Goal: Task Accomplishment & Management: Use online tool/utility

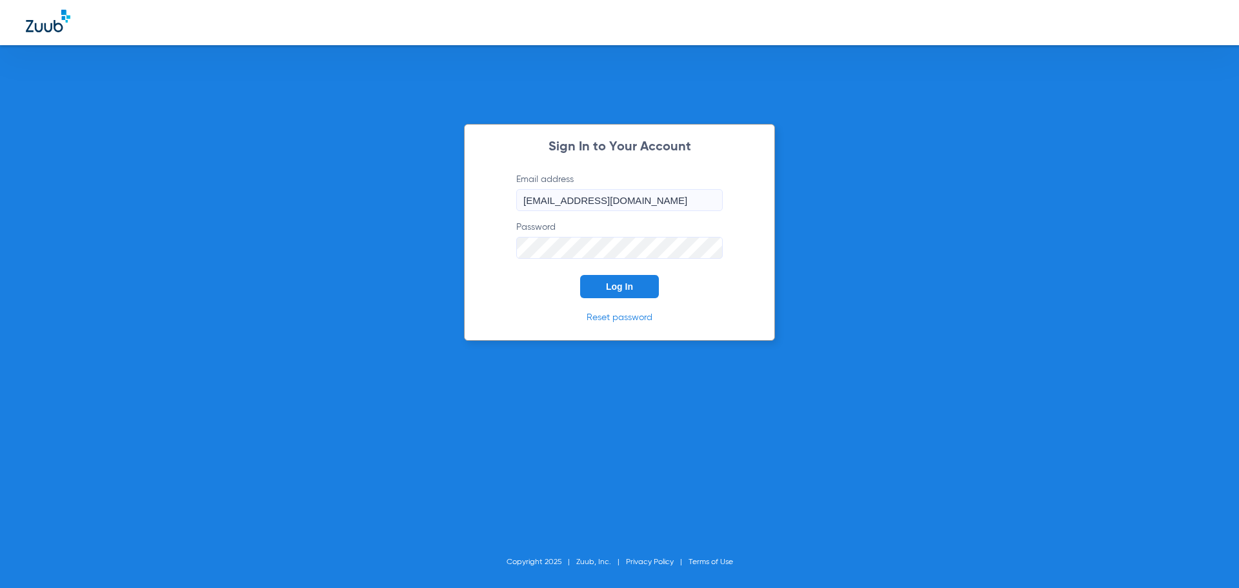
click at [626, 290] on span "Log In" at bounding box center [619, 286] width 27 height 10
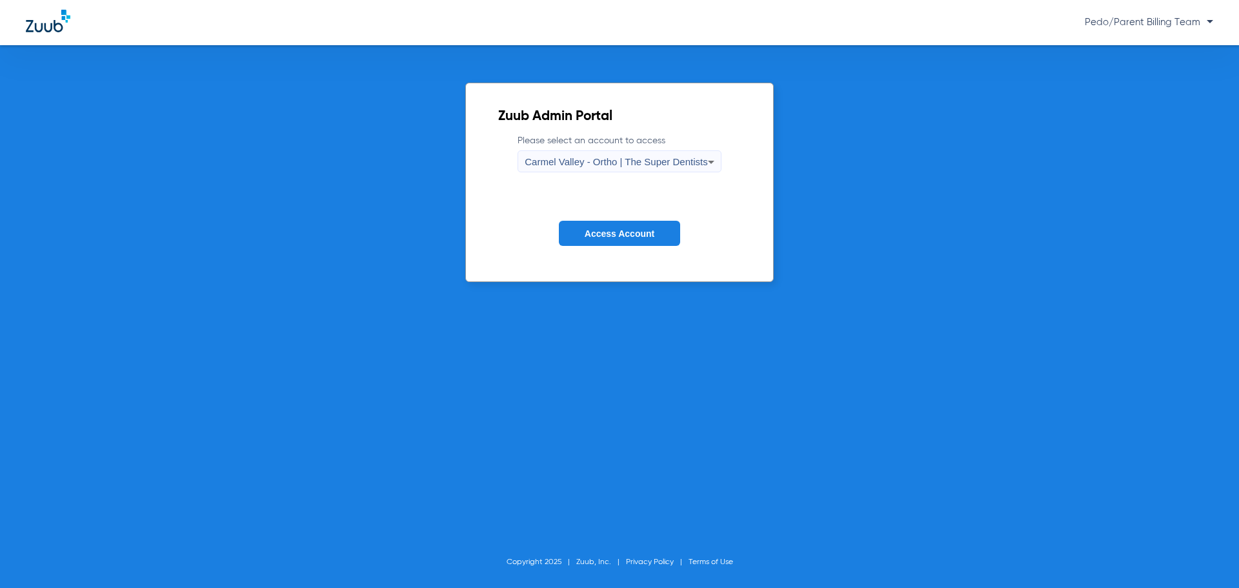
click at [1199, 27] on span "Pedo/Parent Billing Team" at bounding box center [1148, 22] width 128 height 10
click at [625, 157] on div at bounding box center [619, 294] width 1239 height 588
click at [625, 163] on span "Carmel Valley - Ortho | The Super Dentists" at bounding box center [615, 161] width 183 height 11
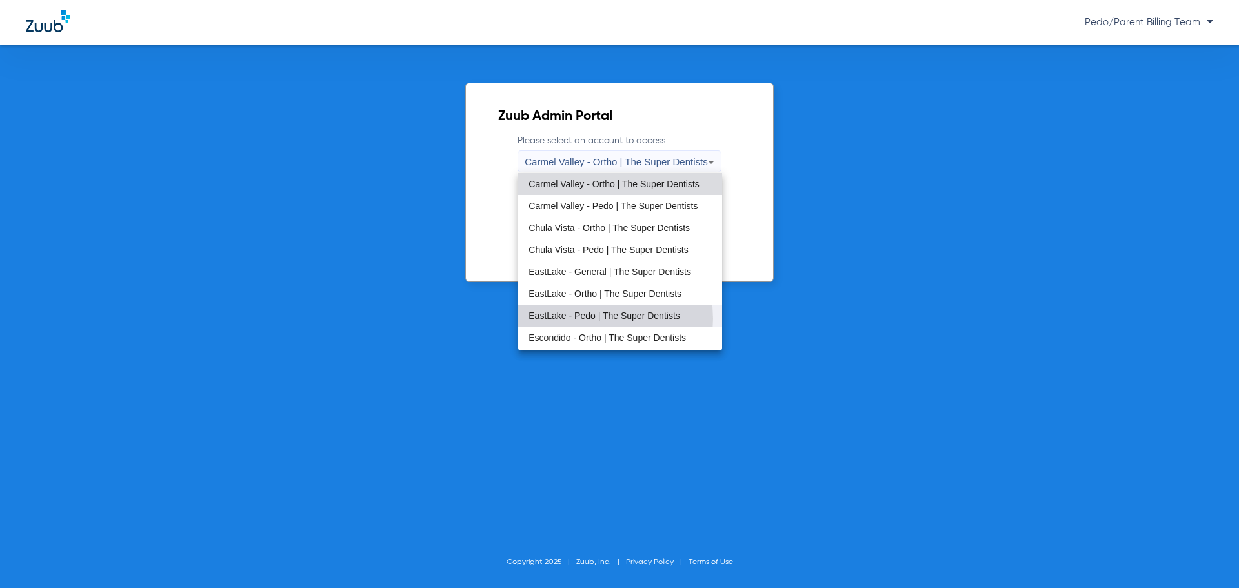
click at [594, 319] on span "EastLake - Pedo | The Super Dentists" at bounding box center [604, 315] width 152 height 9
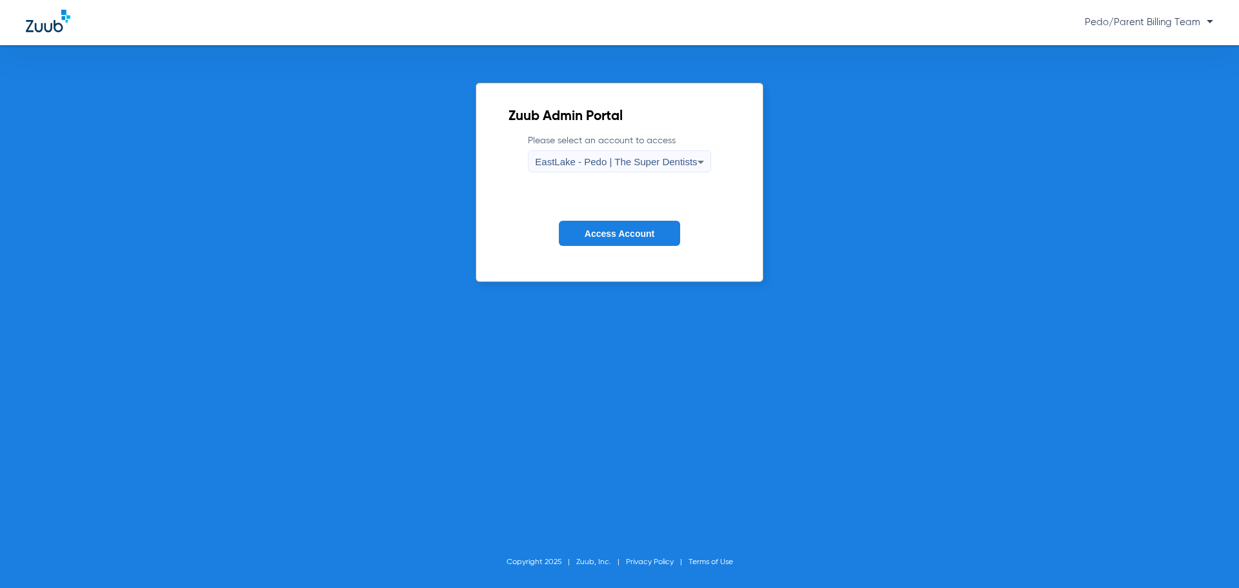
click at [640, 230] on span "Access Account" at bounding box center [619, 233] width 70 height 10
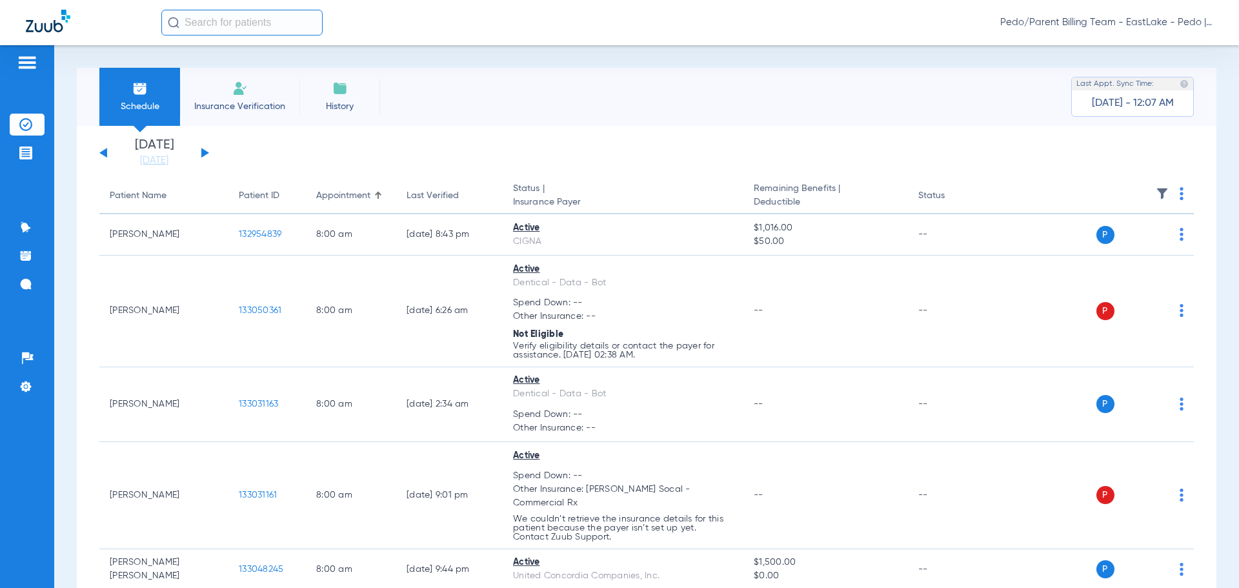
scroll to position [7007, 0]
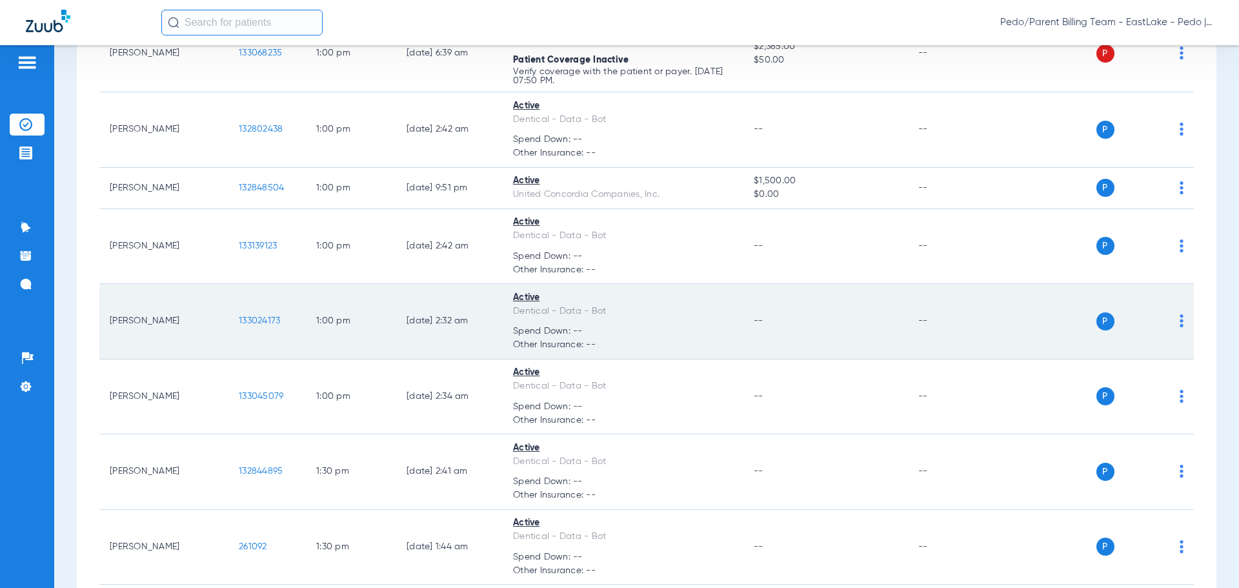
click at [244, 318] on span "133024173" at bounding box center [259, 320] width 41 height 9
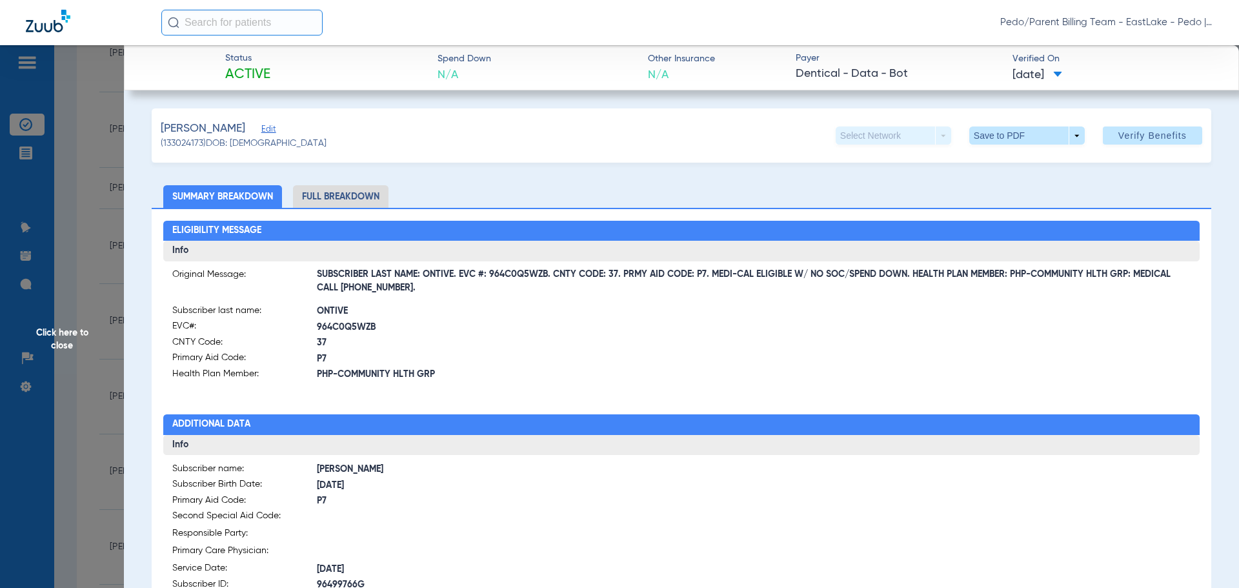
drag, startPoint x: 460, startPoint y: 276, endPoint x: 547, endPoint y: 277, distance: 87.1
click at [547, 277] on span "SUBSCRIBER LAST NAME: ONTIVE. EVC #: 964C0Q5WZB. CNTY CODE: 37. PRMY AID CODE: …" at bounding box center [754, 282] width 874 height 14
copy span "EVC #: 964C0Q5WZB"
click at [348, 194] on li "Full Breakdown" at bounding box center [340, 196] width 95 height 23
click at [986, 138] on span at bounding box center [1026, 135] width 115 height 18
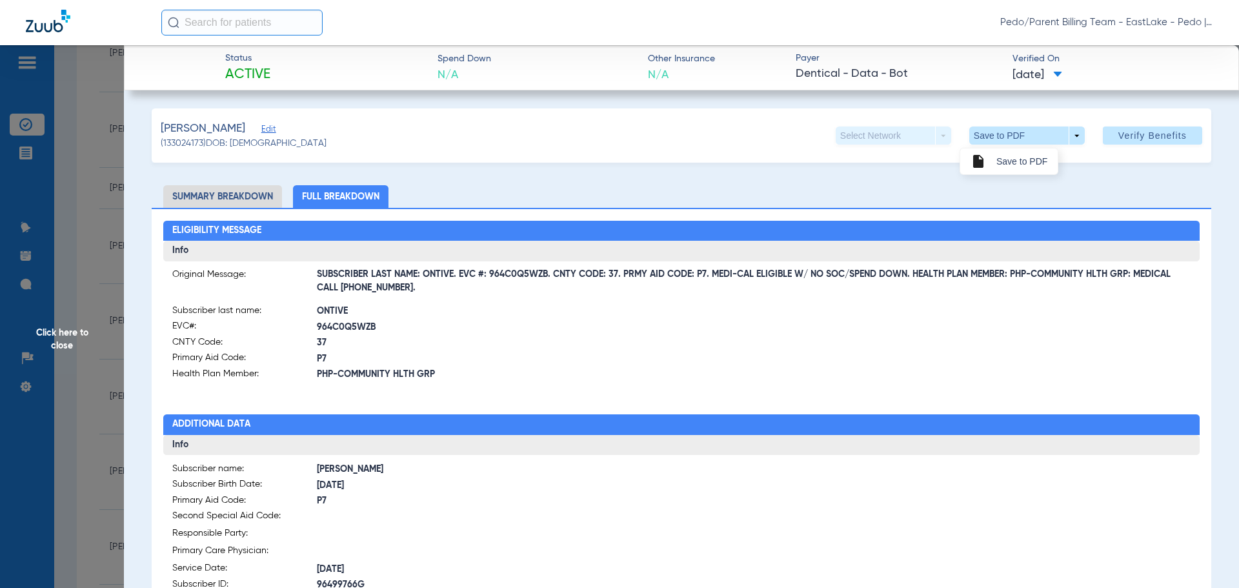
click at [1010, 170] on button "insert_drive_file Save to PDF" at bounding box center [1008, 161] width 97 height 26
click at [1013, 163] on div "[PERSON_NAME] (133024173) DOB: [DEMOGRAPHIC_DATA] Select Network arrow_drop_dow…" at bounding box center [681, 516] width 1059 height 817
click at [521, 345] on span "37" at bounding box center [499, 343] width 364 height 14
click at [62, 333] on span "Click here to close" at bounding box center [62, 339] width 124 height 588
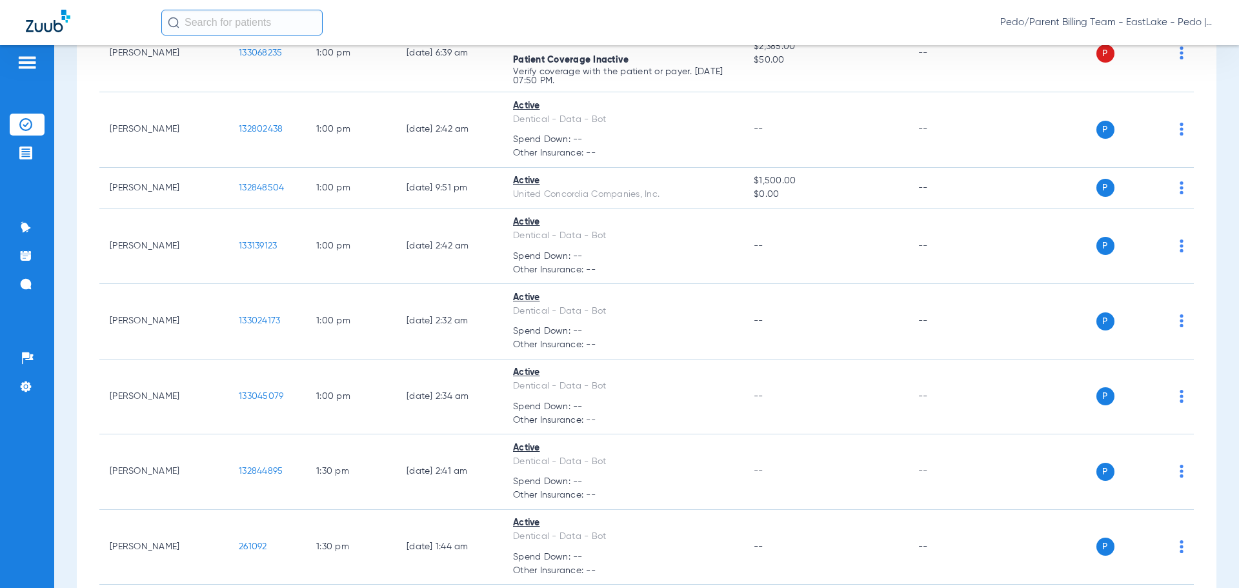
scroll to position [6360, 0]
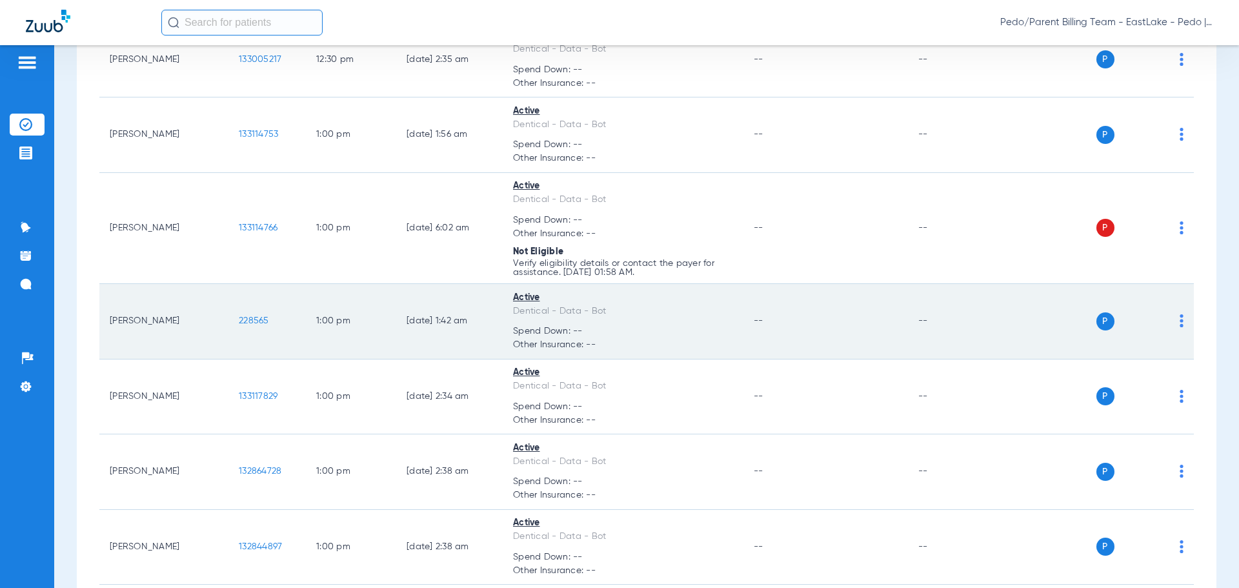
click at [253, 318] on span "228565" at bounding box center [254, 320] width 30 height 9
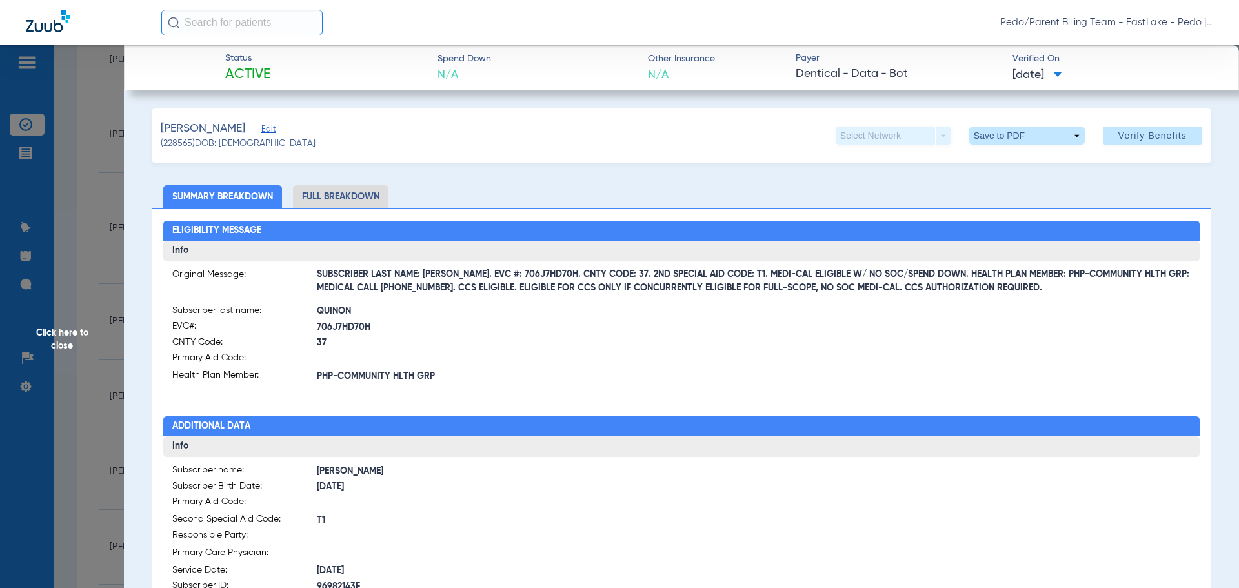
click at [350, 201] on li "Full Breakdown" at bounding box center [340, 196] width 95 height 23
drag, startPoint x: 463, startPoint y: 272, endPoint x: 544, endPoint y: 274, distance: 80.7
click at [544, 275] on span "SUBSCRIBER LAST NAME: [PERSON_NAME]. EVC #: 706J7HD70H. CNTY CODE: 37. 2ND SPEC…" at bounding box center [754, 282] width 874 height 14
copy span "EVC #: 706J7HD70H"
click at [614, 331] on span "706J7HD70H" at bounding box center [499, 328] width 364 height 14
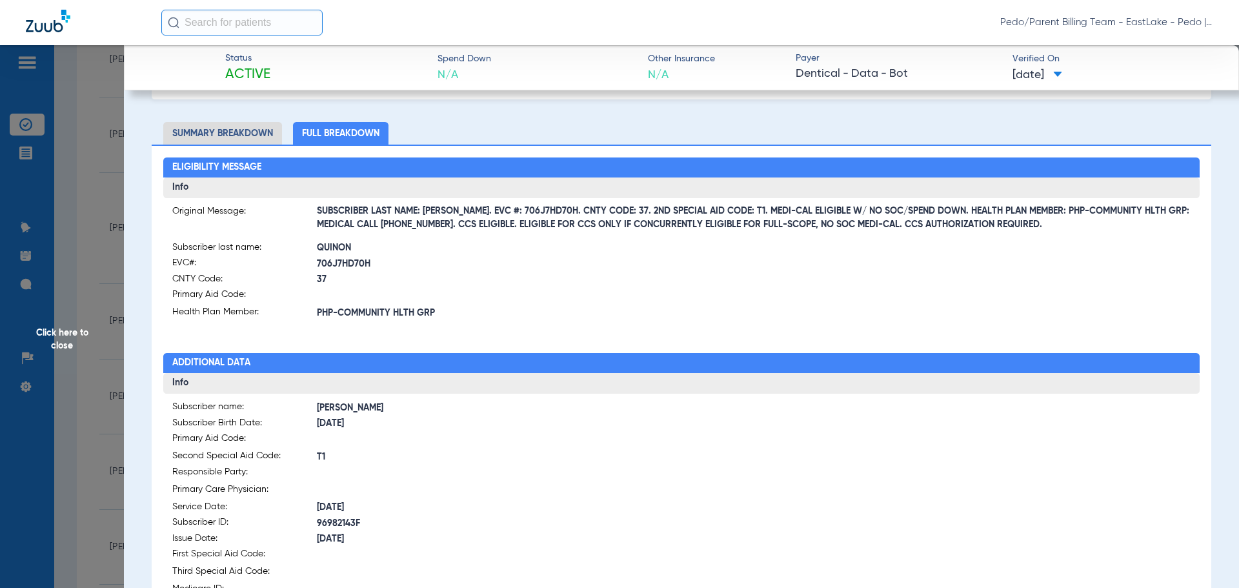
scroll to position [0, 0]
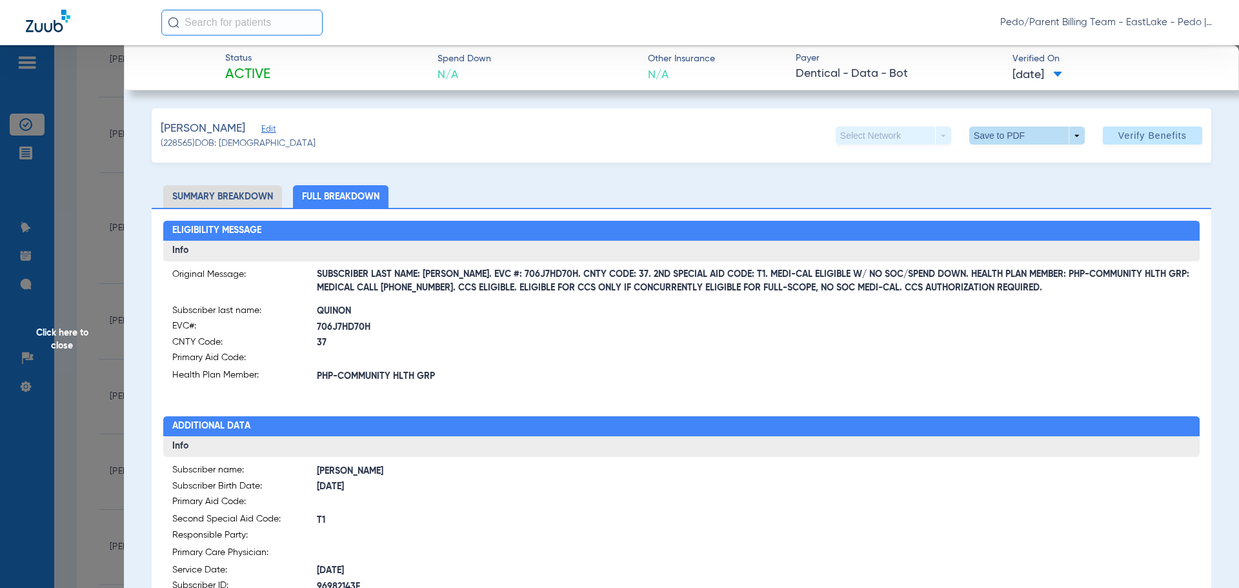
click at [986, 138] on span at bounding box center [1026, 135] width 115 height 18
click at [1017, 164] on span "Save to PDF" at bounding box center [1021, 161] width 51 height 9
click at [68, 335] on span "Click here to close" at bounding box center [62, 339] width 124 height 588
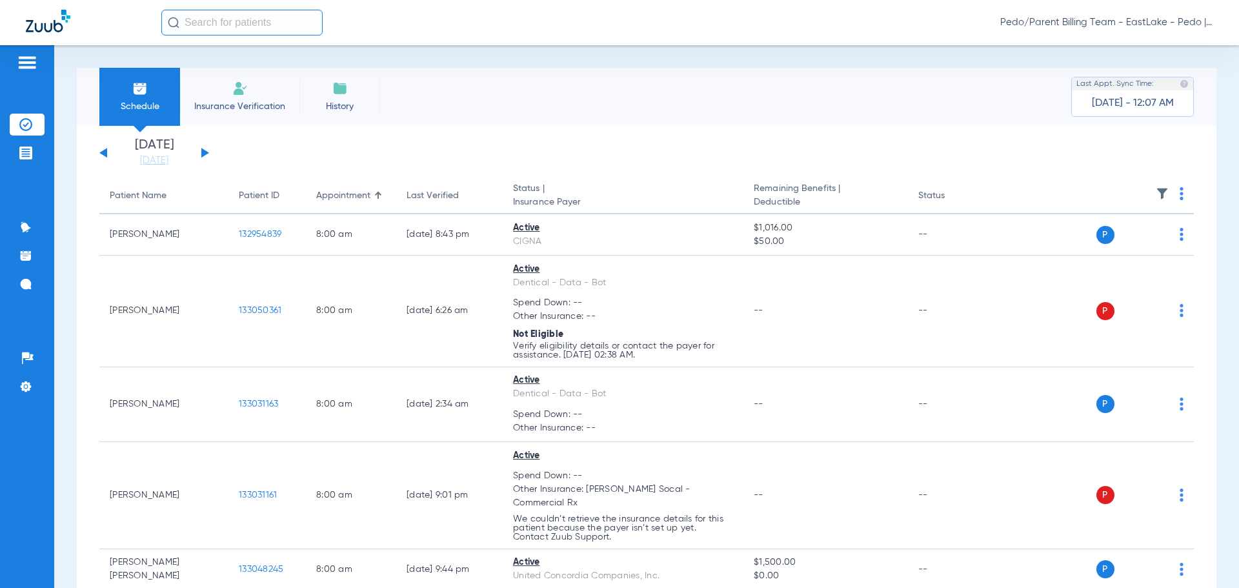
scroll to position [6585, 0]
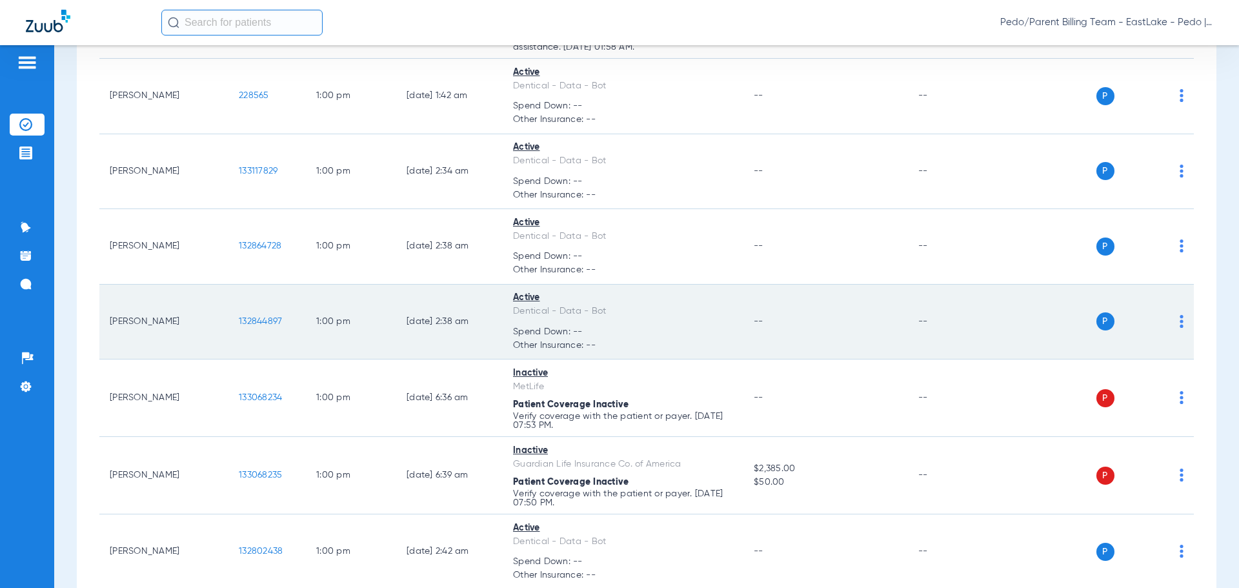
click at [263, 317] on span "132844897" at bounding box center [260, 321] width 43 height 9
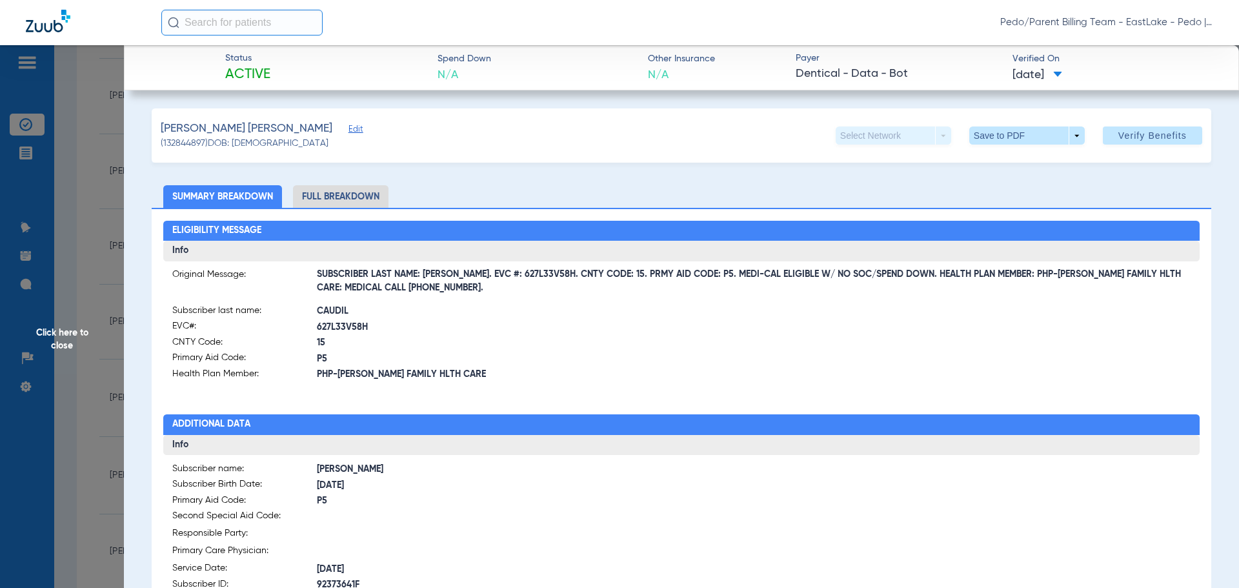
click at [333, 196] on li "Full Breakdown" at bounding box center [340, 196] width 95 height 23
drag, startPoint x: 459, startPoint y: 276, endPoint x: 541, endPoint y: 279, distance: 81.3
click at [541, 279] on span "SUBSCRIBER LAST NAME: [PERSON_NAME]. EVC #: 627L33V58H. CNTY CODE: 15. PRMY AID…" at bounding box center [754, 282] width 874 height 14
copy span "EVC #: 627L33V58H."
click at [586, 403] on div "Eligibility Message Info Original Message: SUBSCRIBER LAST NAME: [PERSON_NAME].…" at bounding box center [681, 566] width 1059 height 717
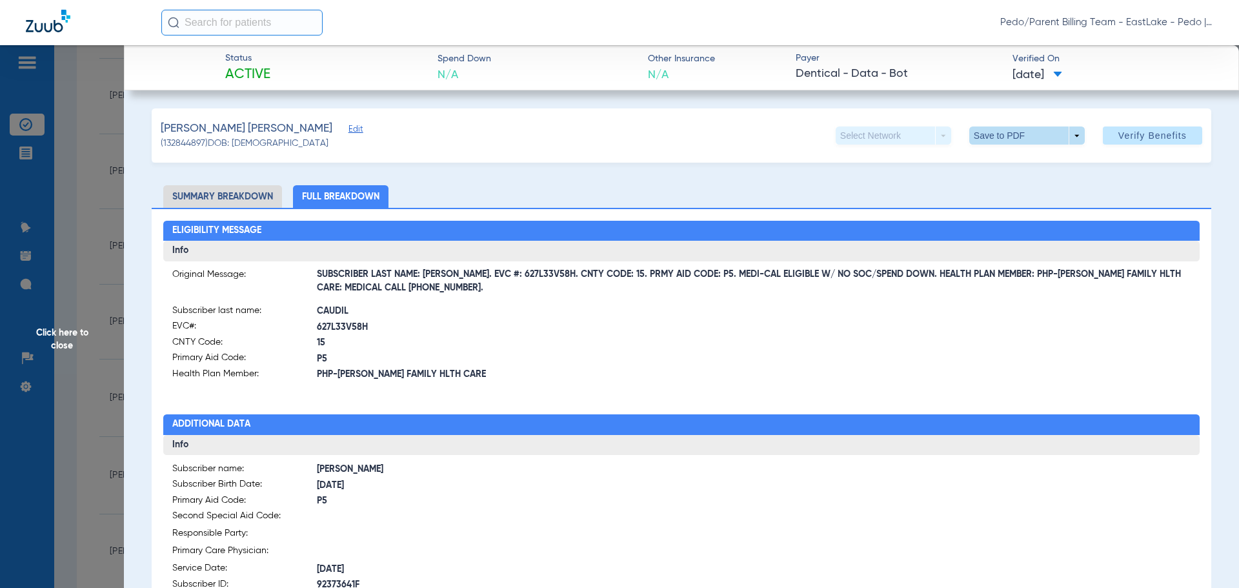
click at [1037, 130] on span at bounding box center [1026, 135] width 115 height 18
click at [1019, 165] on span "Save to PDF" at bounding box center [1021, 161] width 51 height 9
click at [57, 344] on span "Click here to close" at bounding box center [62, 339] width 124 height 588
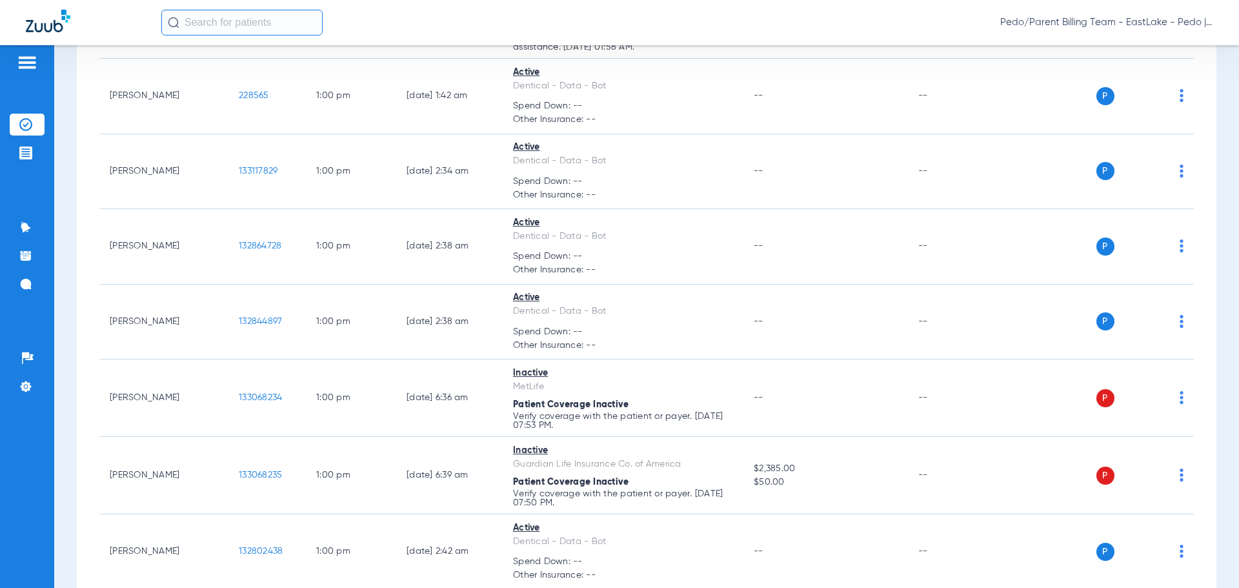
scroll to position [7232, 0]
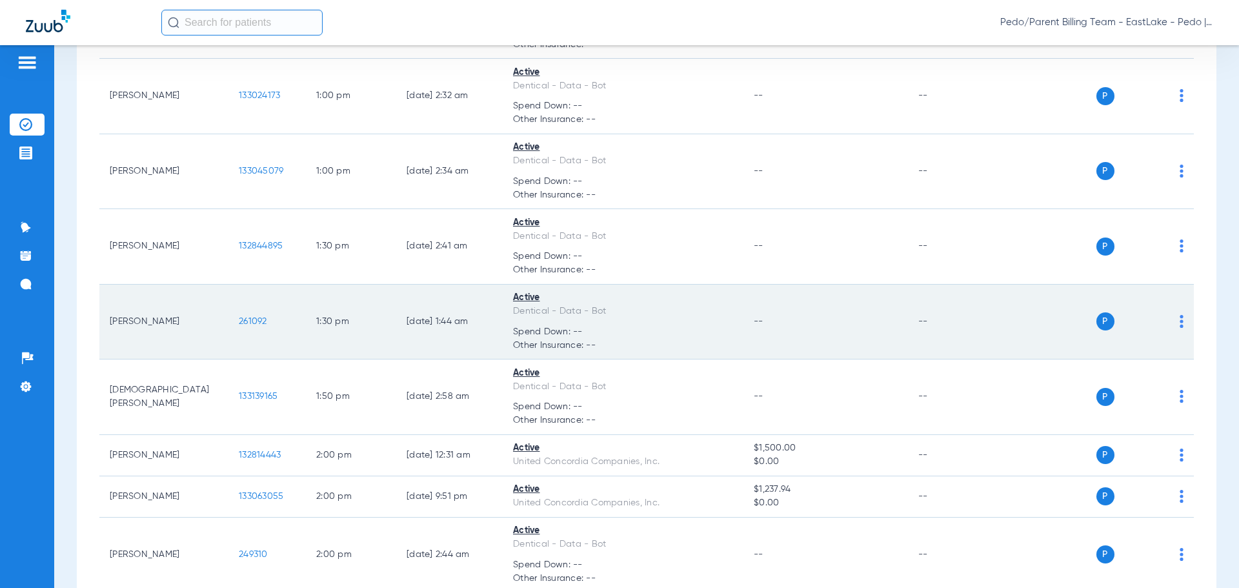
click at [250, 317] on span "261092" at bounding box center [253, 321] width 28 height 9
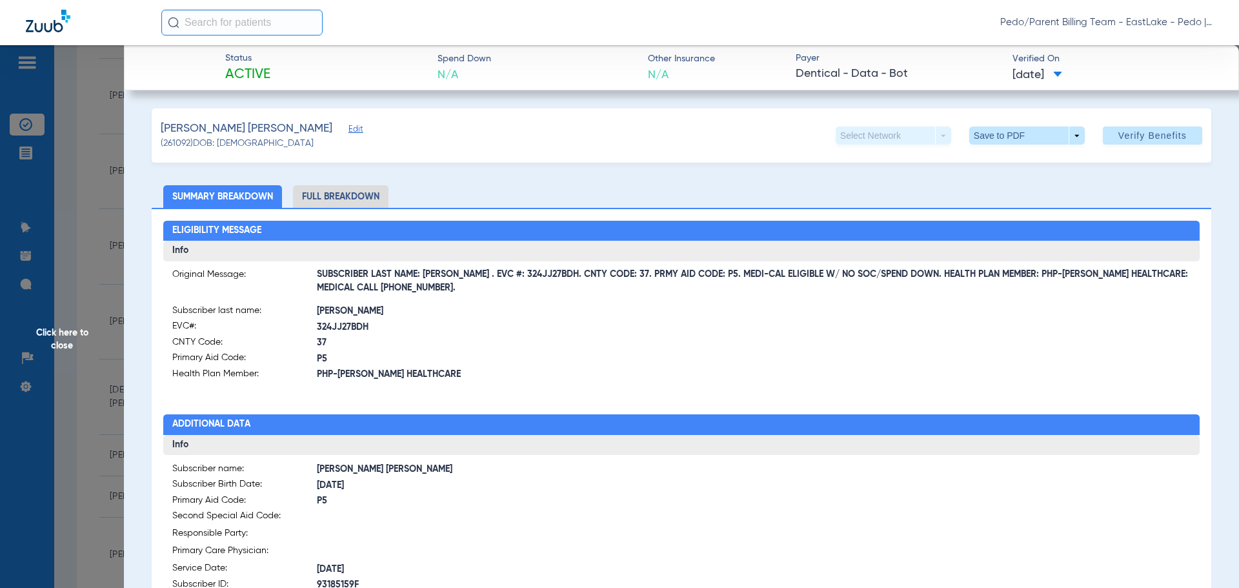
click at [362, 194] on li "Full Breakdown" at bounding box center [340, 196] width 95 height 23
click at [459, 276] on span "SUBSCRIBER LAST NAME: [PERSON_NAME] . EVC #: 324JJ27BDH. CNTY CODE: 37. PRMY AI…" at bounding box center [754, 282] width 874 height 14
click at [459, 277] on span "SUBSCRIBER LAST NAME: [PERSON_NAME] . EVC #: 324JJ27BDH. CNTY CODE: 37. PRMY AI…" at bounding box center [754, 282] width 874 height 14
drag, startPoint x: 458, startPoint y: 274, endPoint x: 473, endPoint y: 276, distance: 15.7
click at [473, 276] on span "SUBSCRIBER LAST NAME: [PERSON_NAME] . EVC #: 324JJ27BDH. CNTY CODE: 37. PRMY AI…" at bounding box center [754, 282] width 874 height 14
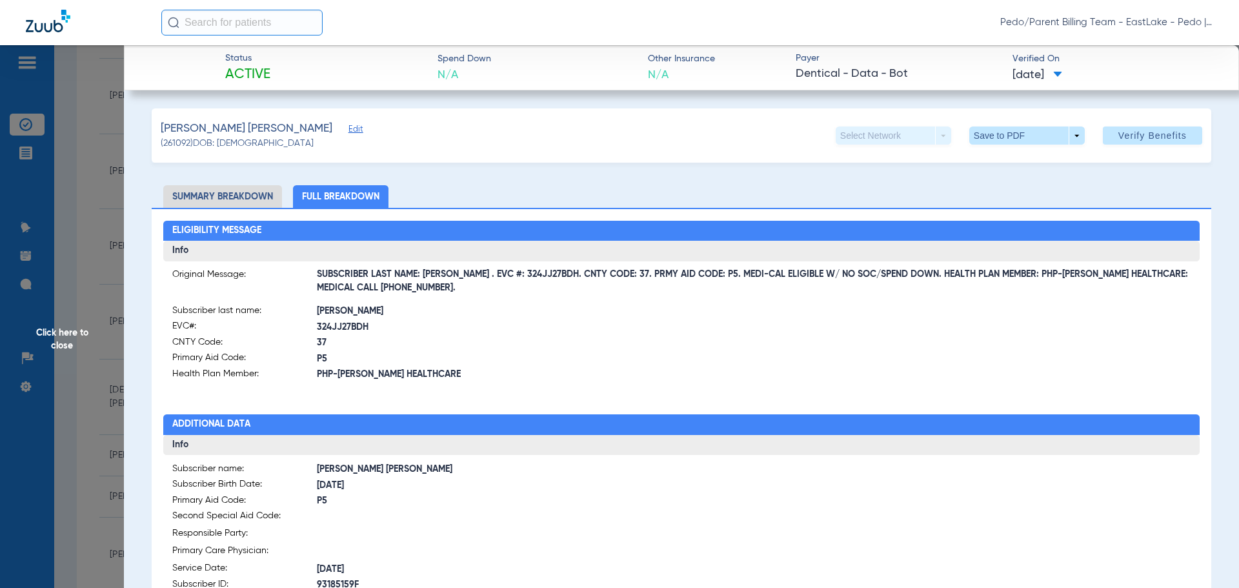
click at [468, 280] on span "SUBSCRIBER LAST NAME: [PERSON_NAME] . EVC #: 324JJ27BDH. CNTY CODE: 37. PRMY AI…" at bounding box center [754, 282] width 874 height 14
drag, startPoint x: 456, startPoint y: 274, endPoint x: 537, endPoint y: 279, distance: 80.8
click at [537, 279] on span "SUBSCRIBER LAST NAME: [PERSON_NAME] . EVC #: 324JJ27BDH. CNTY CODE: 37. PRMY AI…" at bounding box center [754, 282] width 874 height 14
copy span "EVC #: 324JJ27BDH"
click at [528, 350] on span "37" at bounding box center [499, 343] width 364 height 14
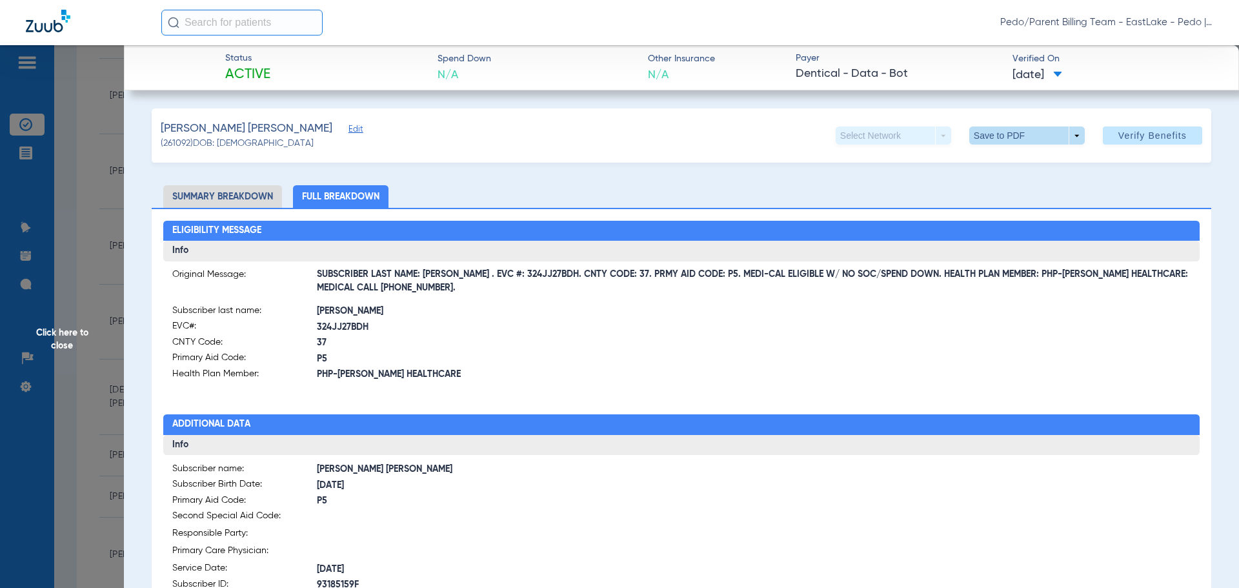
click at [1011, 137] on span at bounding box center [1026, 135] width 31 height 31
click at [1020, 160] on span "Save to PDF" at bounding box center [1021, 161] width 51 height 9
drag, startPoint x: 562, startPoint y: 164, endPoint x: 167, endPoint y: 323, distance: 426.1
click at [562, 164] on div "[PERSON_NAME] [PERSON_NAME] (261092) DOB: [DEMOGRAPHIC_DATA] Select Network arr…" at bounding box center [681, 516] width 1059 height 817
click at [59, 338] on span "Click here to close" at bounding box center [62, 339] width 124 height 588
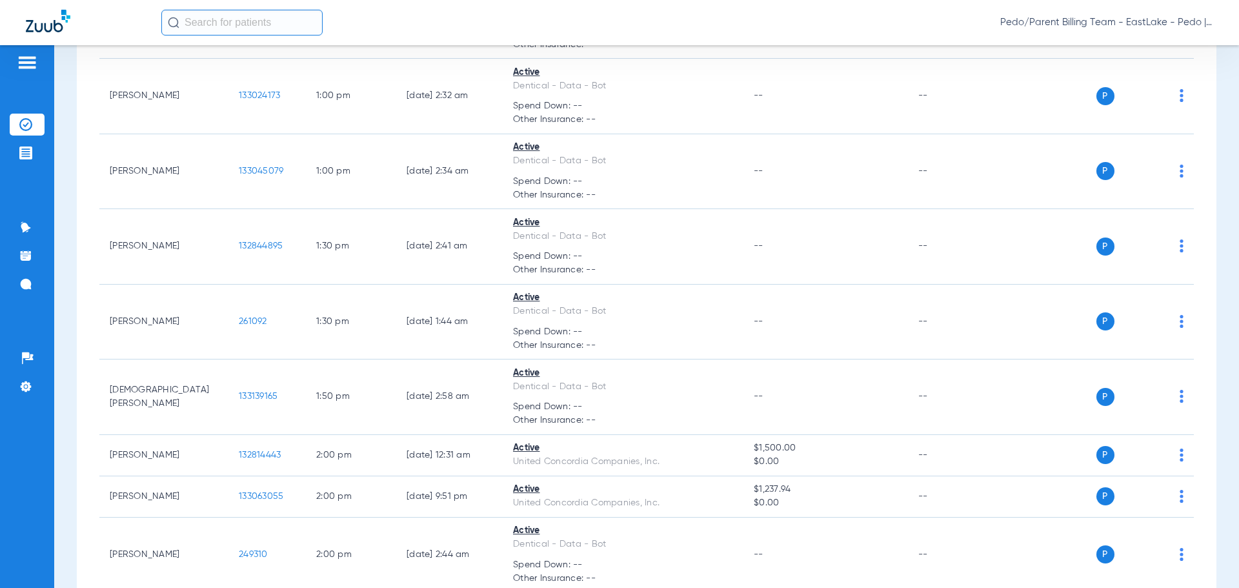
scroll to position [7582, 0]
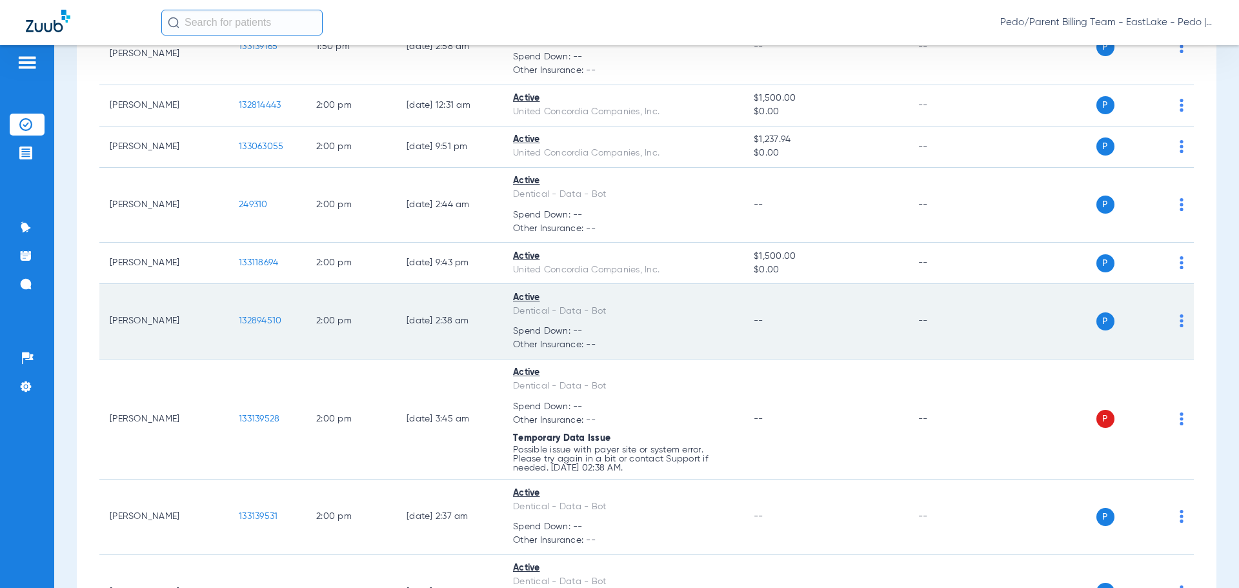
click at [263, 319] on span "132894510" at bounding box center [260, 320] width 43 height 9
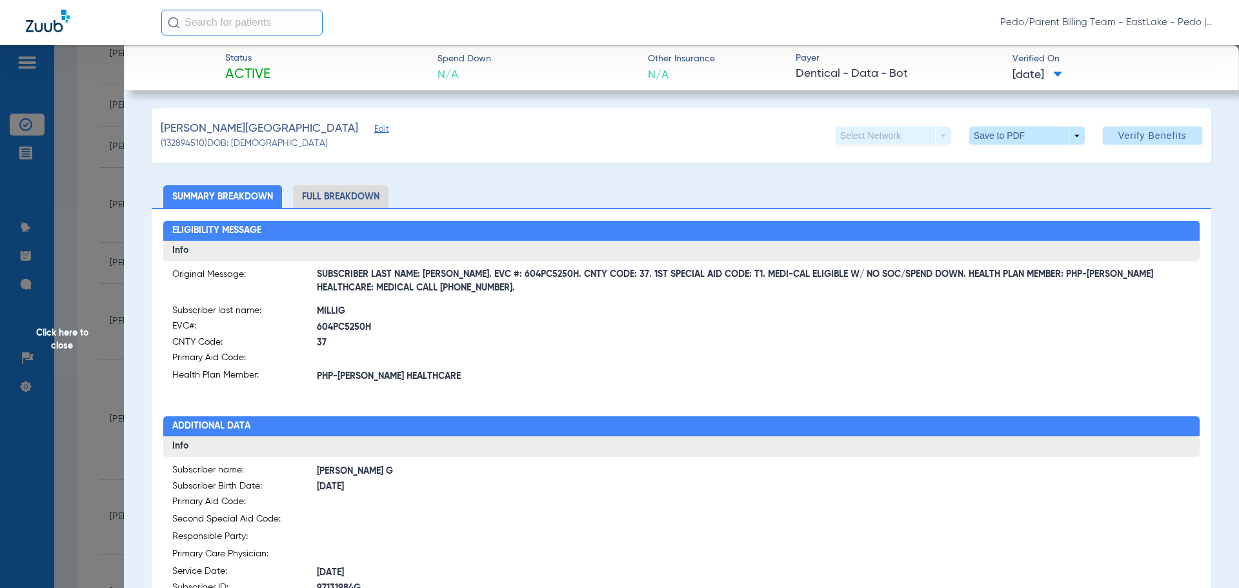
click at [328, 198] on li "Full Breakdown" at bounding box center [340, 196] width 95 height 23
drag, startPoint x: 455, startPoint y: 277, endPoint x: 542, endPoint y: 277, distance: 87.1
click at [542, 277] on span "SUBSCRIBER LAST NAME: [PERSON_NAME]. EVC #: 604PC5250H. CNTY CODE: 37. 1ST SPEC…" at bounding box center [754, 282] width 874 height 14
copy span "EVC #: 604PC5250H."
click at [556, 353] on span at bounding box center [499, 358] width 364 height 14
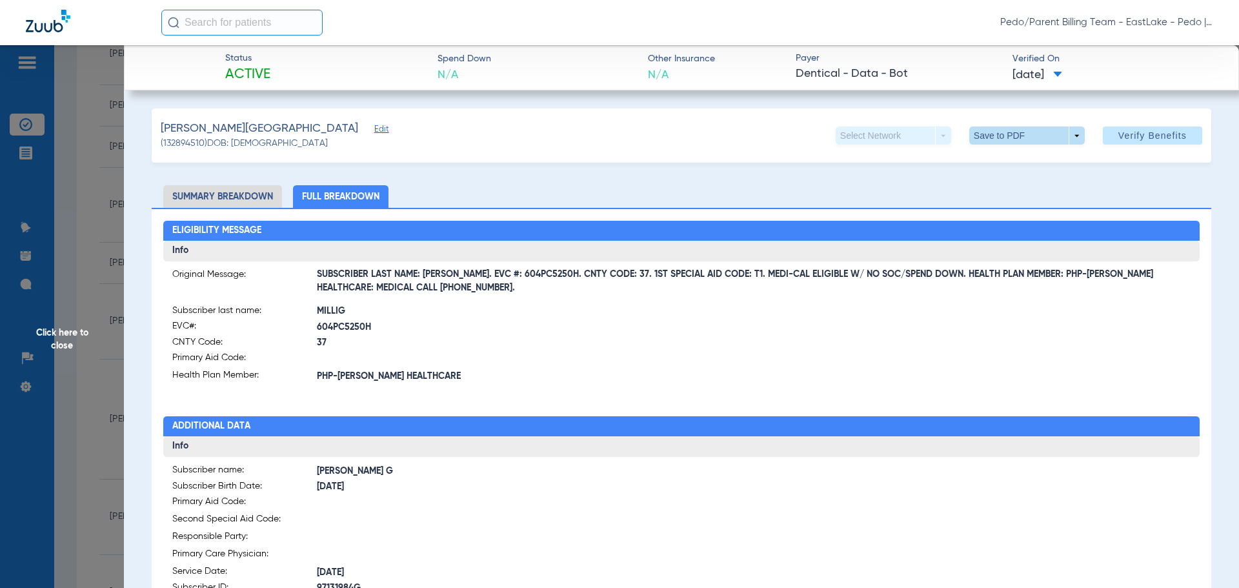
click at [1021, 140] on span at bounding box center [1026, 135] width 31 height 31
click at [1026, 168] on button "insert_drive_file Save to PDF" at bounding box center [1008, 161] width 97 height 26
click at [66, 343] on span "Click here to close" at bounding box center [62, 339] width 124 height 588
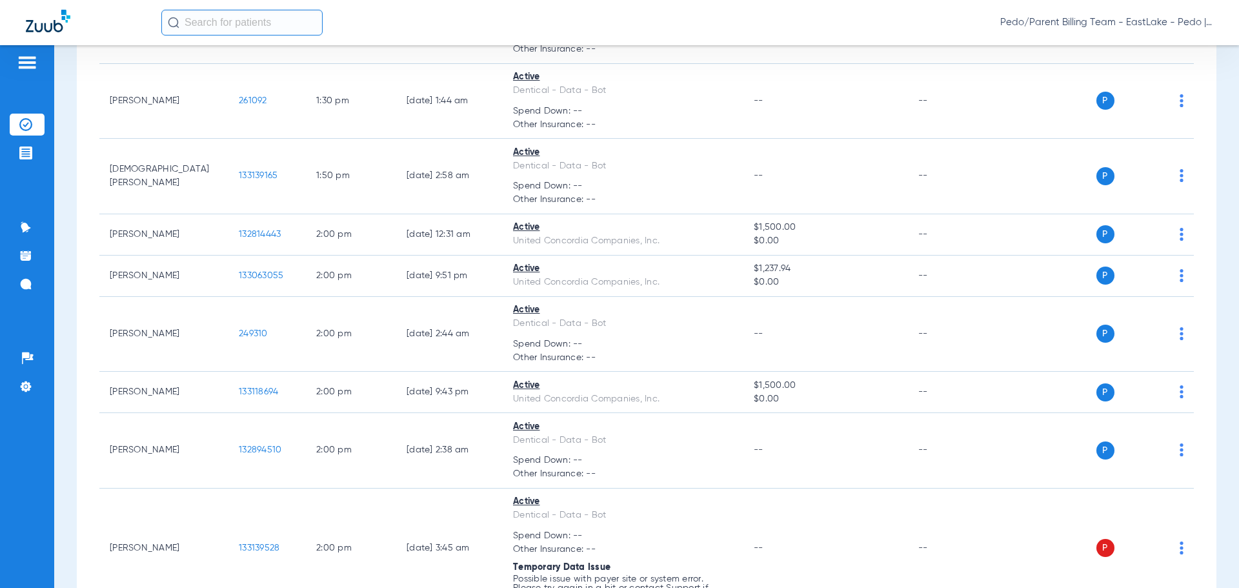
scroll to position [8648, 0]
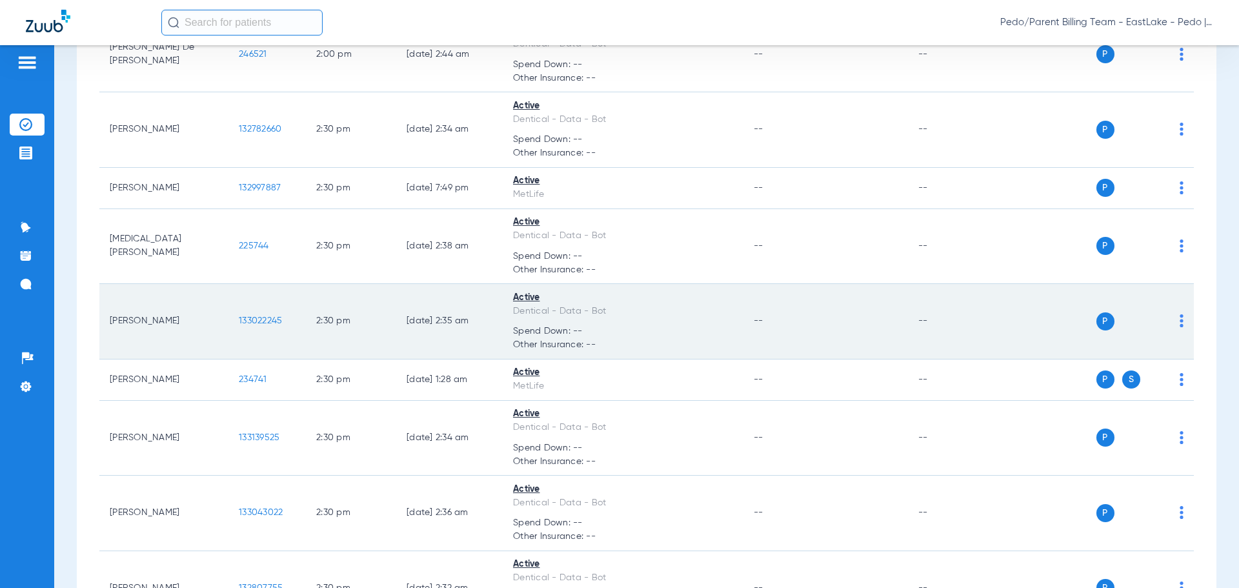
click at [261, 316] on span "133022245" at bounding box center [260, 320] width 43 height 9
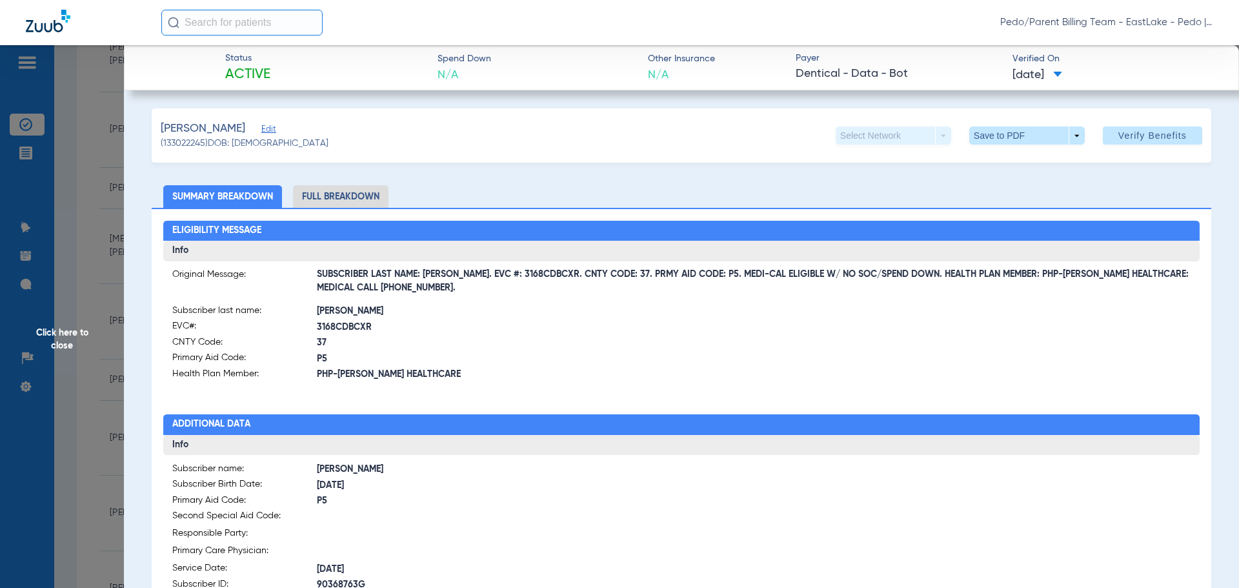
click at [342, 201] on li "Full Breakdown" at bounding box center [340, 196] width 95 height 23
drag, startPoint x: 463, startPoint y: 272, endPoint x: 541, endPoint y: 276, distance: 77.5
click at [541, 276] on span "SUBSCRIBER LAST NAME: [PERSON_NAME]. EVC #: 3168CDBCXR. CNTY CODE: 37. PRMY AID…" at bounding box center [754, 282] width 874 height 14
copy span "EVC #: 3168CDBCXR"
click at [557, 312] on span "[PERSON_NAME]" at bounding box center [499, 311] width 364 height 14
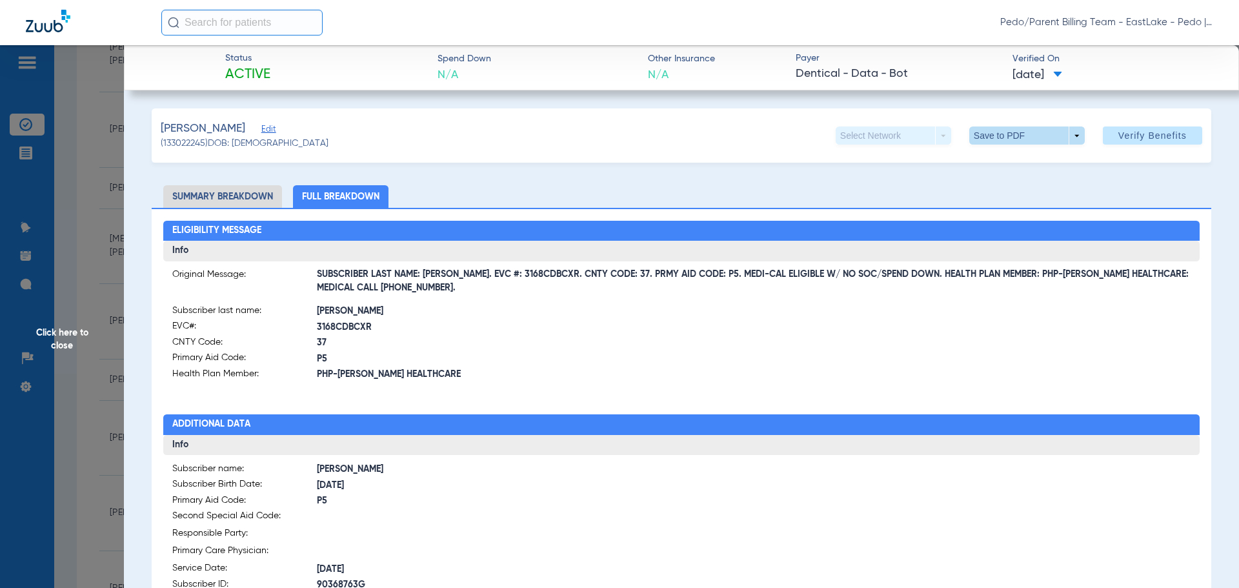
click at [1011, 140] on span at bounding box center [1026, 135] width 31 height 31
click at [1010, 159] on span "Save to PDF" at bounding box center [1021, 161] width 51 height 9
click at [59, 344] on span "Click here to close" at bounding box center [62, 339] width 124 height 588
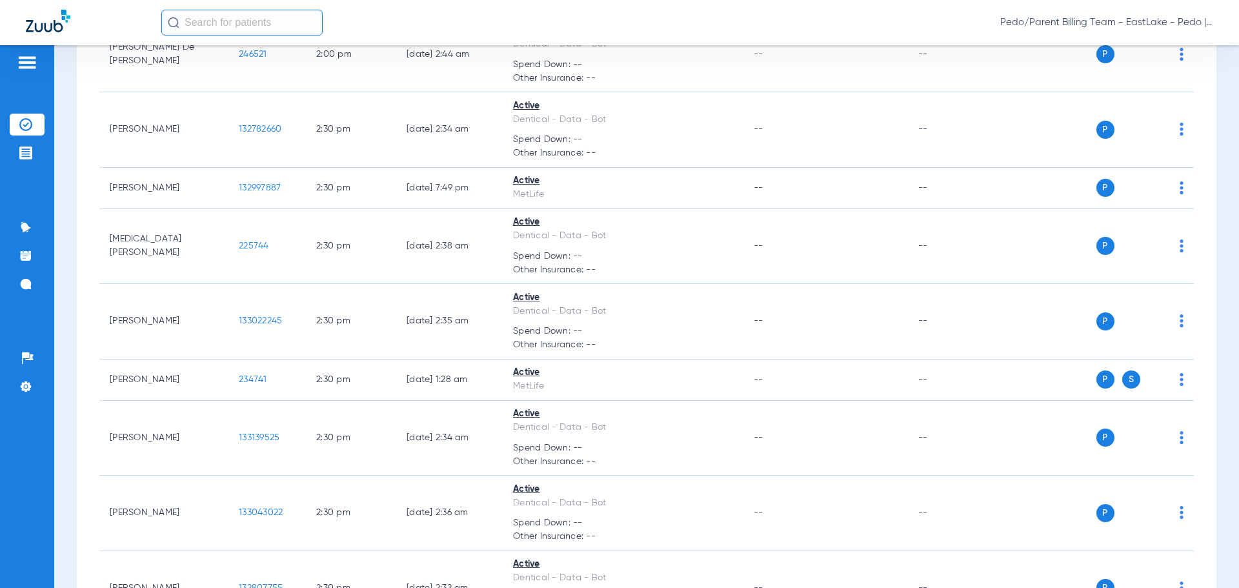
scroll to position [7969, 0]
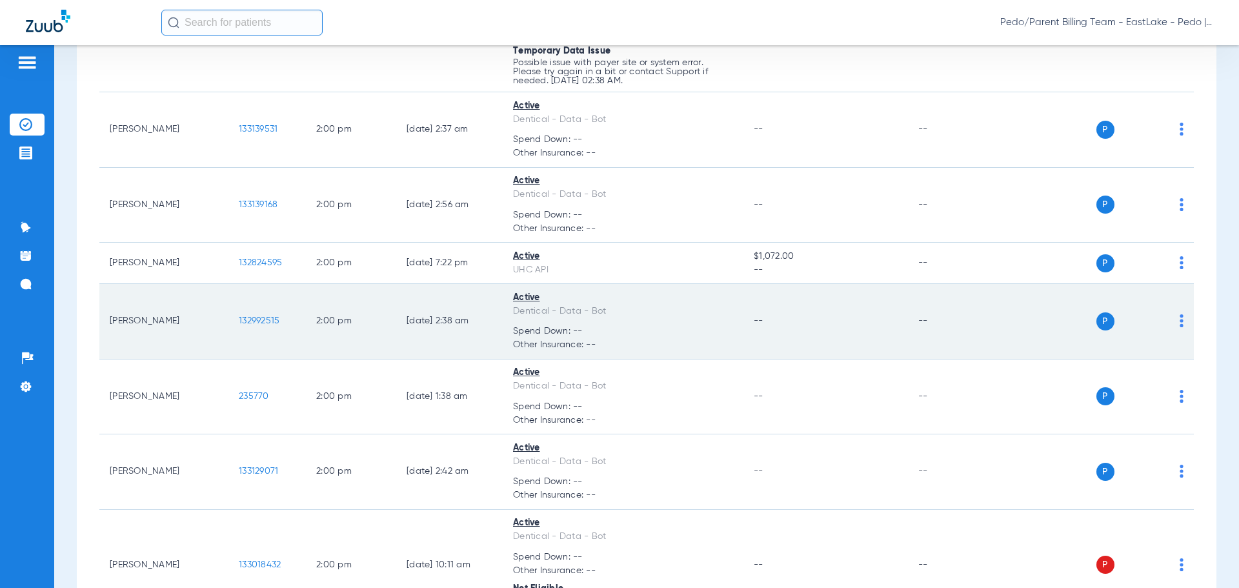
click at [257, 316] on span "132992515" at bounding box center [259, 320] width 41 height 9
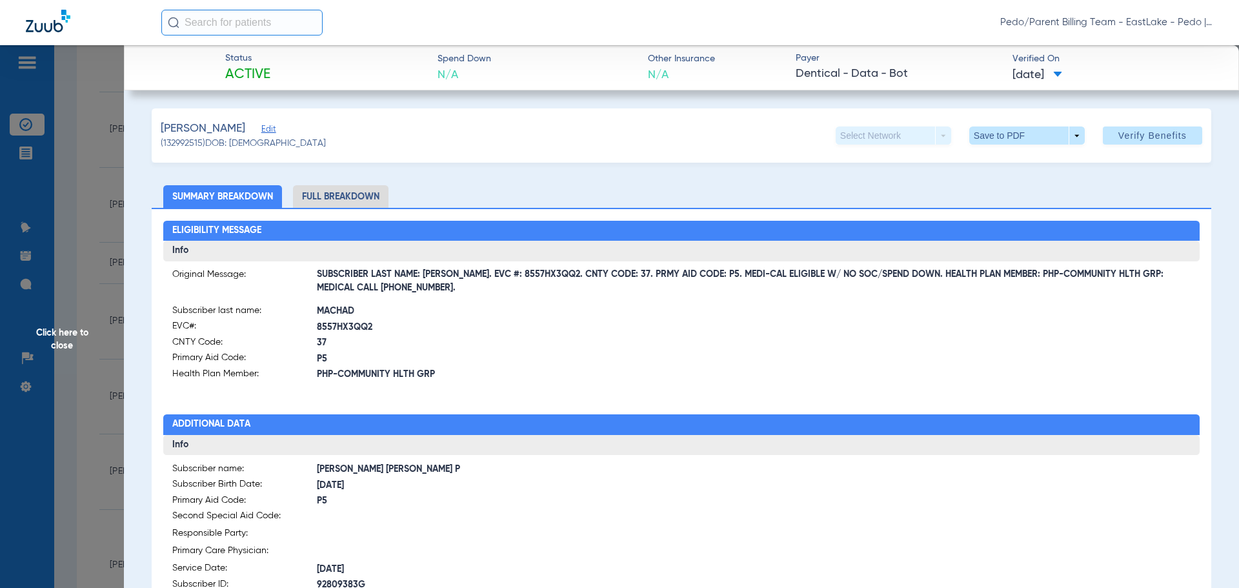
click at [350, 195] on li "Full Breakdown" at bounding box center [340, 196] width 95 height 23
drag, startPoint x: 466, startPoint y: 273, endPoint x: 552, endPoint y: 275, distance: 85.8
click at [552, 275] on span "SUBSCRIBER LAST NAME: [PERSON_NAME]. EVC #: 8557HX3QQ2. CNTY CODE: 37. PRMY AID…" at bounding box center [754, 282] width 874 height 14
copy span "EVC #: 8557HX3QQ2."
click at [575, 389] on div "Eligibility Message Info Original Message: SUBSCRIBER LAST NAME: [PERSON_NAME].…" at bounding box center [681, 566] width 1059 height 717
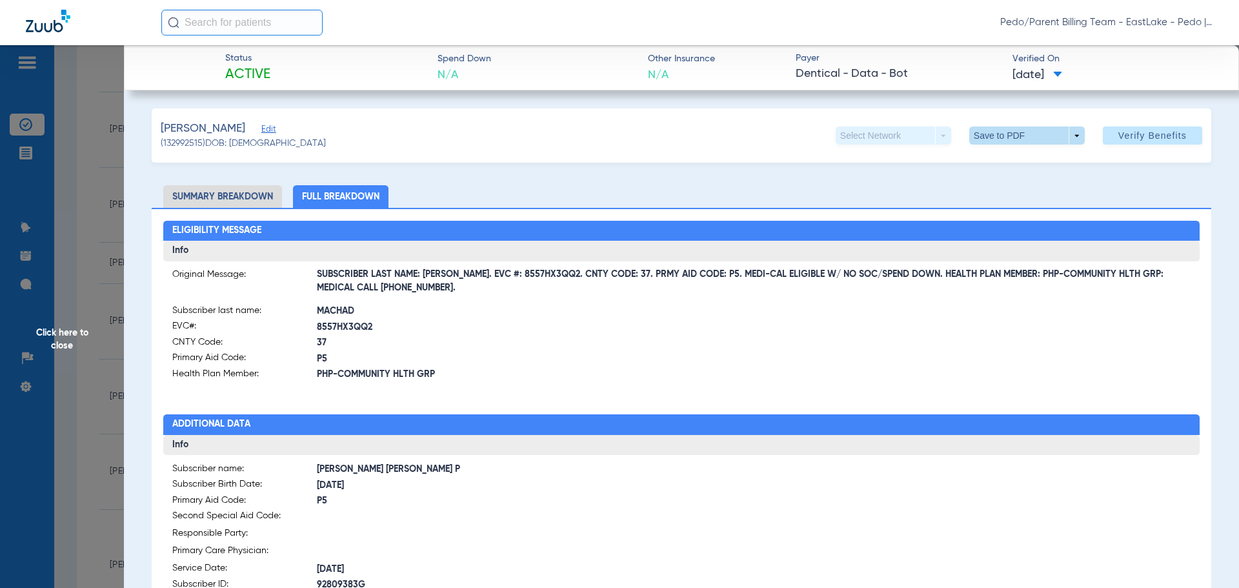
click at [1026, 132] on span at bounding box center [1026, 135] width 31 height 31
click at [1022, 164] on span "Save to PDF" at bounding box center [1021, 161] width 51 height 9
click at [68, 328] on span "Click here to close" at bounding box center [62, 339] width 124 height 588
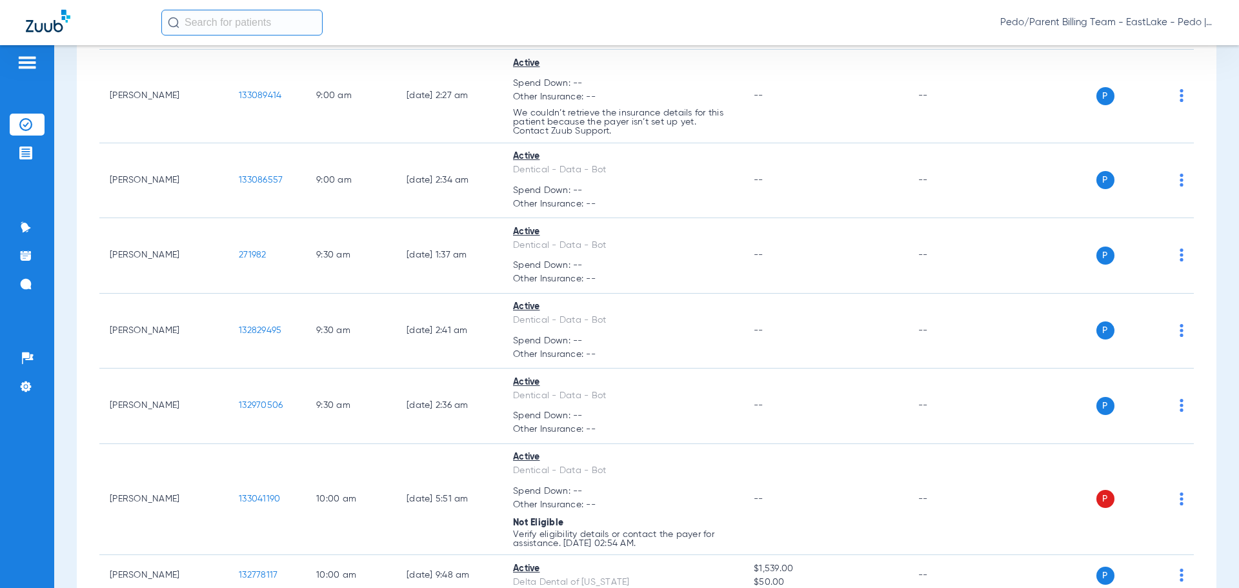
scroll to position [8839, 0]
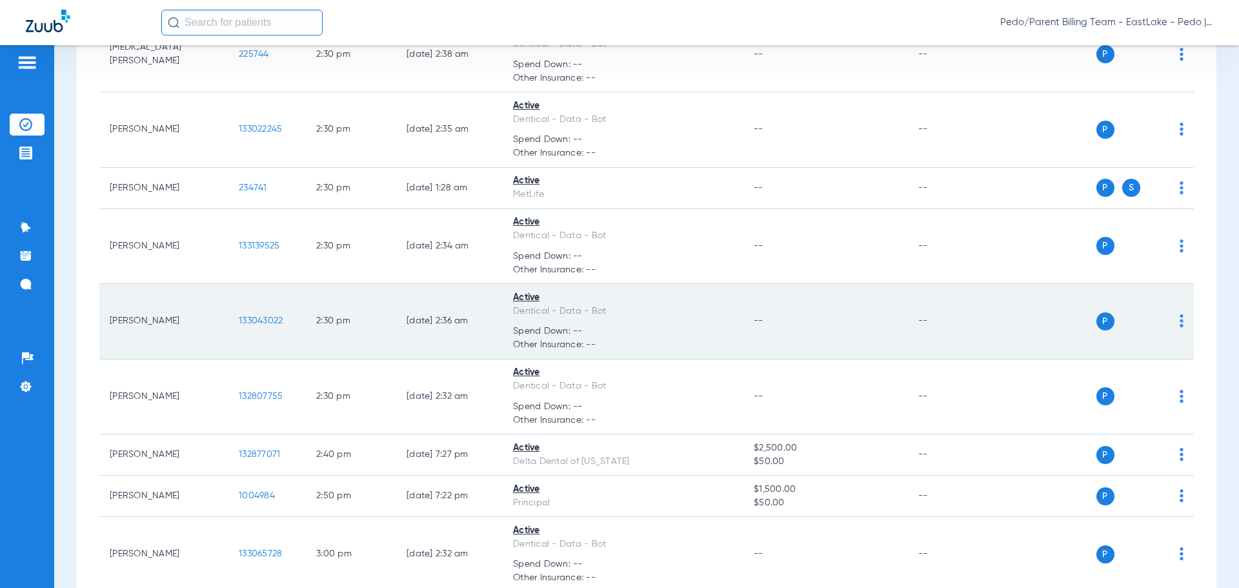
click at [270, 316] on span "133043022" at bounding box center [261, 320] width 44 height 9
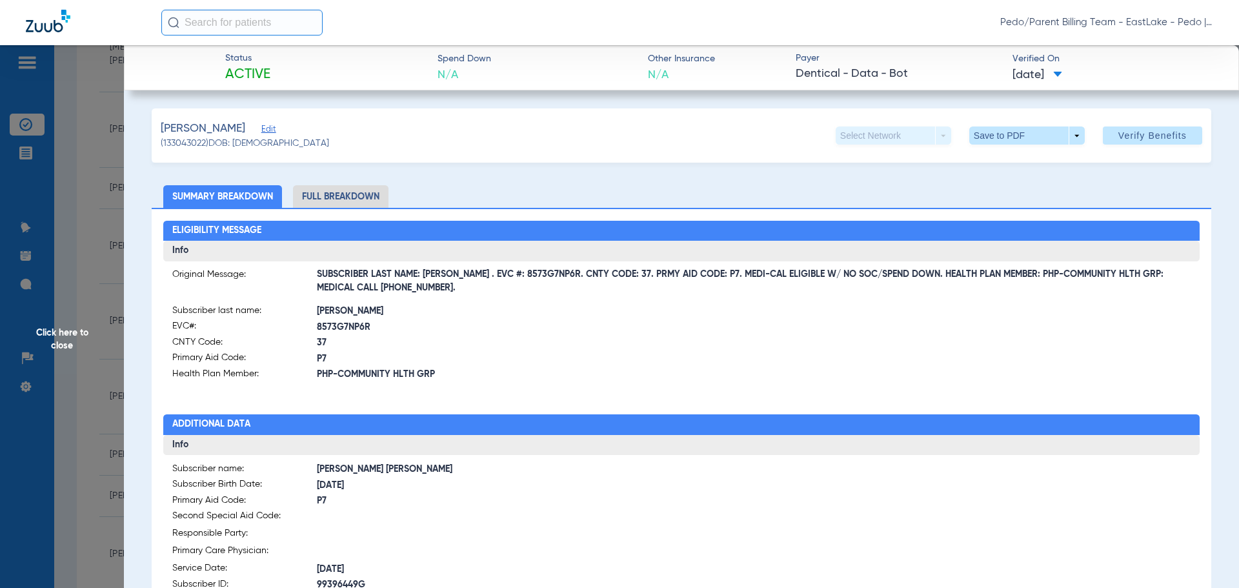
click at [347, 188] on li "Full Breakdown" at bounding box center [340, 196] width 95 height 23
drag, startPoint x: 461, startPoint y: 279, endPoint x: 542, endPoint y: 277, distance: 80.6
click at [542, 277] on span "SUBSCRIBER LAST NAME: [PERSON_NAME] . EVC #: 8573G7NP6R. CNTY CODE: 37. PRMY AI…" at bounding box center [754, 282] width 874 height 14
copy span "EVC #: 8573G7NP6R"
click at [606, 400] on div "Eligibility Message Info Original Message: SUBSCRIBER LAST NAME: [PERSON_NAME] …" at bounding box center [681, 566] width 1059 height 717
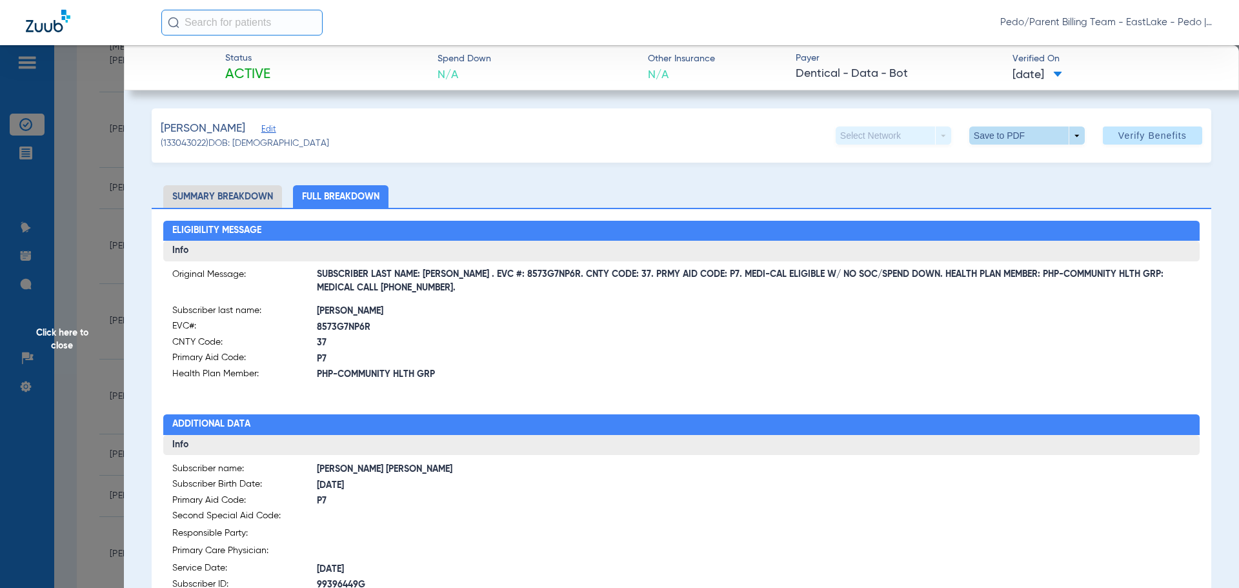
click at [1017, 135] on span at bounding box center [1026, 135] width 31 height 31
click at [1018, 163] on span "Save to PDF" at bounding box center [1021, 161] width 51 height 9
click at [58, 339] on span "Click here to close" at bounding box center [62, 339] width 124 height 588
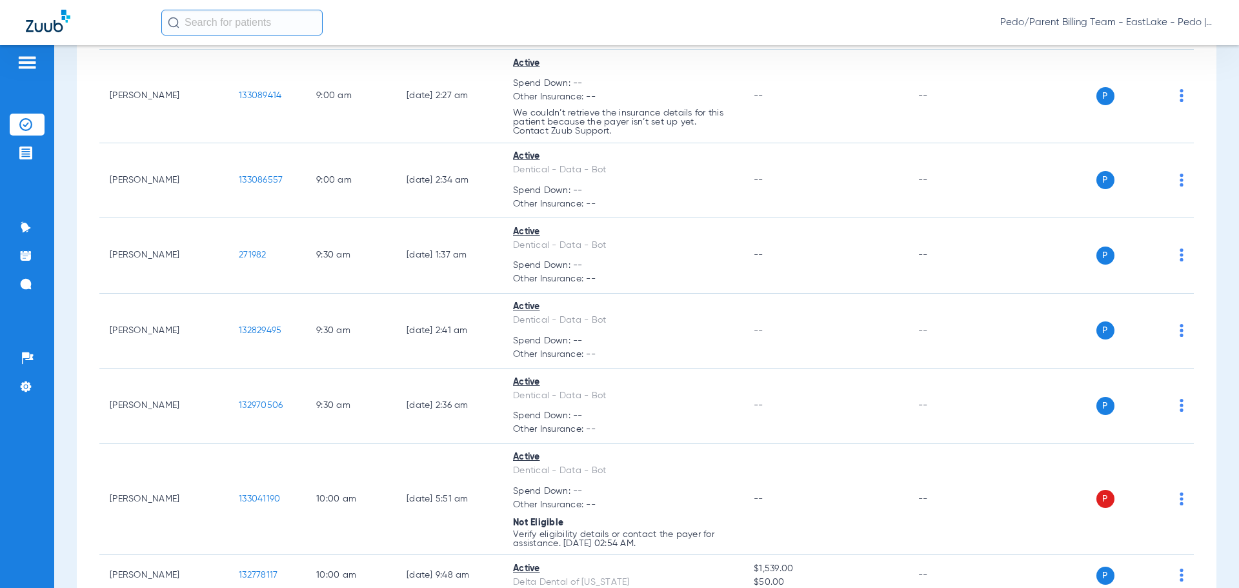
scroll to position [8306, 0]
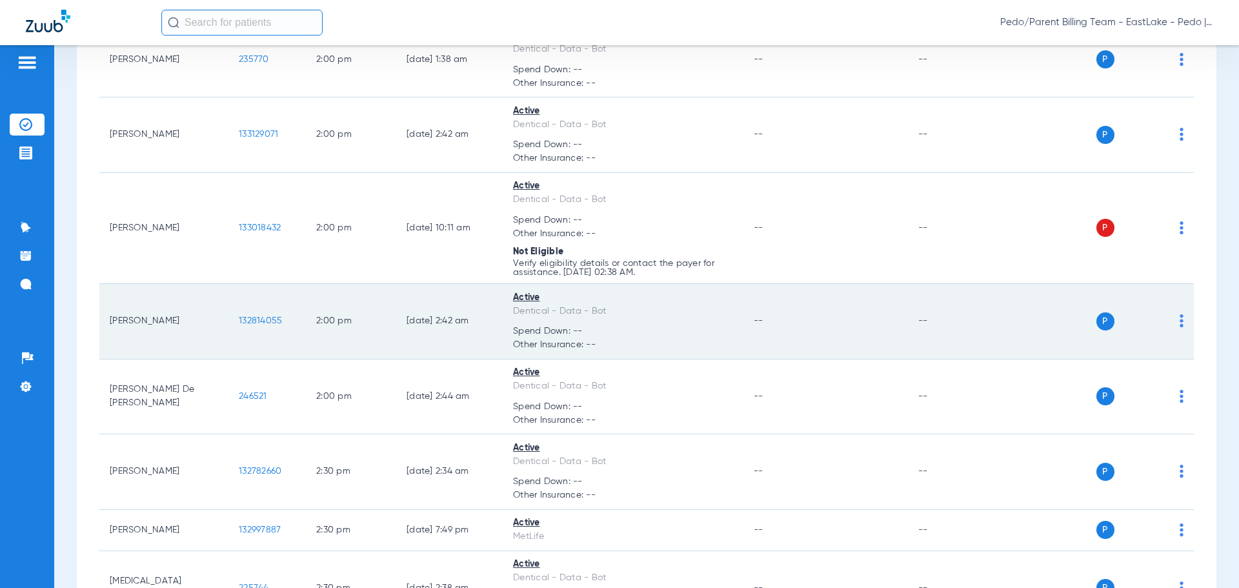
click at [249, 317] on span "132814055" at bounding box center [260, 320] width 43 height 9
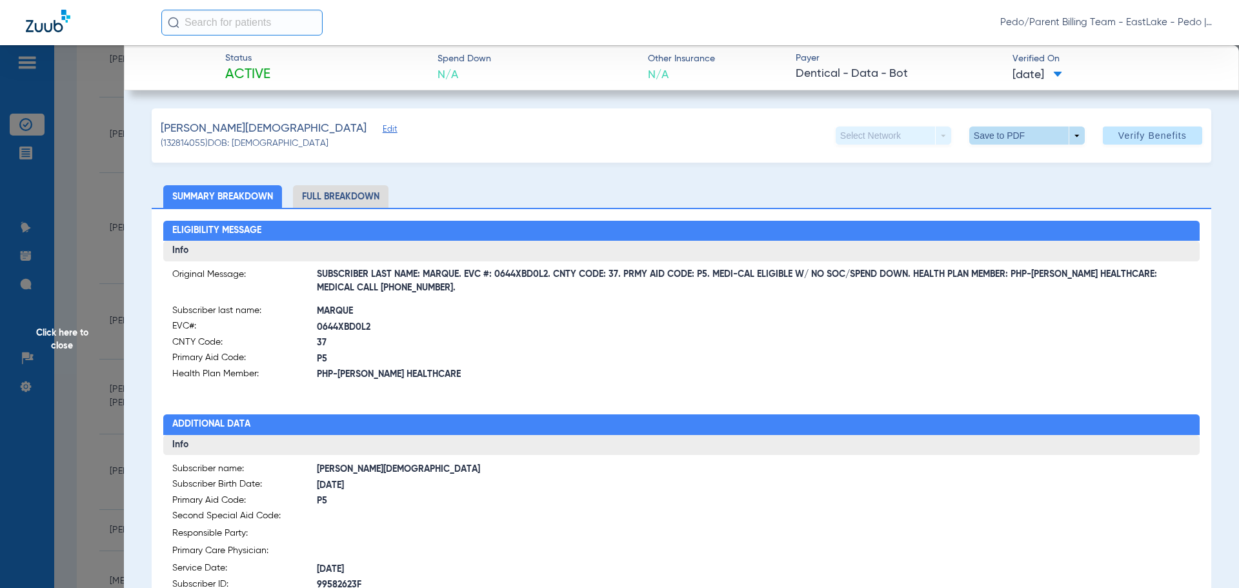
click at [1000, 133] on span at bounding box center [1026, 135] width 115 height 18
click at [322, 197] on div at bounding box center [619, 294] width 1239 height 588
click at [336, 196] on li "Full Breakdown" at bounding box center [340, 196] width 95 height 23
drag, startPoint x: 463, startPoint y: 275, endPoint x: 545, endPoint y: 275, distance: 81.9
click at [545, 275] on span "SUBSCRIBER LAST NAME: MARQUE. EVC #: 0644XBD0L2. CNTY CODE: 37. PRMY AID CODE: …" at bounding box center [754, 282] width 874 height 14
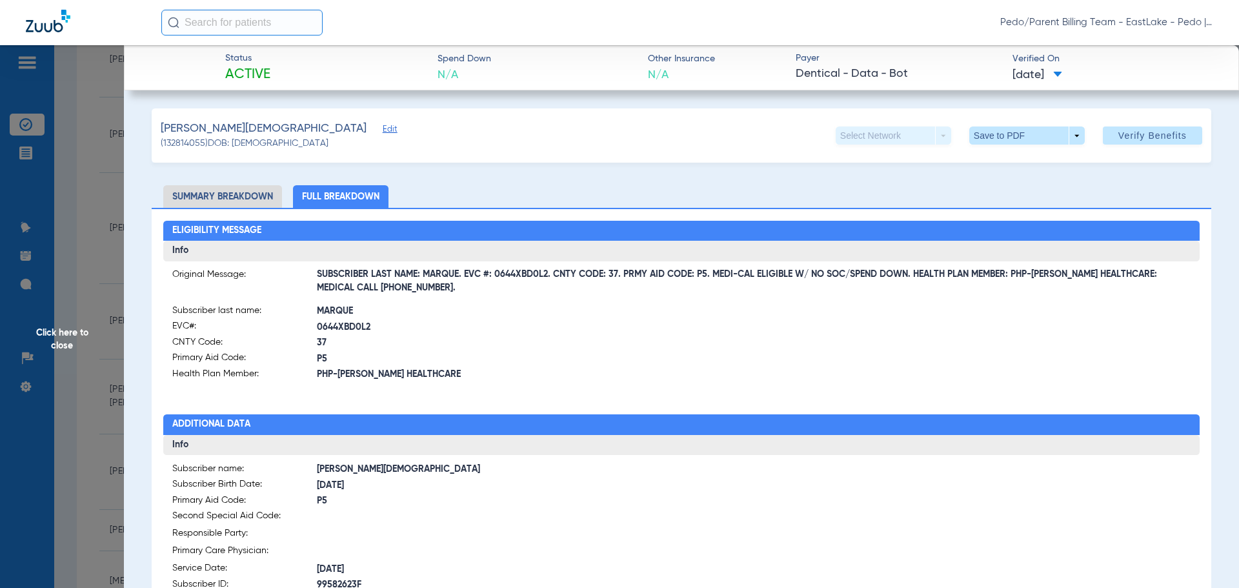
copy span "EVC #: 0644XBD0L2"
click at [600, 332] on span "0644XBD0L2" at bounding box center [499, 328] width 364 height 14
click at [1024, 140] on span at bounding box center [1026, 135] width 31 height 31
click at [1022, 159] on span "Save to PDF" at bounding box center [1021, 161] width 51 height 9
click at [68, 339] on span "Click here to close" at bounding box center [62, 339] width 124 height 588
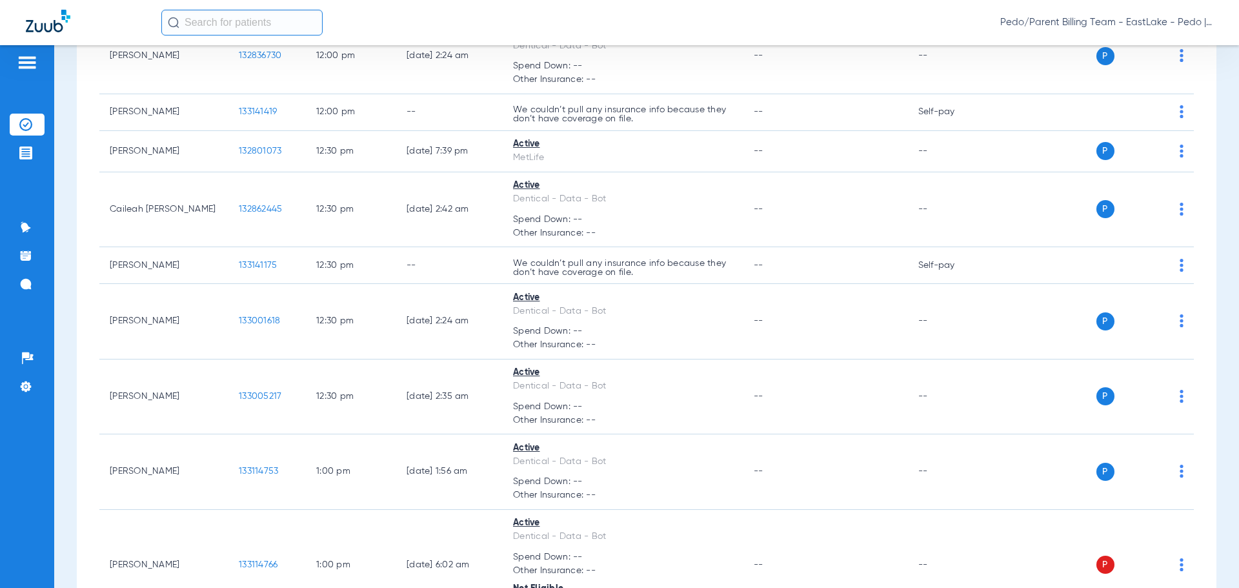
scroll to position [8706, 0]
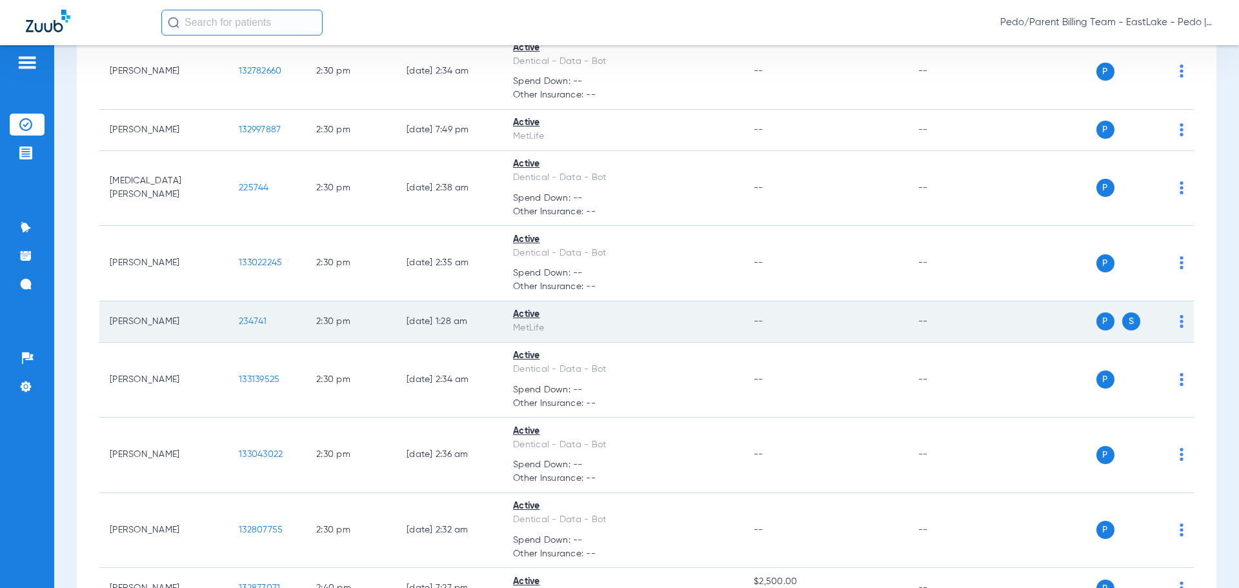
click at [257, 319] on span "234741" at bounding box center [253, 321] width 28 height 9
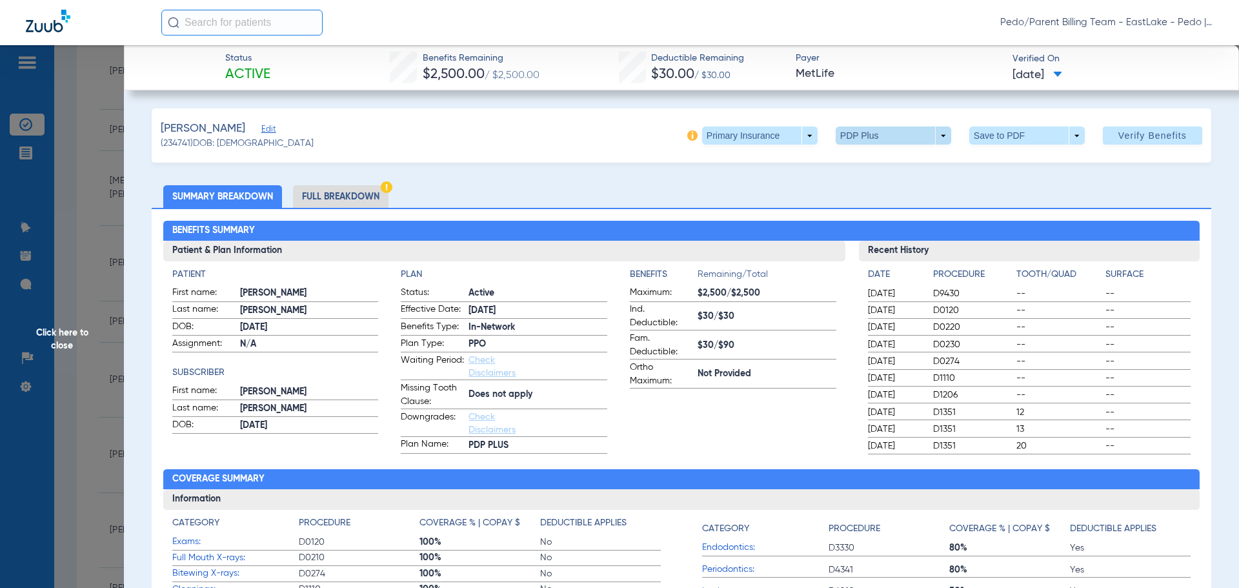
click at [857, 141] on span at bounding box center [892, 135] width 115 height 18
click at [513, 144] on div at bounding box center [619, 294] width 1239 height 588
click at [899, 134] on span at bounding box center [892, 135] width 115 height 18
click at [678, 175] on div at bounding box center [619, 294] width 1239 height 588
click at [323, 196] on li "Full Breakdown" at bounding box center [340, 196] width 95 height 23
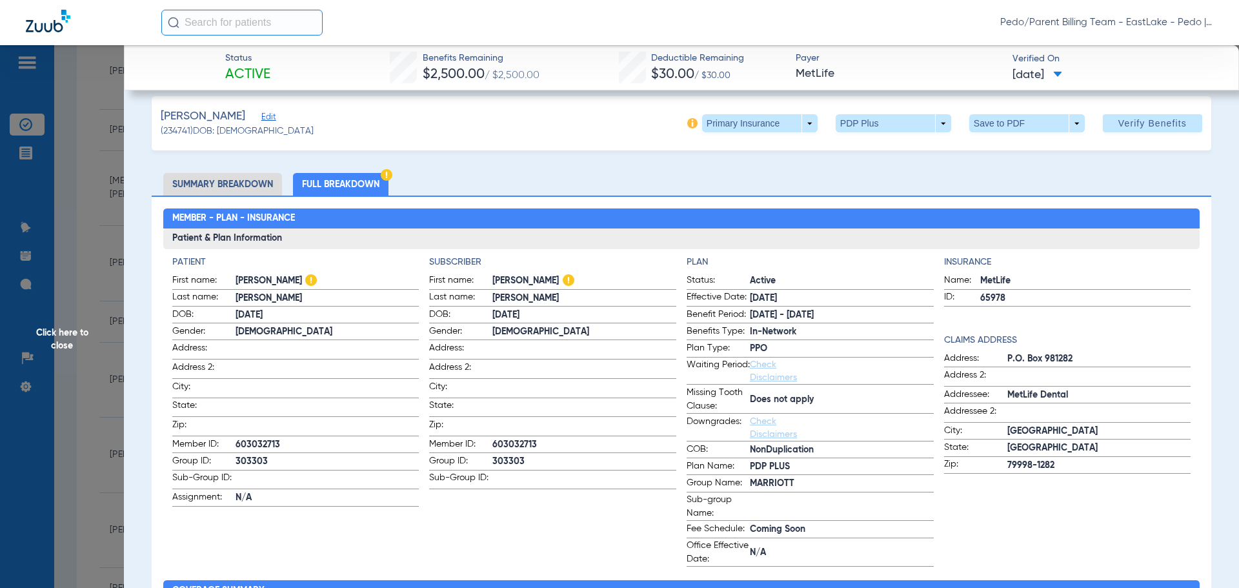
scroll to position [0, 0]
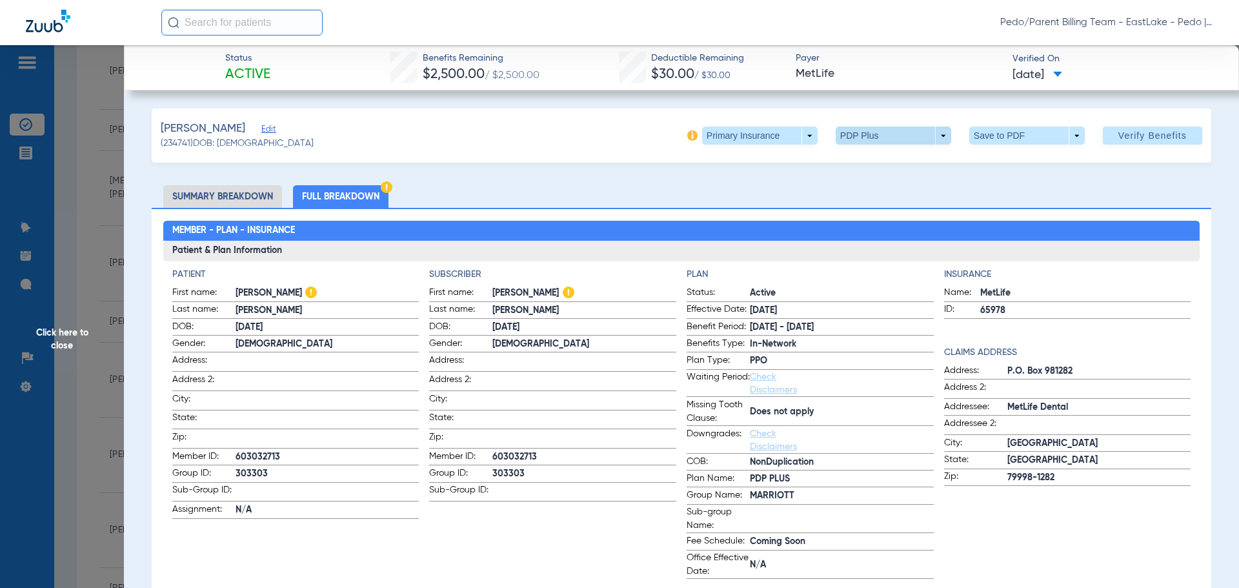
click at [891, 139] on span at bounding box center [892, 135] width 31 height 31
click at [891, 140] on div at bounding box center [619, 294] width 1239 height 588
click at [891, 139] on span at bounding box center [892, 135] width 31 height 31
click at [891, 139] on div at bounding box center [619, 294] width 1239 height 588
click at [1016, 135] on span at bounding box center [1026, 135] width 31 height 31
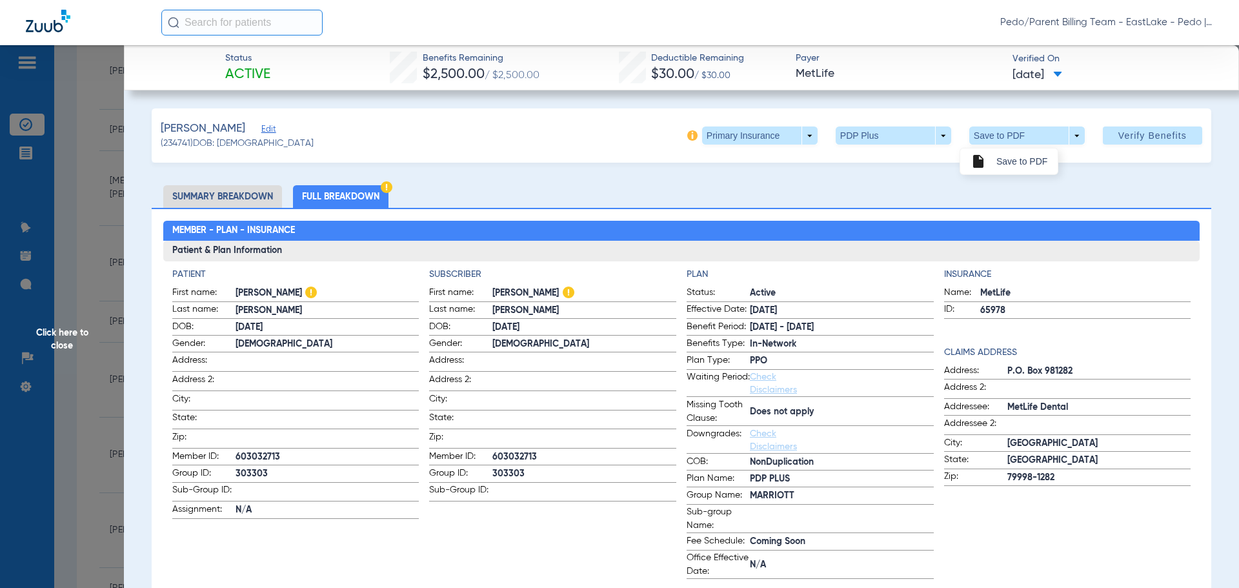
click at [1012, 166] on button "insert_drive_file Save to PDF" at bounding box center [1008, 161] width 97 height 26
click at [69, 341] on span "Click here to close" at bounding box center [62, 339] width 124 height 588
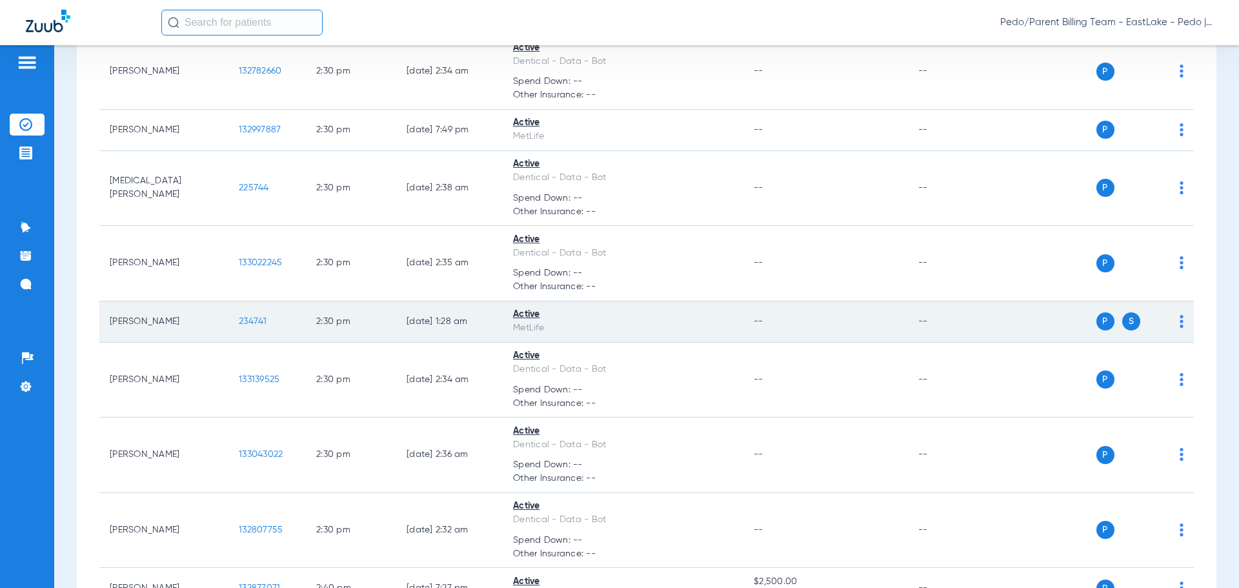
click at [252, 321] on span "234741" at bounding box center [253, 321] width 28 height 9
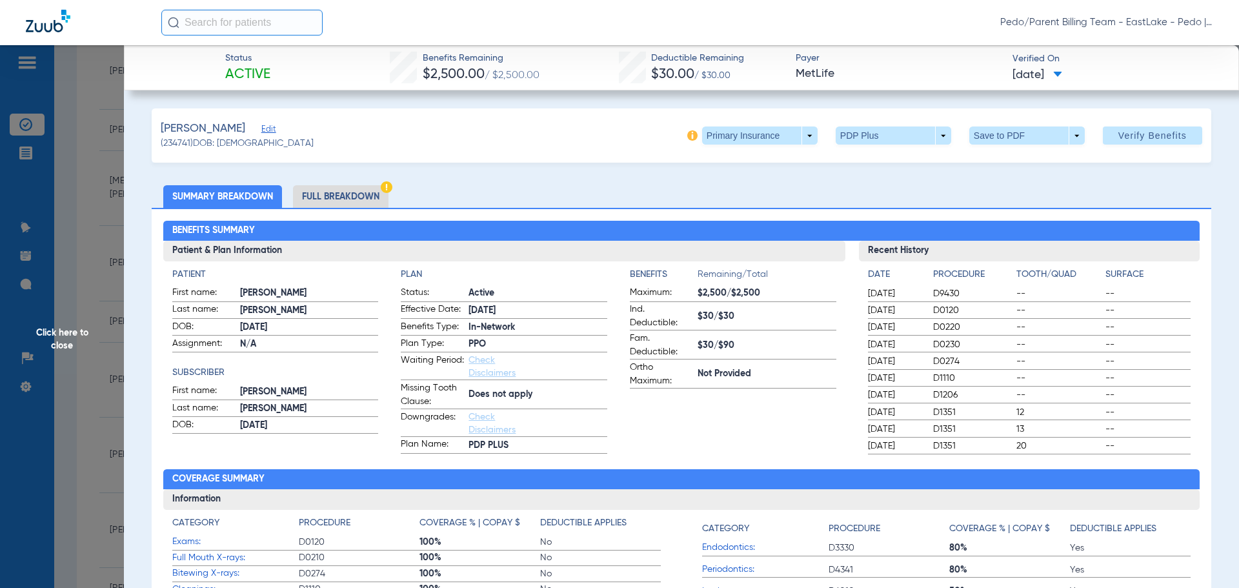
drag, startPoint x: 915, startPoint y: 176, endPoint x: 781, endPoint y: 146, distance: 137.6
click at [782, 136] on span at bounding box center [759, 135] width 115 height 18
click at [762, 186] on span "Secondary Insurance" at bounding box center [745, 187] width 85 height 9
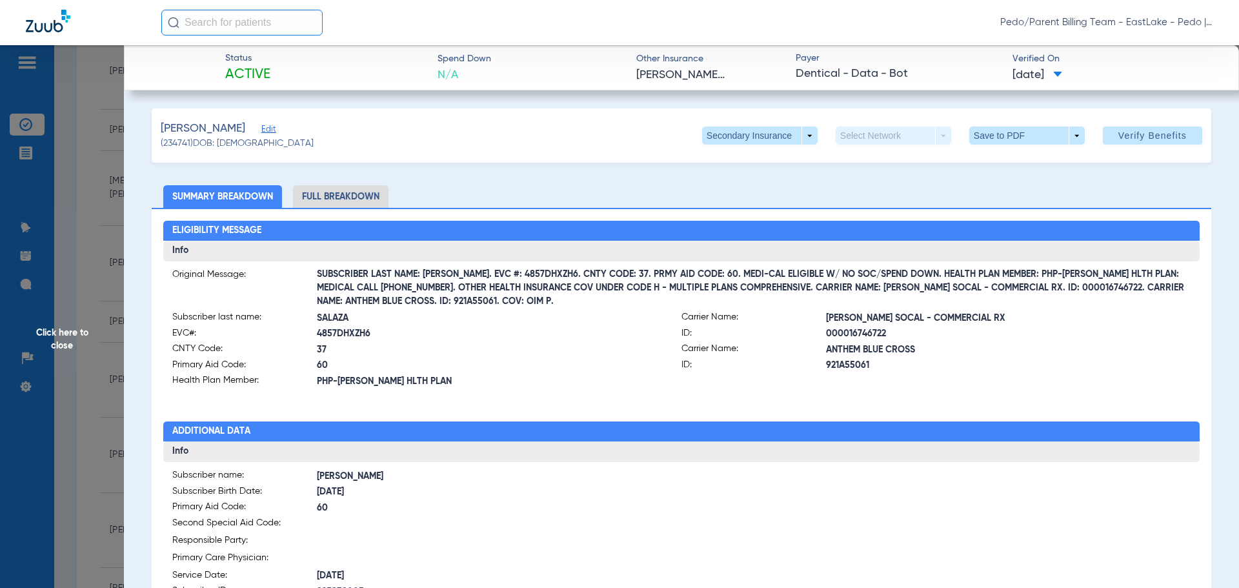
click at [388, 191] on li "Full Breakdown" at bounding box center [340, 196] width 95 height 23
drag, startPoint x: 461, startPoint y: 273, endPoint x: 544, endPoint y: 277, distance: 82.7
click at [544, 281] on span "SUBSCRIBER LAST NAME: [PERSON_NAME]. EVC #: 4857DHXZH6. CNTY CODE: 37. PRMY AID…" at bounding box center [754, 288] width 874 height 14
copy span "EVC #: 4857DHXZH6"
drag, startPoint x: 618, startPoint y: 373, endPoint x: 606, endPoint y: 353, distance: 22.9
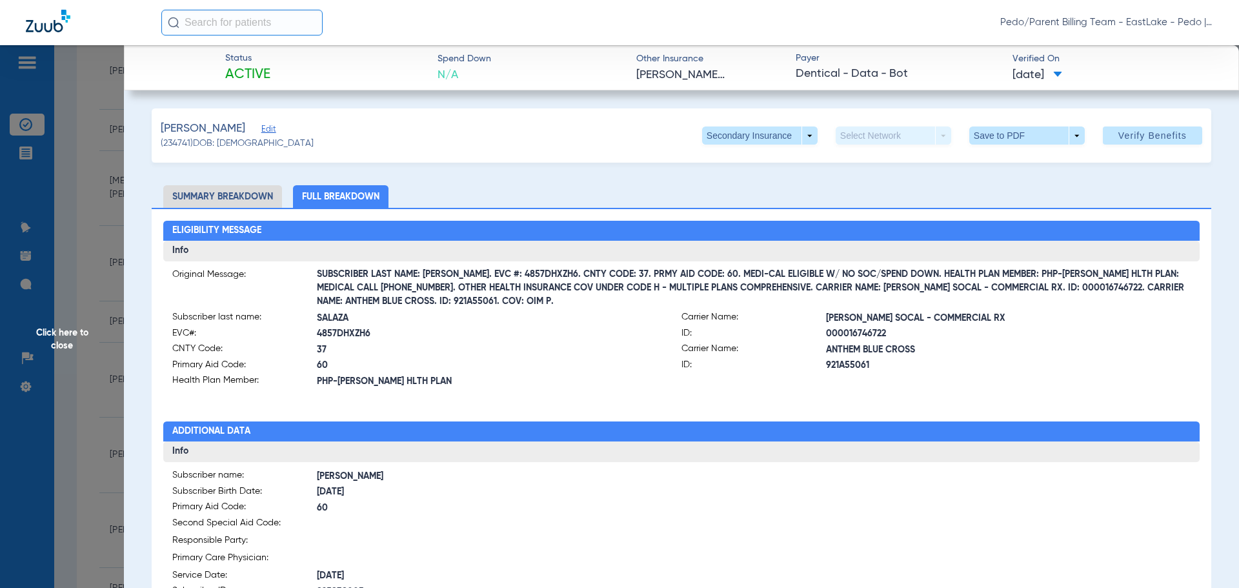
click at [617, 372] on label "Primary Aid Code: 60" at bounding box center [426, 366] width 509 height 16
click at [995, 136] on span at bounding box center [1026, 135] width 115 height 18
click at [1016, 164] on span "Save to PDF" at bounding box center [1021, 161] width 51 height 9
click at [992, 133] on span at bounding box center [1026, 135] width 115 height 18
click at [1001, 158] on span "Save to PDF" at bounding box center [1021, 161] width 51 height 9
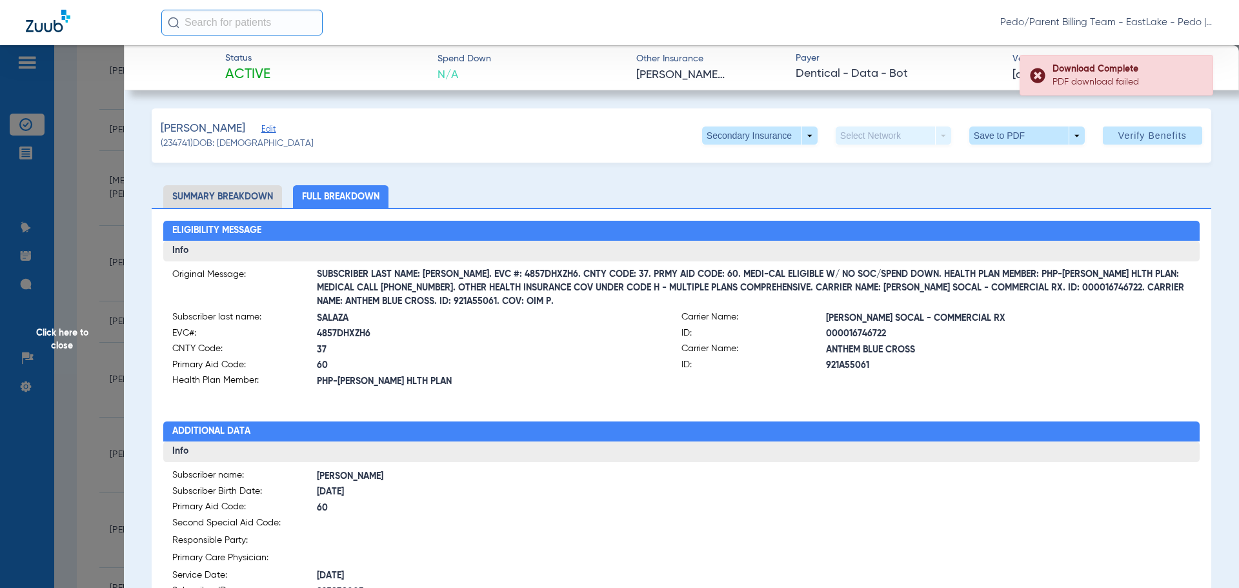
click at [652, 205] on ul "Summary Breakdown Full Breakdown" at bounding box center [681, 196] width 1059 height 23
click at [59, 340] on span "Click here to close" at bounding box center [62, 339] width 124 height 588
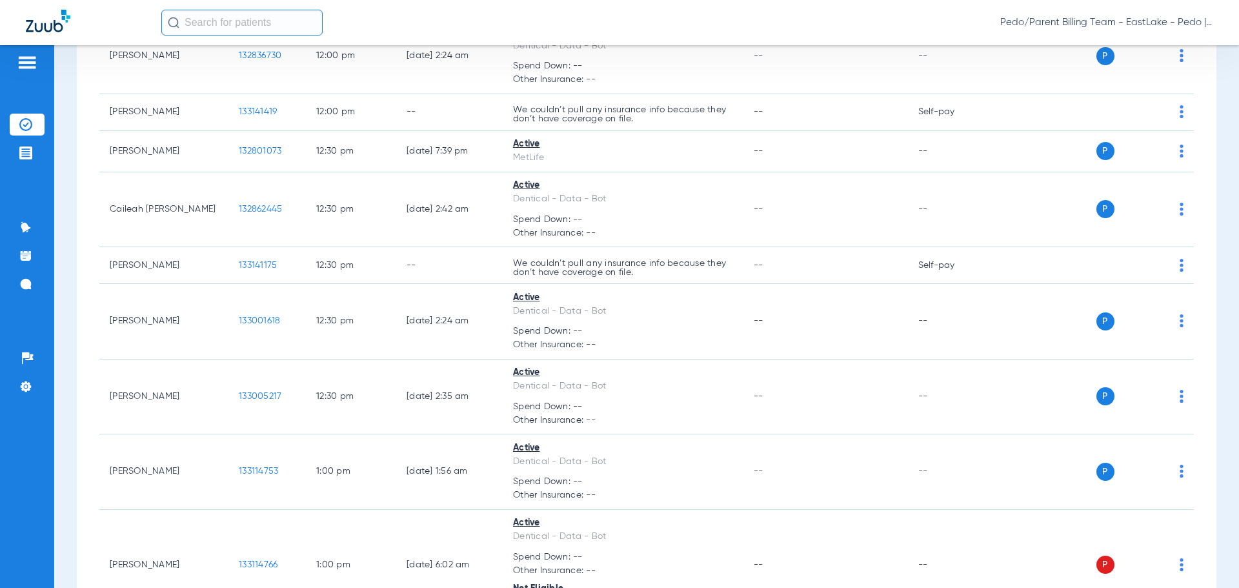
scroll to position [8044, 0]
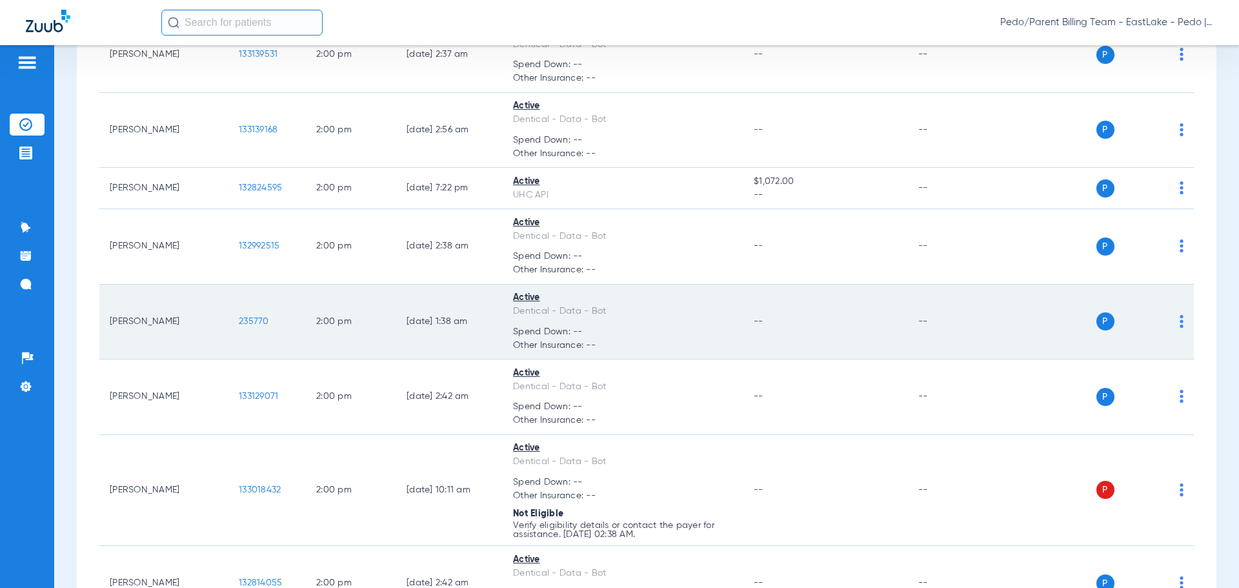
click at [246, 317] on span "235770" at bounding box center [254, 321] width 30 height 9
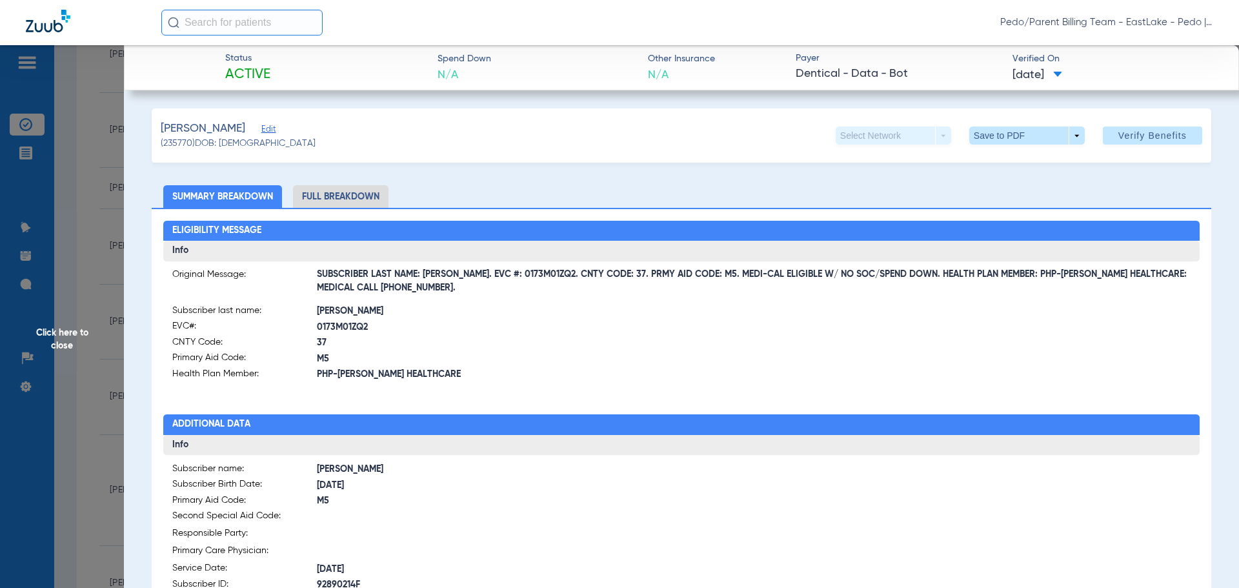
click at [357, 193] on li "Full Breakdown" at bounding box center [340, 196] width 95 height 23
drag, startPoint x: 462, startPoint y: 275, endPoint x: 542, endPoint y: 280, distance: 80.1
click at [542, 280] on span "SUBSCRIBER LAST NAME: [PERSON_NAME]. EVC #: 0173M01ZQ2. CNTY CODE: 37. PRMY AID…" at bounding box center [754, 282] width 874 height 14
click at [552, 348] on span "37" at bounding box center [499, 343] width 364 height 14
click at [1011, 136] on span at bounding box center [1026, 135] width 31 height 31
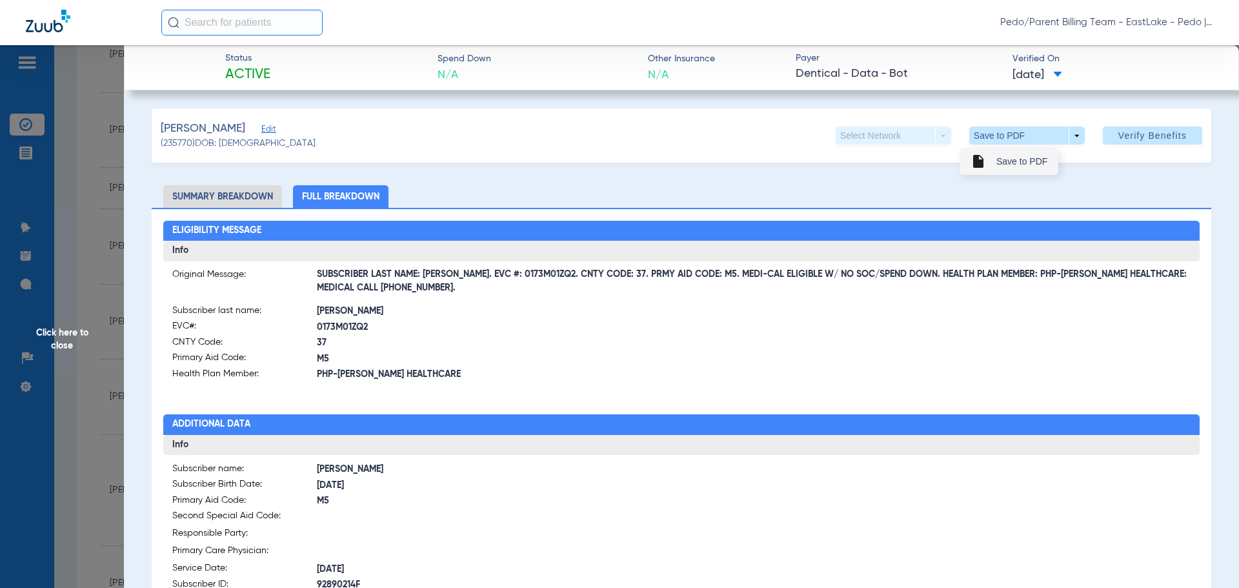
click at [1017, 164] on span "Save to PDF" at bounding box center [1021, 161] width 51 height 9
click at [64, 341] on span "Click here to close" at bounding box center [62, 339] width 124 height 588
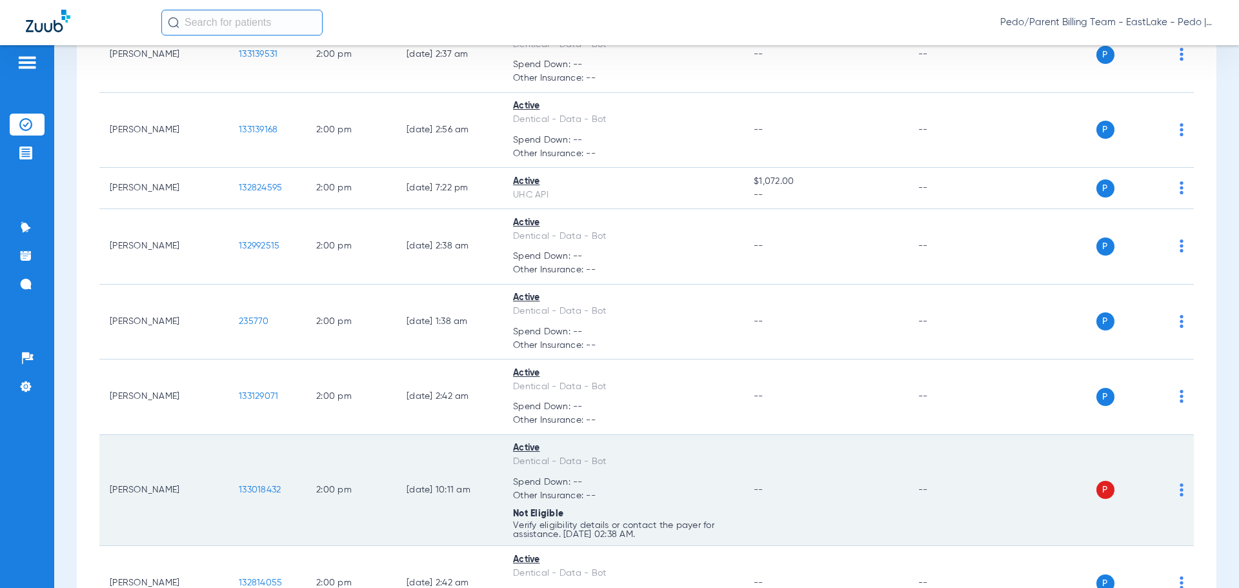
click at [269, 485] on span "133018432" at bounding box center [260, 489] width 42 height 9
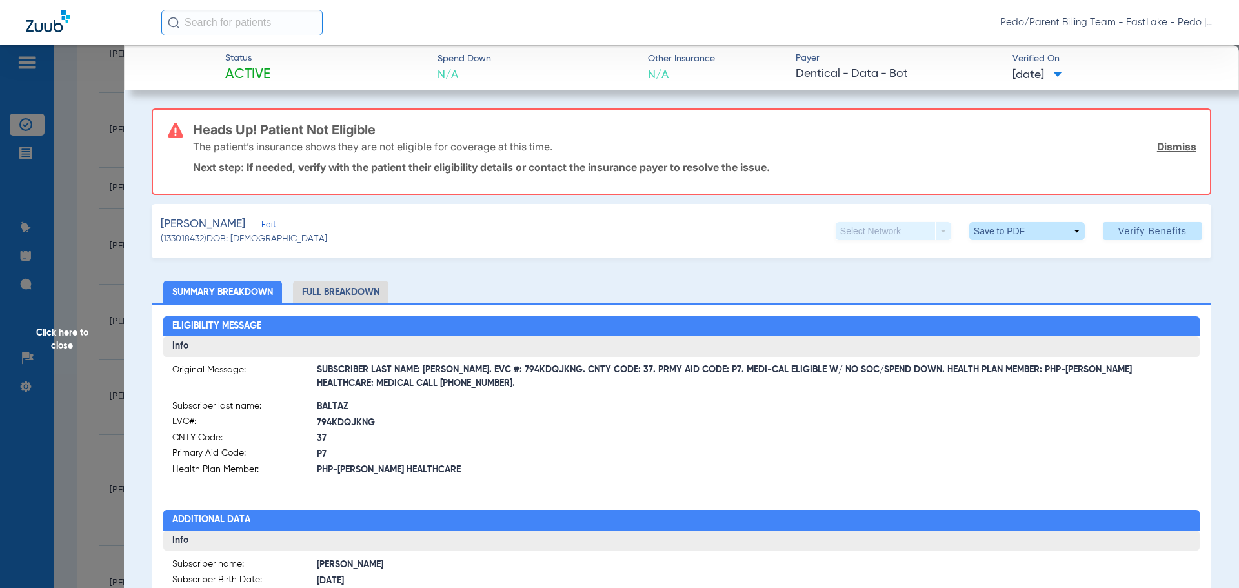
drag, startPoint x: 68, startPoint y: 335, endPoint x: 88, endPoint y: 341, distance: 20.8
click at [68, 334] on span "Click here to close" at bounding box center [62, 339] width 124 height 588
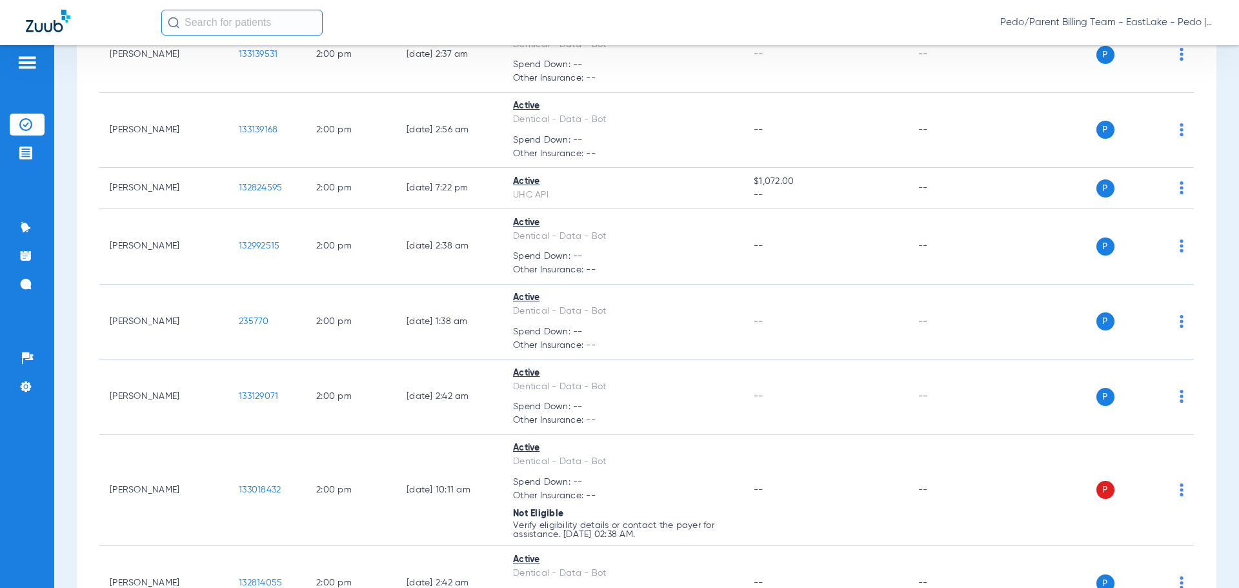
scroll to position [7524, 0]
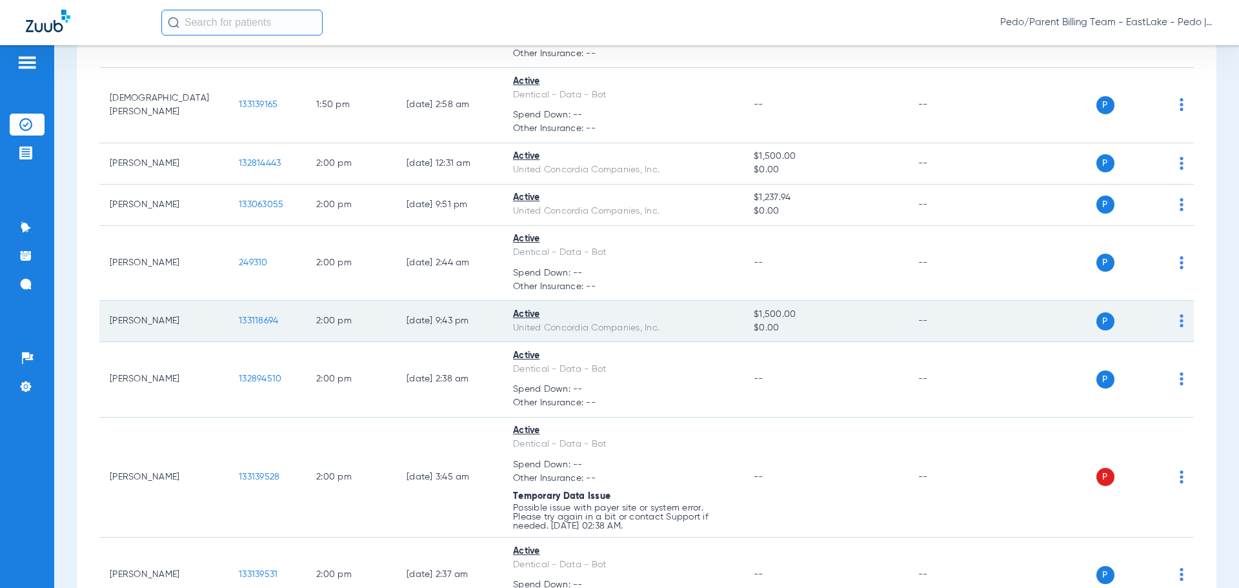
click at [257, 316] on span "133118694" at bounding box center [258, 320] width 39 height 9
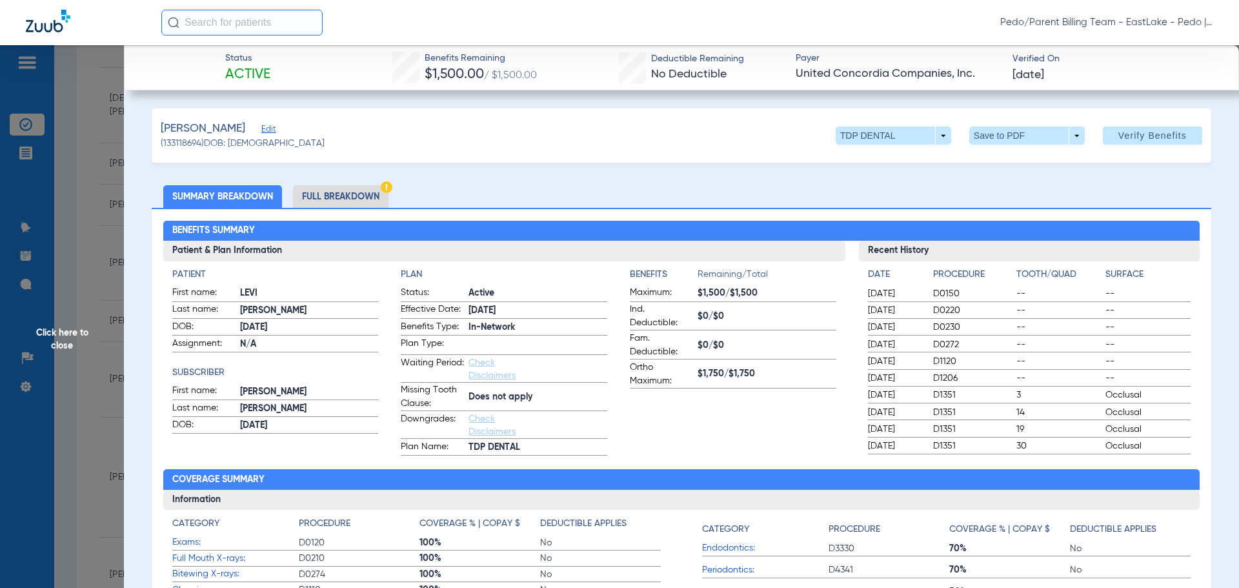
click at [355, 195] on li "Full Breakdown" at bounding box center [340, 196] width 95 height 23
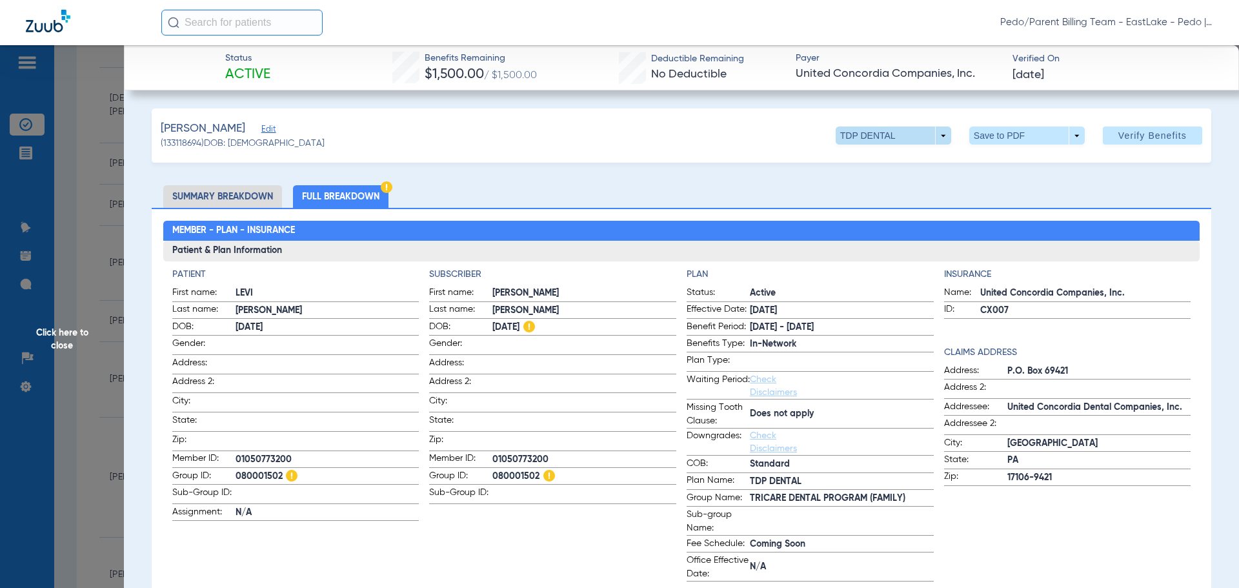
click at [937, 135] on span at bounding box center [892, 135] width 115 height 18
click at [934, 137] on div at bounding box center [619, 294] width 1239 height 588
click at [1022, 135] on span at bounding box center [1026, 135] width 31 height 31
click at [1027, 171] on button "insert_drive_file Save to PDF" at bounding box center [1008, 161] width 97 height 26
click at [818, 37] on div "Pedo/Parent Billing Team - EastLake - Pedo | The Super Dentists" at bounding box center [619, 22] width 1239 height 45
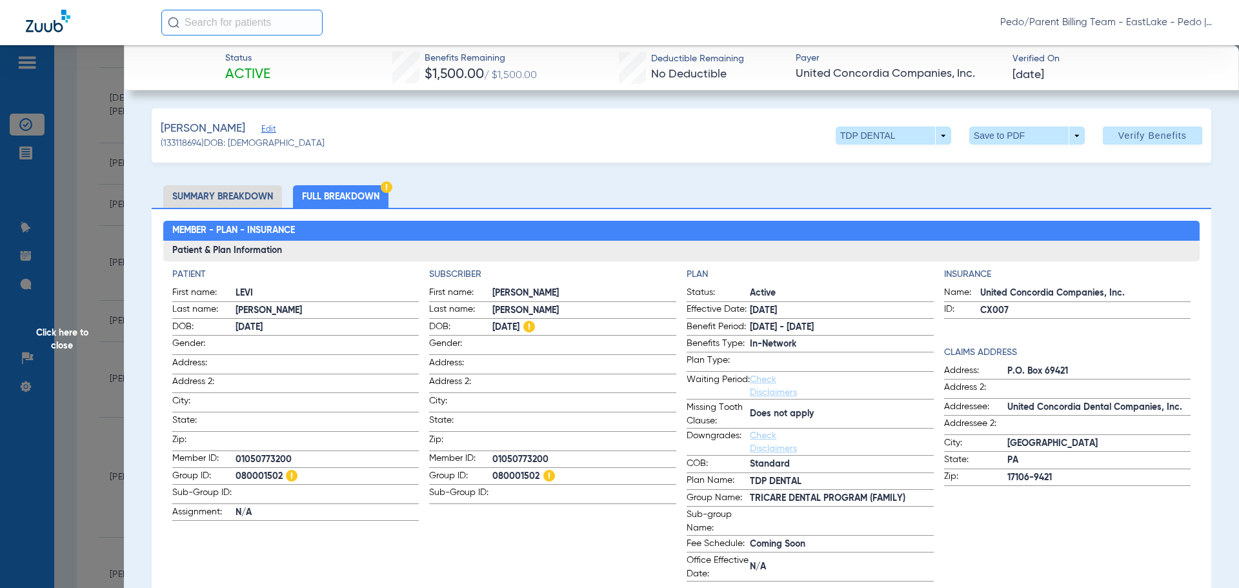
scroll to position [9943, 0]
click at [57, 343] on span "Click here to close" at bounding box center [62, 339] width 124 height 588
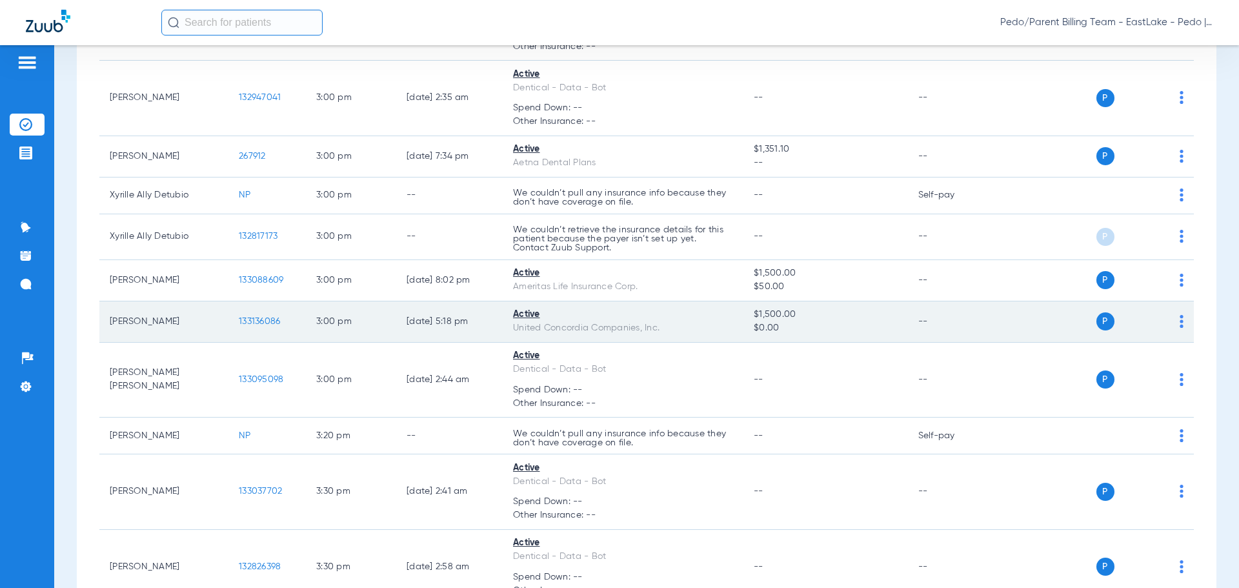
click at [259, 317] on span "133136086" at bounding box center [259, 321] width 41 height 9
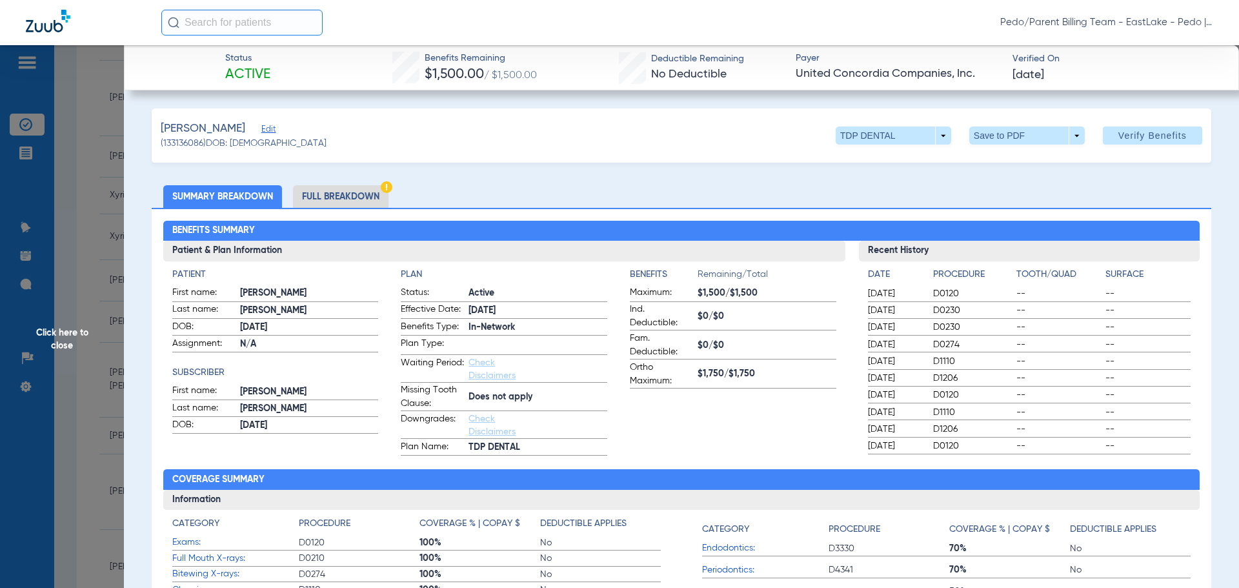
click at [337, 200] on li "Full Breakdown" at bounding box center [340, 196] width 95 height 23
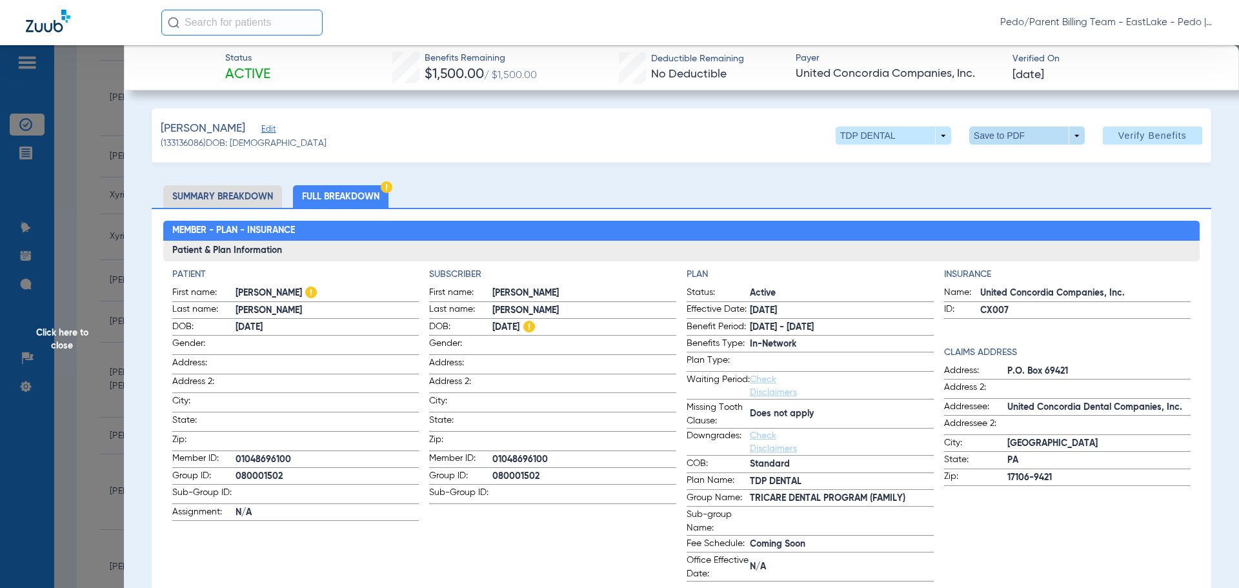
click at [999, 142] on span at bounding box center [1026, 135] width 115 height 18
click at [1021, 161] on span "Save to PDF" at bounding box center [1021, 161] width 51 height 9
click at [999, 140] on span at bounding box center [1026, 135] width 115 height 18
click at [1016, 161] on span "Save to PDF" at bounding box center [1021, 161] width 51 height 9
click at [57, 341] on span "Click here to close" at bounding box center [62, 339] width 124 height 588
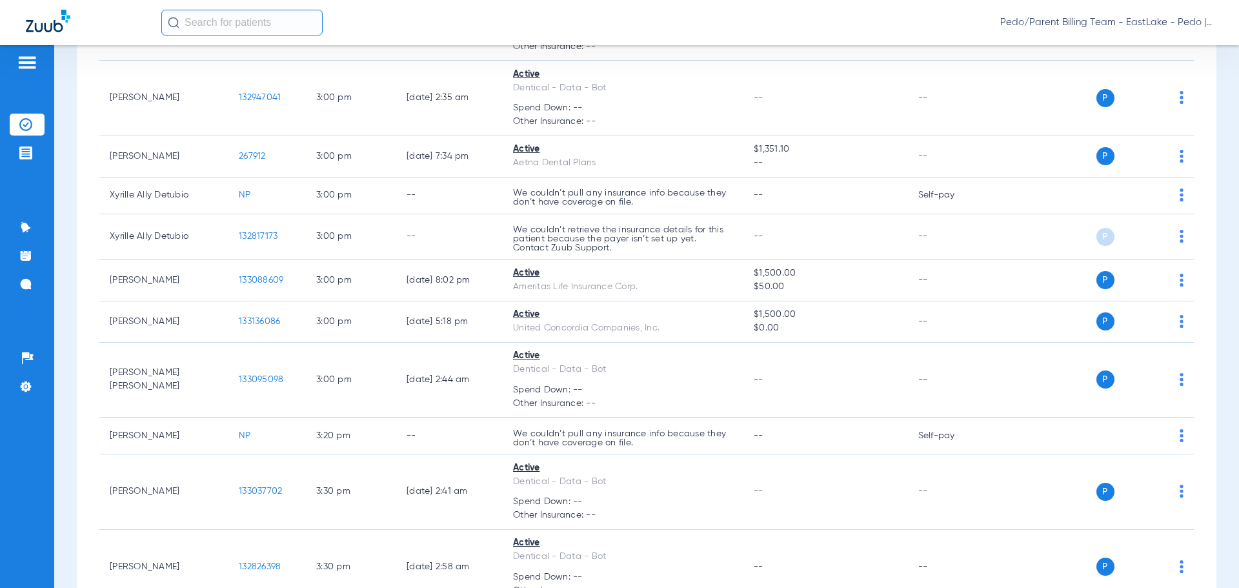
scroll to position [5299, 0]
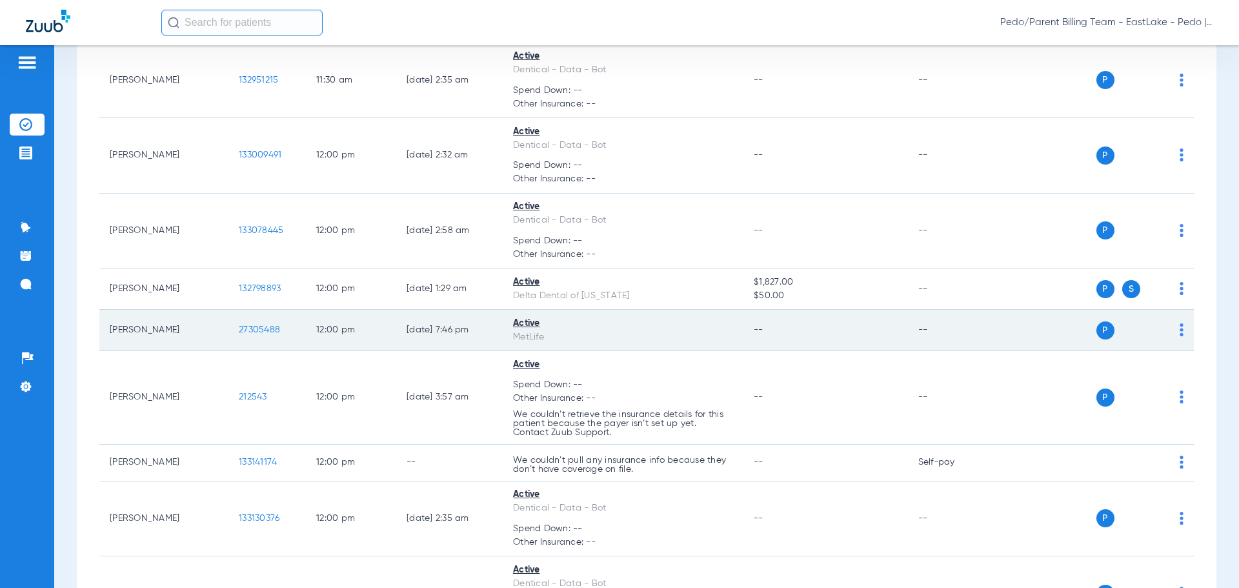
click at [247, 325] on span "27305488" at bounding box center [259, 329] width 41 height 9
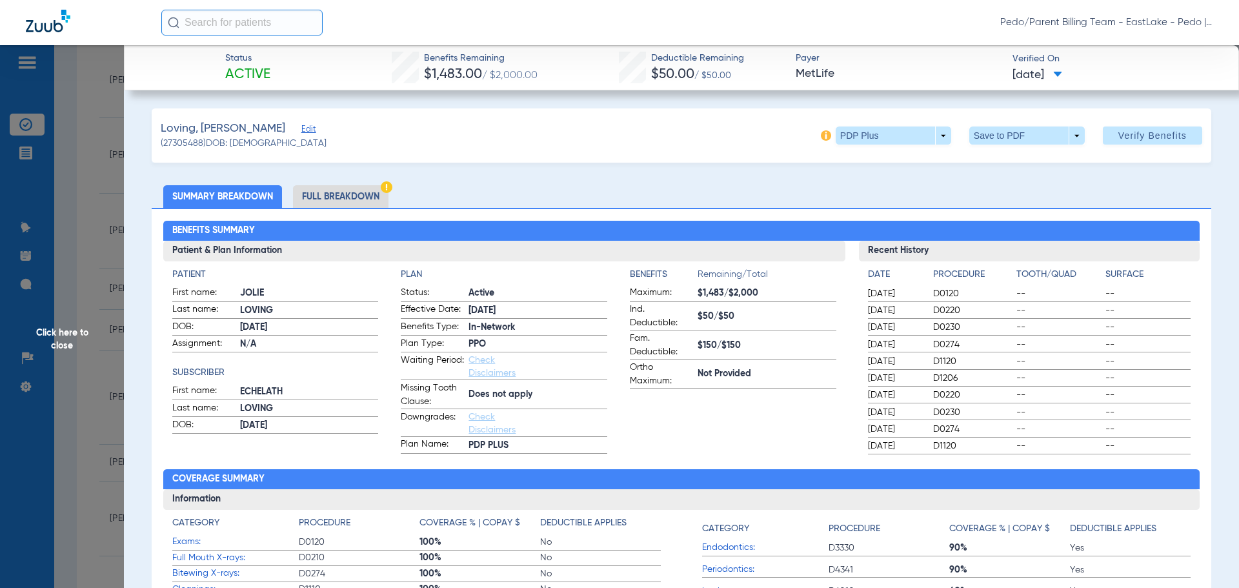
click at [332, 196] on li "Full Breakdown" at bounding box center [340, 196] width 95 height 23
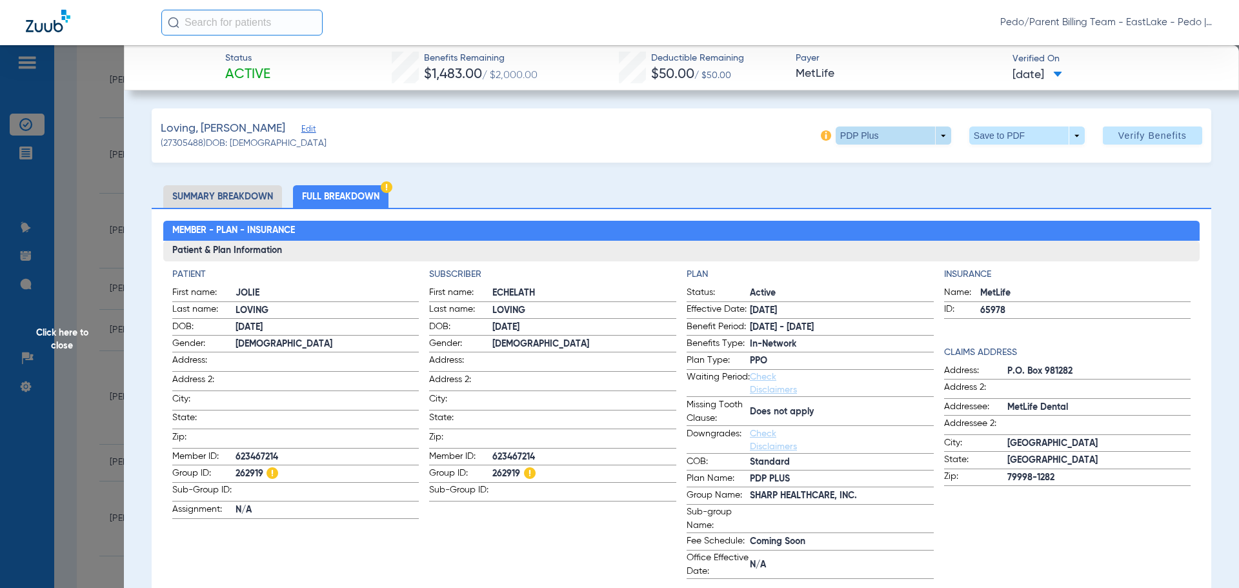
click at [938, 131] on span at bounding box center [892, 135] width 115 height 18
click at [938, 132] on div at bounding box center [619, 294] width 1239 height 588
click at [938, 132] on span at bounding box center [892, 135] width 115 height 18
click at [938, 132] on div at bounding box center [619, 294] width 1239 height 588
click at [938, 132] on span at bounding box center [892, 135] width 115 height 18
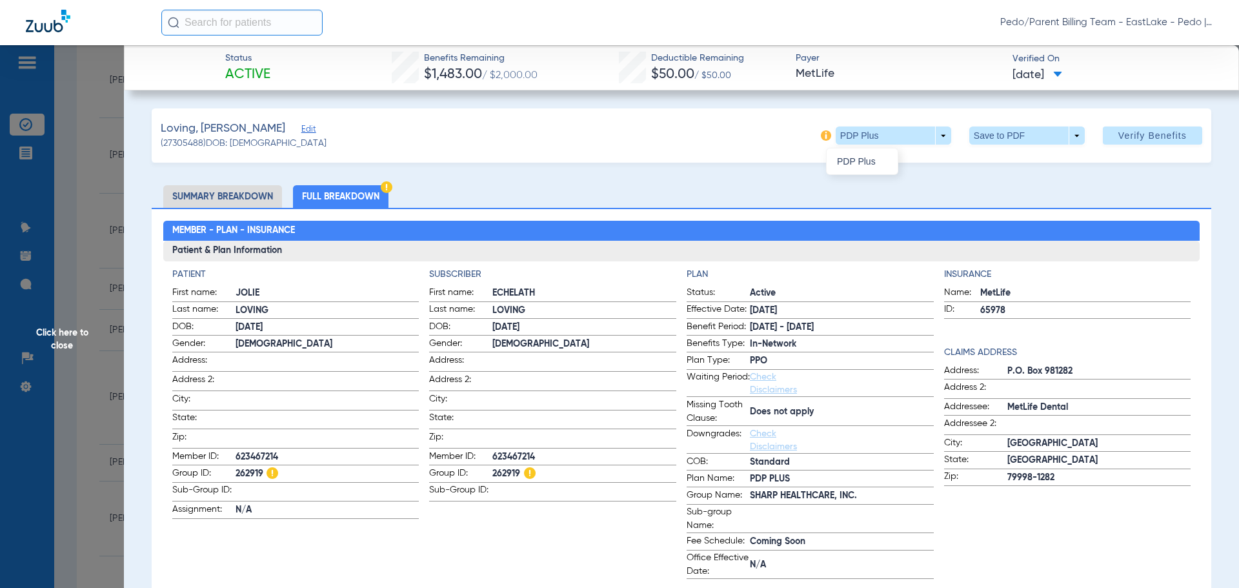
click at [1019, 134] on div at bounding box center [619, 294] width 1239 height 588
click at [1019, 134] on span at bounding box center [1026, 135] width 31 height 31
click at [1020, 161] on span "Save to PDF" at bounding box center [1021, 161] width 51 height 9
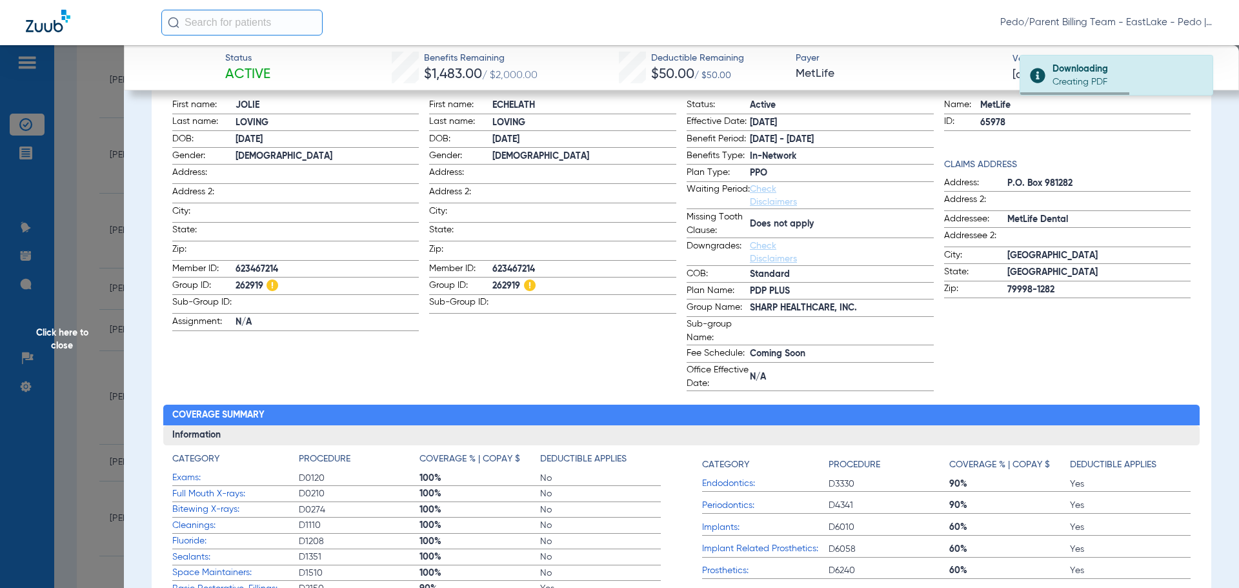
scroll to position [194, 0]
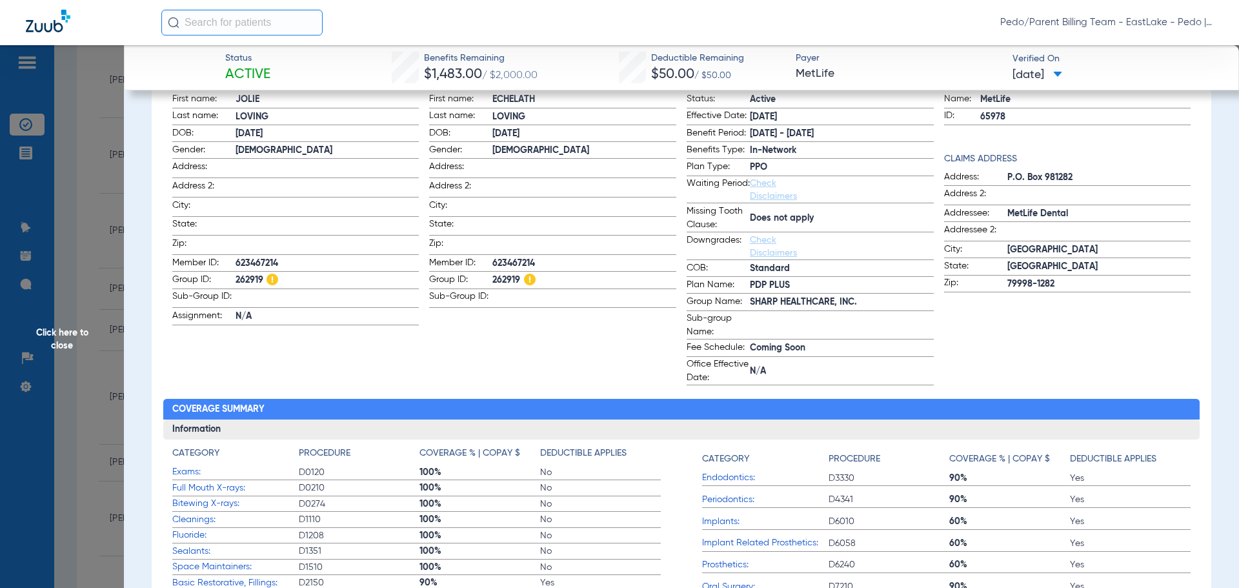
click at [807, 48] on div "Status Active Benefits Remaining $1,483.00 / $2,000.00 Deductible Remaining $50…" at bounding box center [681, 67] width 1115 height 45
click at [60, 339] on span "Click here to close" at bounding box center [62, 339] width 124 height 588
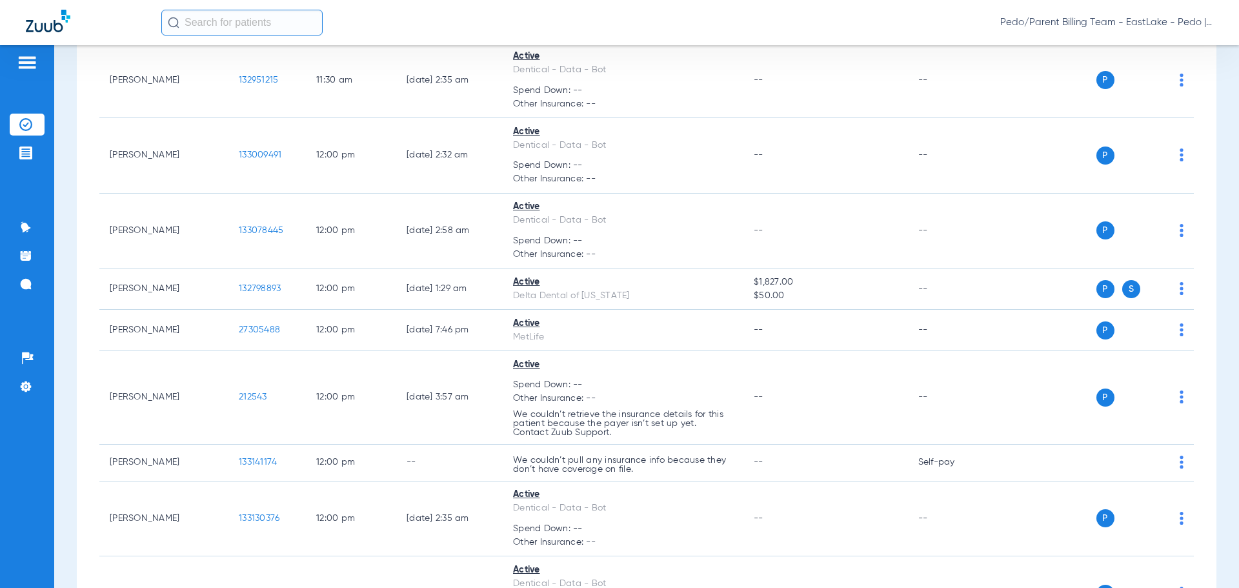
scroll to position [5849, 0]
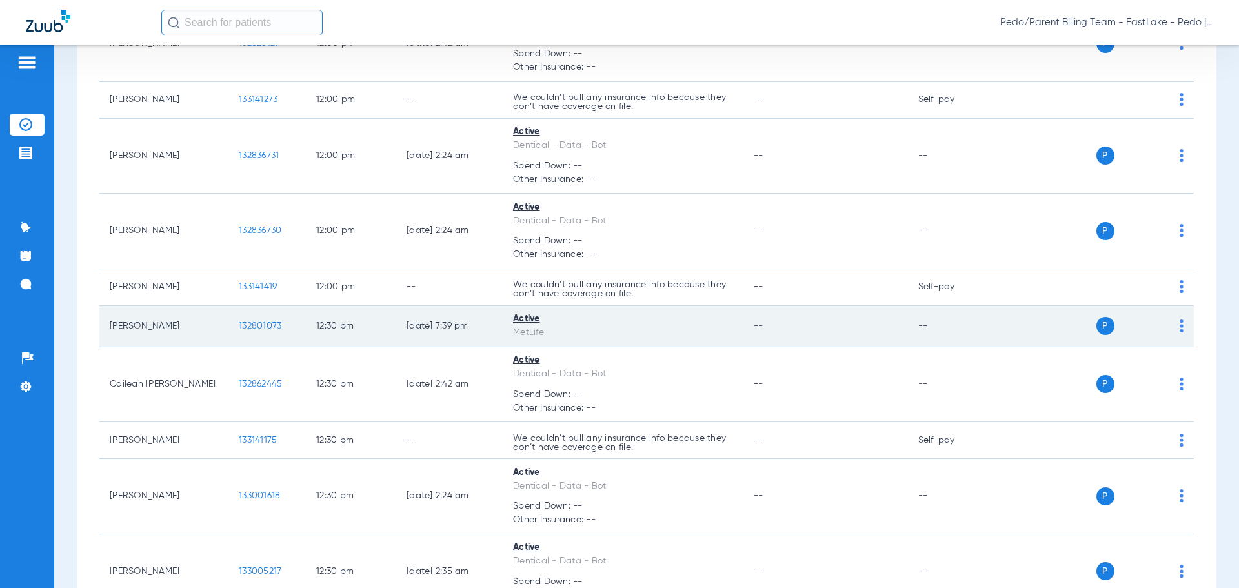
click at [261, 321] on span "132801073" at bounding box center [260, 325] width 43 height 9
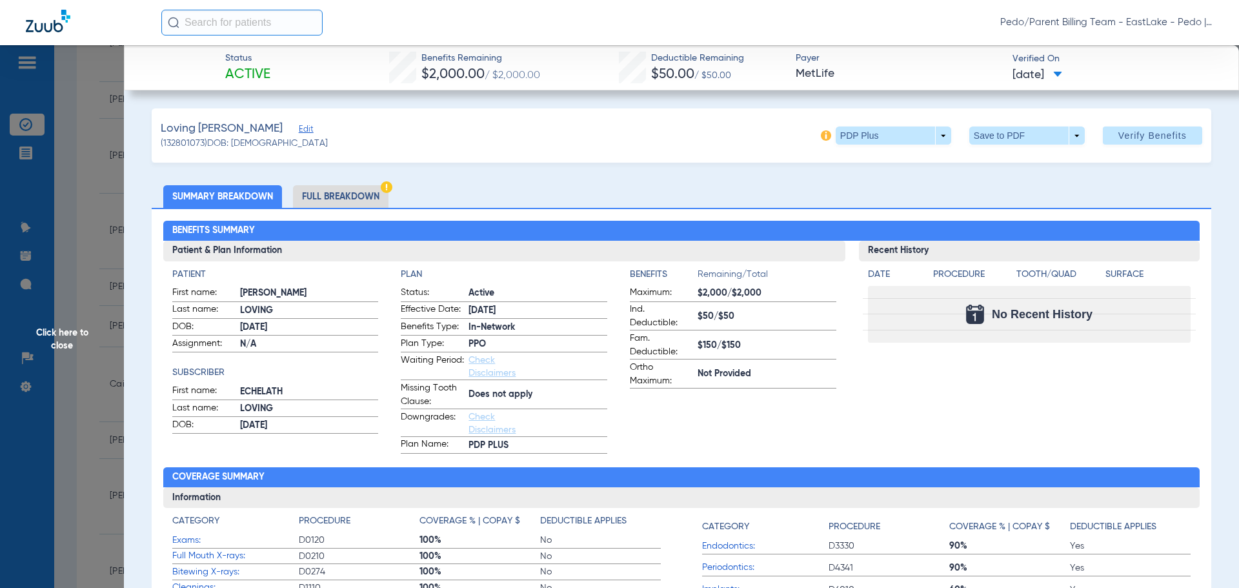
click at [352, 194] on li "Full Breakdown" at bounding box center [340, 196] width 95 height 23
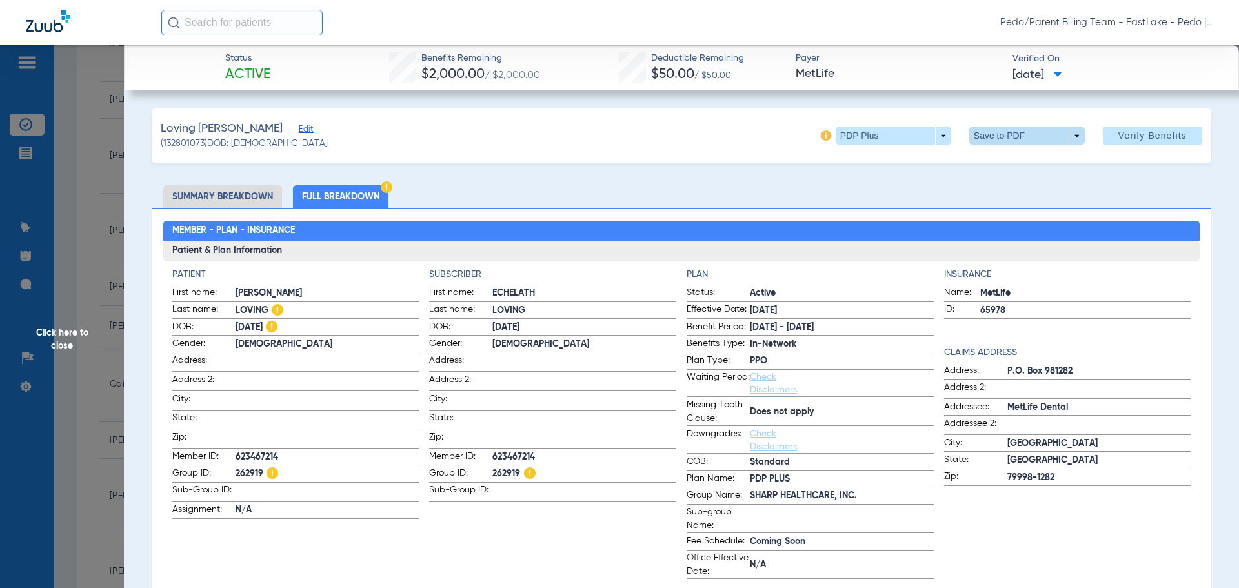
click at [1022, 134] on span at bounding box center [1026, 135] width 31 height 31
click at [1017, 163] on span "Save to PDF" at bounding box center [1021, 161] width 51 height 9
click at [66, 335] on span "Click here to close" at bounding box center [62, 339] width 124 height 588
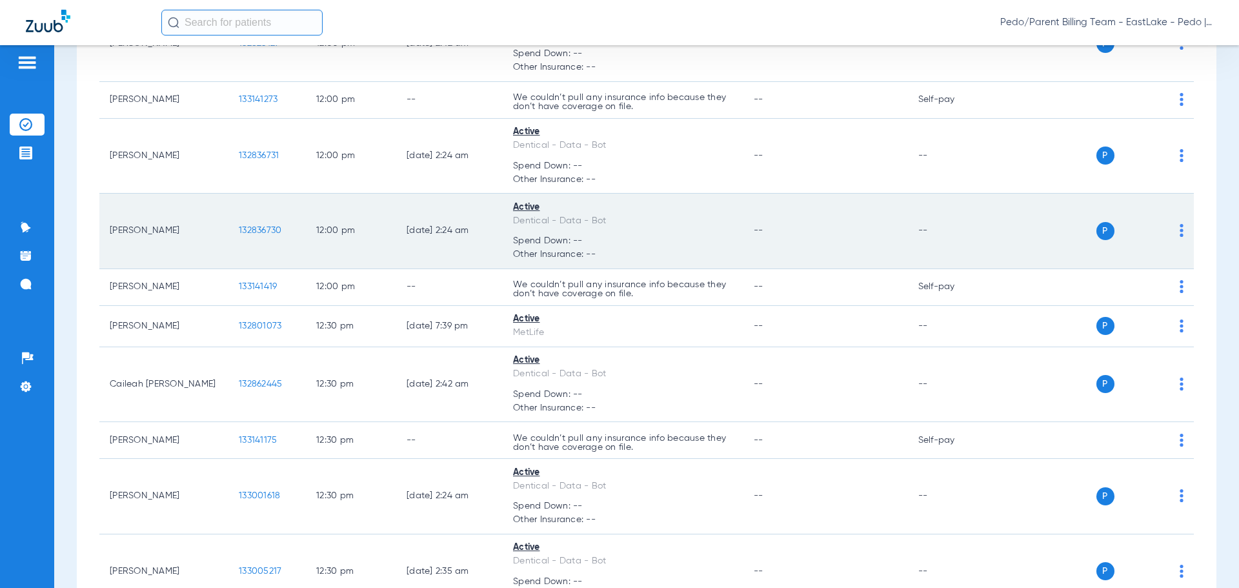
click at [695, 234] on span "Spend Down: --" at bounding box center [623, 241] width 220 height 14
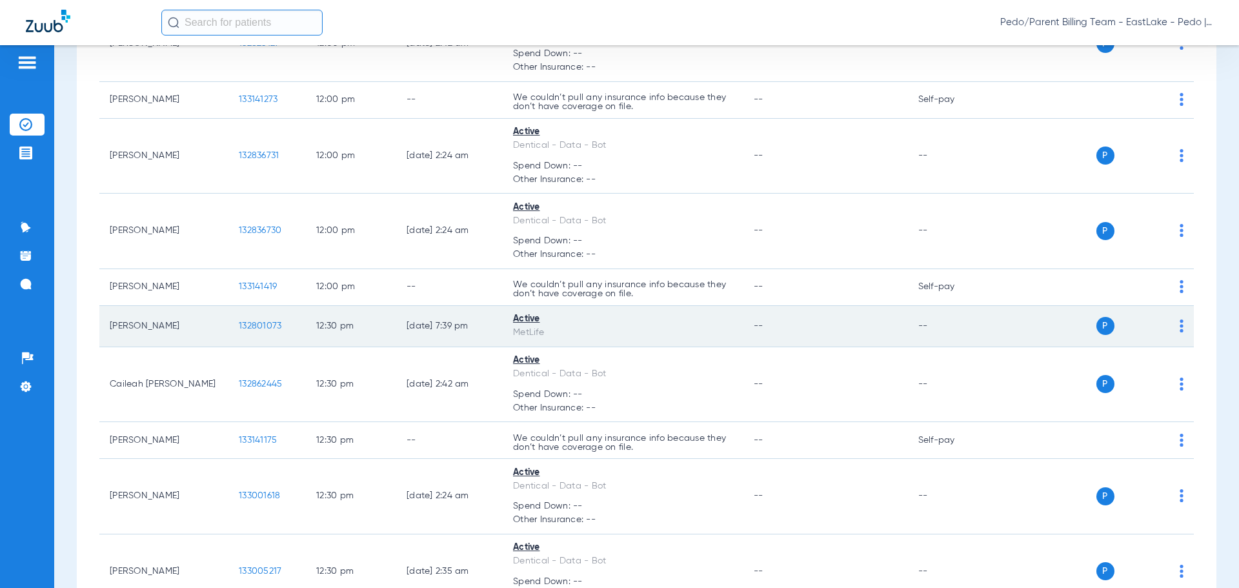
click at [270, 321] on span "132801073" at bounding box center [260, 325] width 43 height 9
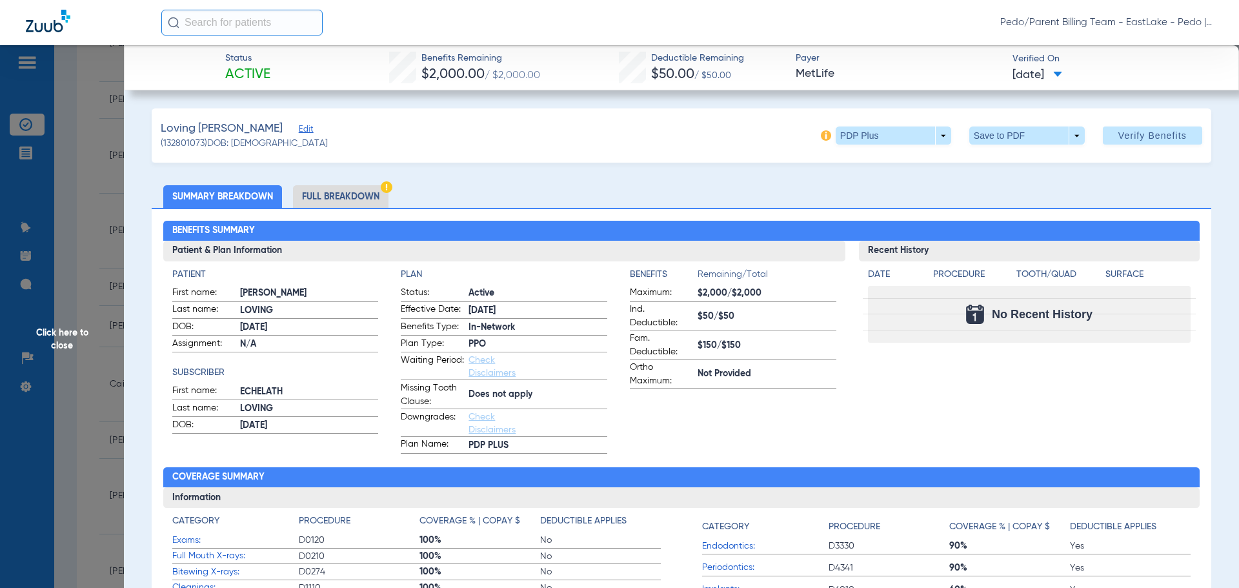
click at [341, 199] on li "Full Breakdown" at bounding box center [340, 196] width 95 height 23
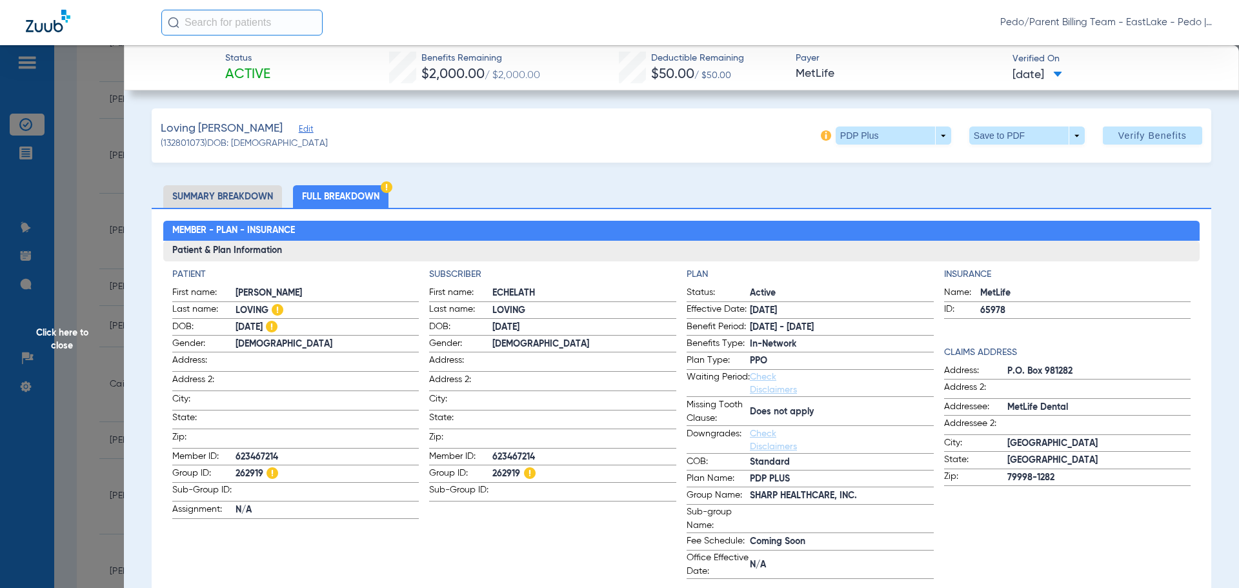
click at [67, 333] on span "Click here to close" at bounding box center [62, 339] width 124 height 588
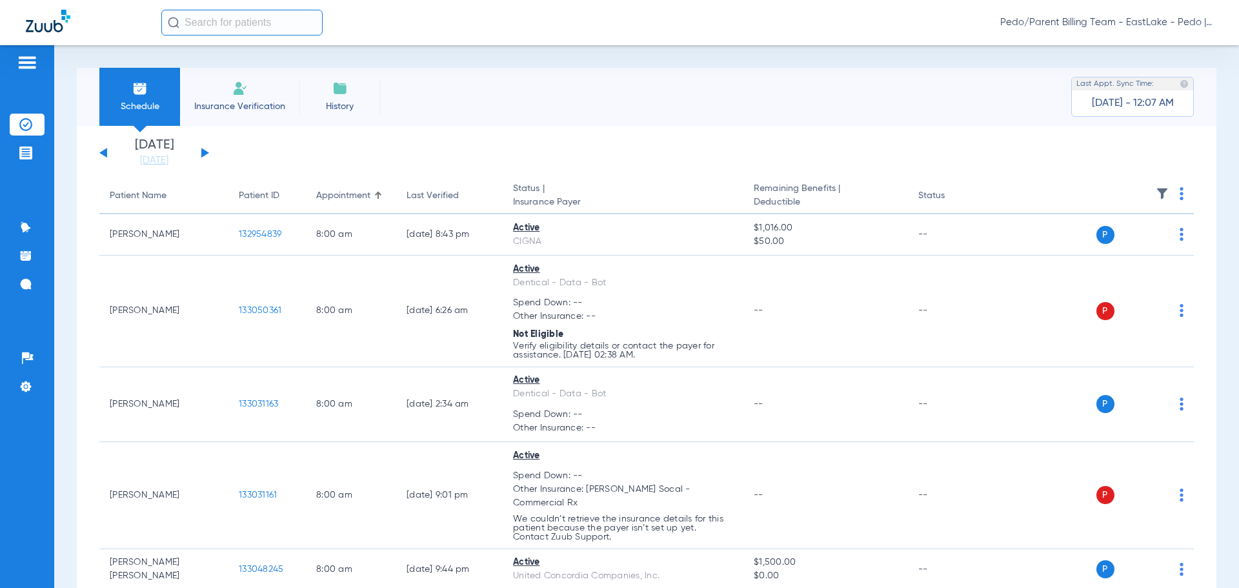
scroll to position [10578, 0]
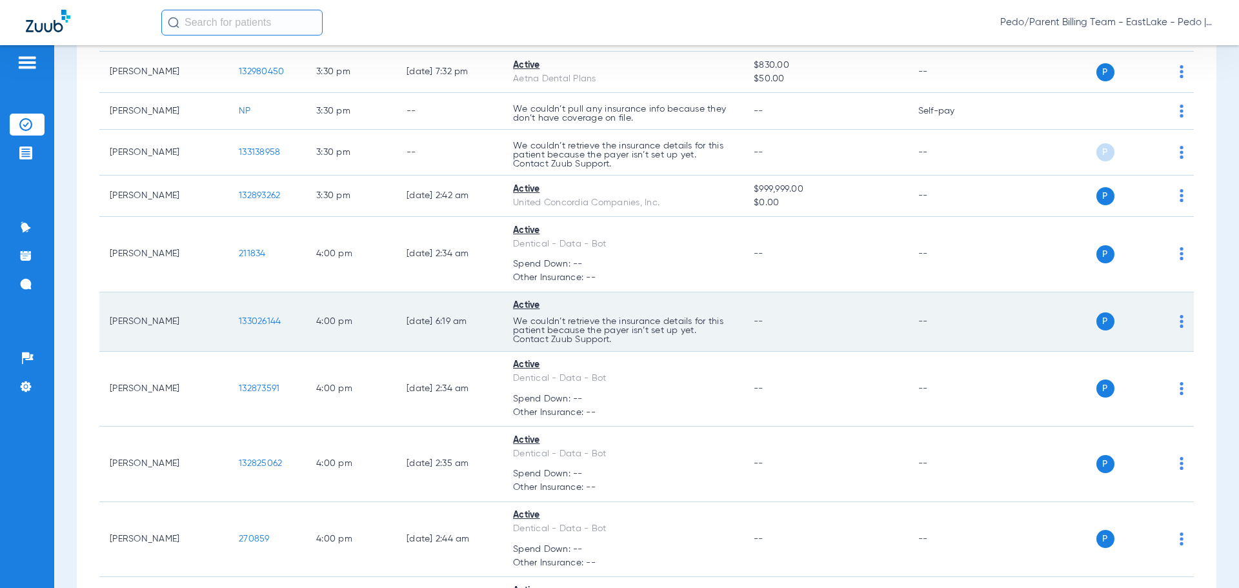
click at [263, 321] on span "133026144" at bounding box center [260, 321] width 42 height 9
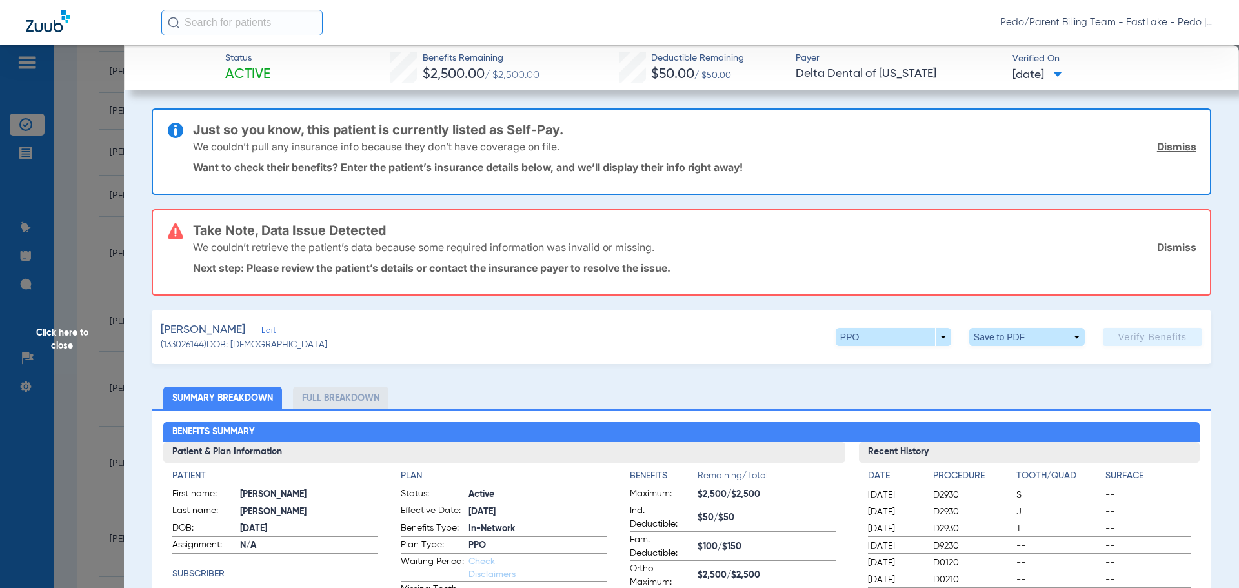
click at [75, 338] on span "Click here to close" at bounding box center [62, 339] width 124 height 588
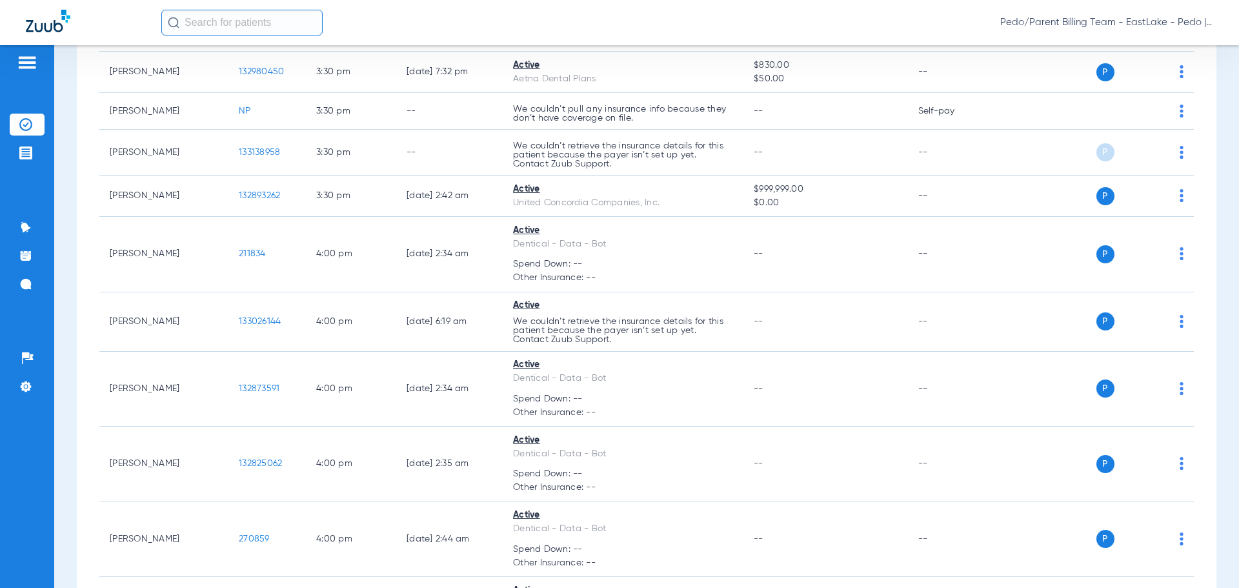
scroll to position [9147, 0]
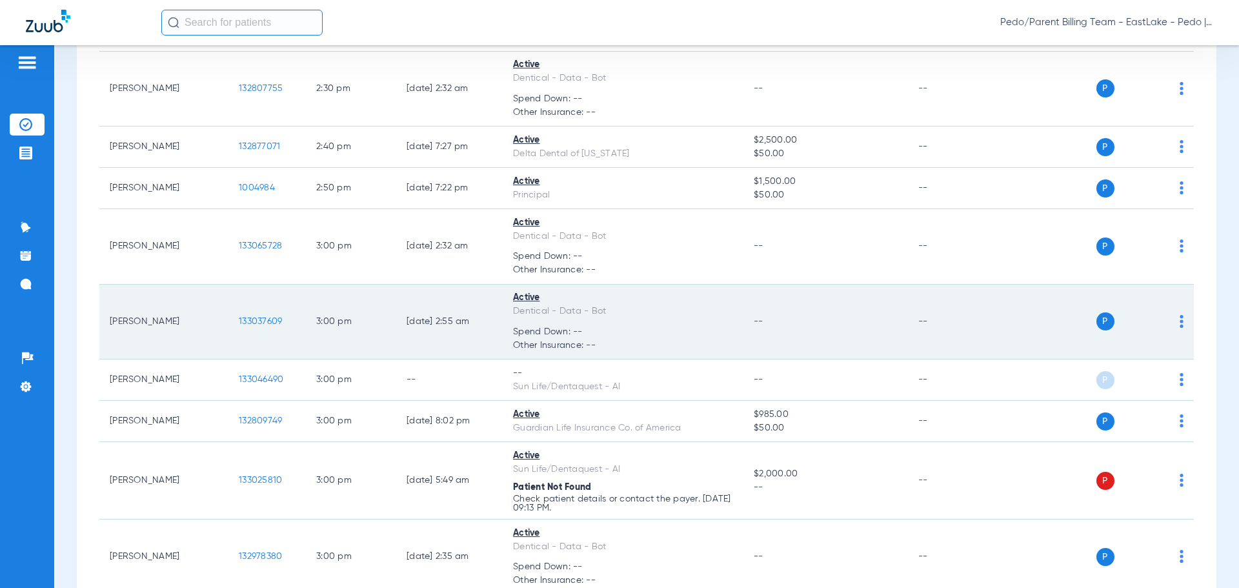
click at [248, 319] on span "133037609" at bounding box center [260, 321] width 43 height 9
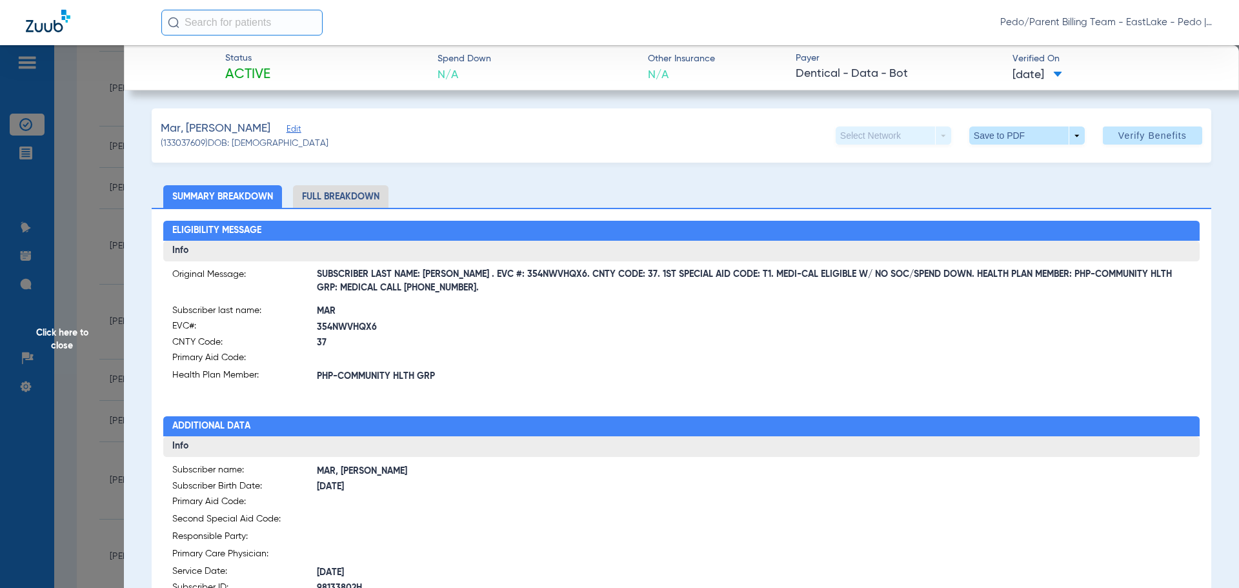
click at [357, 194] on li "Full Breakdown" at bounding box center [340, 196] width 95 height 23
drag, startPoint x: 452, startPoint y: 278, endPoint x: 481, endPoint y: 277, distance: 29.7
click at [481, 277] on span "SUBSCRIBER LAST NAME: [PERSON_NAME] . EVC #: 354NWVHQX6. CNTY CODE: 37. 1ST SPE…" at bounding box center [754, 282] width 874 height 14
drag, startPoint x: 451, startPoint y: 276, endPoint x: 474, endPoint y: 277, distance: 23.2
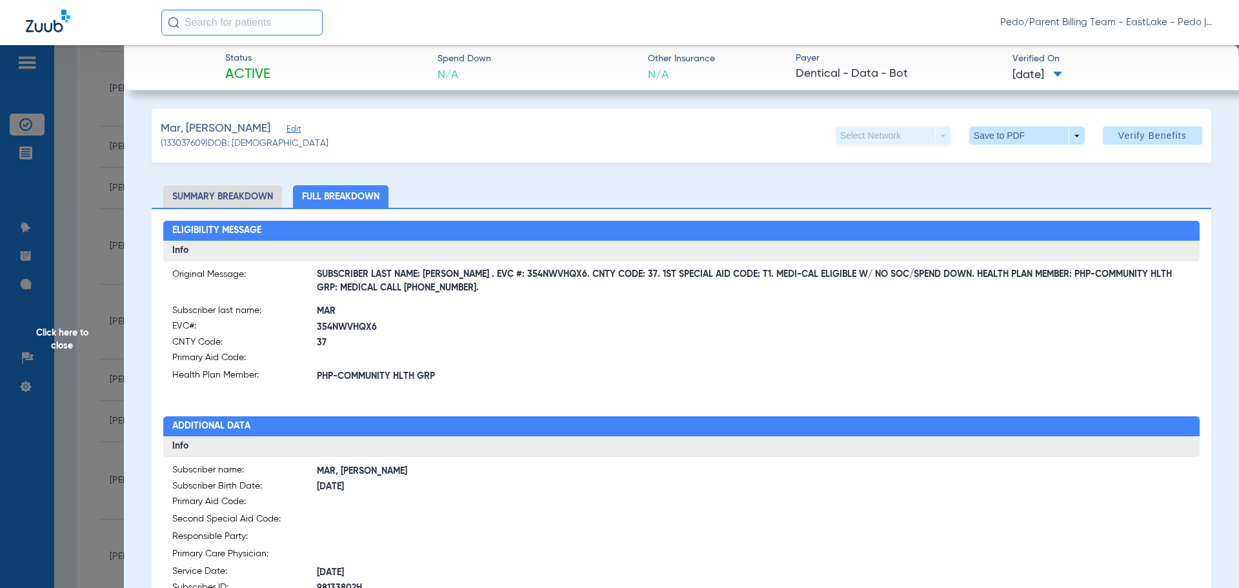
click at [474, 277] on span "SUBSCRIBER LAST NAME: [PERSON_NAME] . EVC #: 354NWVHQX6. CNTY CODE: 37. 1ST SPE…" at bounding box center [754, 282] width 874 height 14
drag, startPoint x: 449, startPoint y: 275, endPoint x: 537, endPoint y: 278, distance: 88.4
click at [537, 278] on span "SUBSCRIBER LAST NAME: [PERSON_NAME] . EVC #: 354NWVHQX6. CNTY CODE: 37. 1ST SPE…" at bounding box center [754, 282] width 874 height 14
click at [626, 335] on label "CNTY Code: 37" at bounding box center [426, 343] width 509 height 16
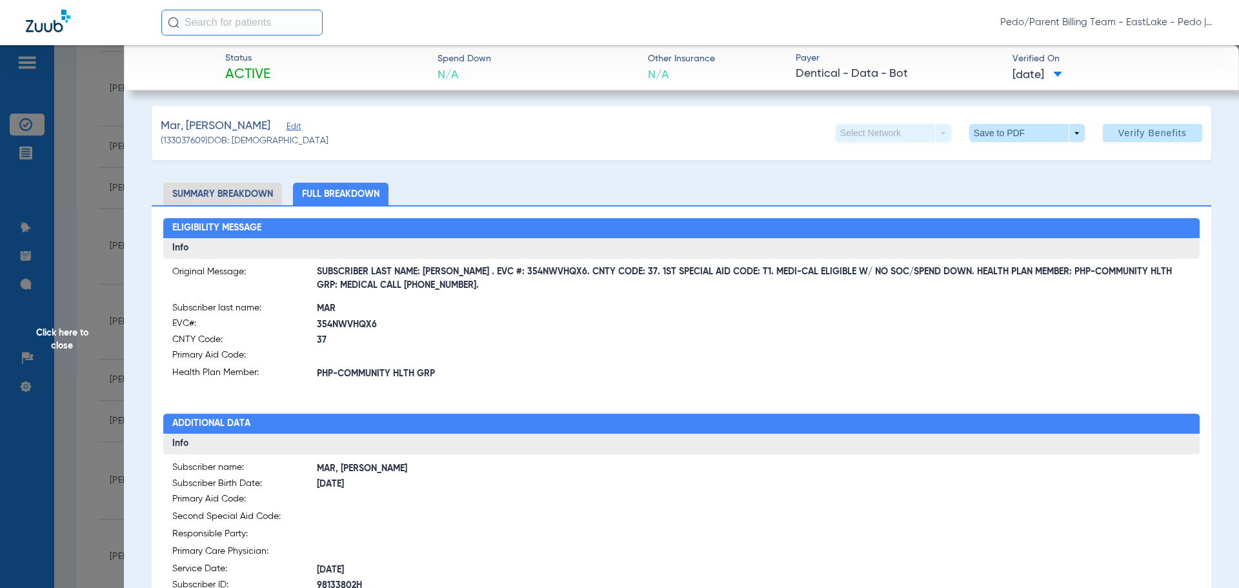
scroll to position [0, 0]
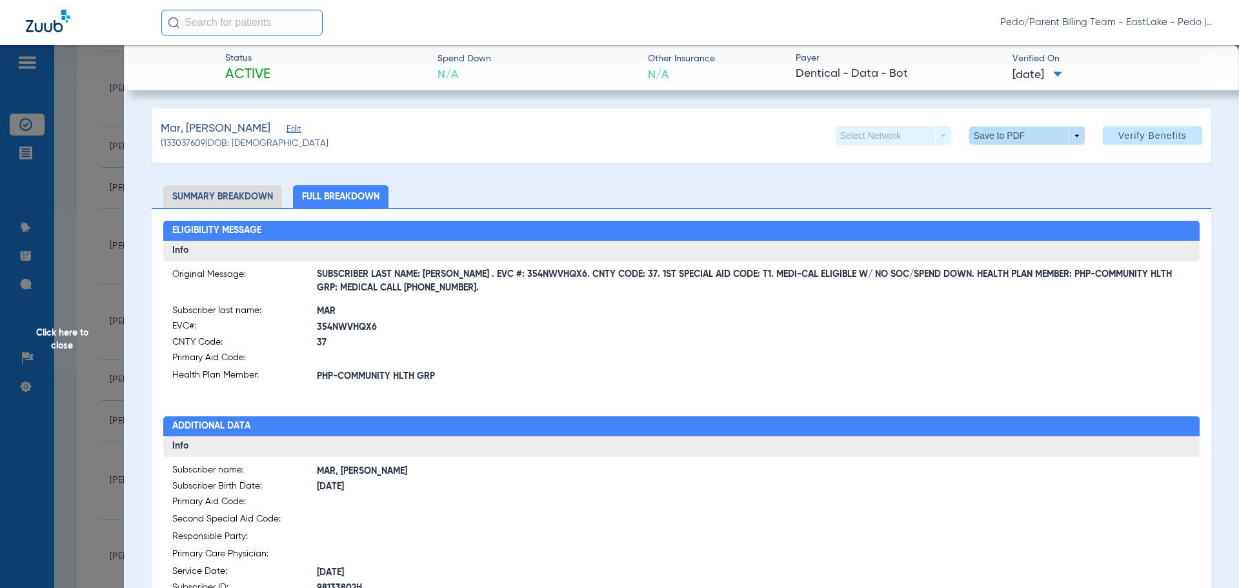
click at [995, 135] on span at bounding box center [1026, 135] width 115 height 18
click at [1020, 166] on span "Save to PDF" at bounding box center [1021, 161] width 51 height 9
click at [54, 337] on span "Click here to close" at bounding box center [62, 339] width 124 height 588
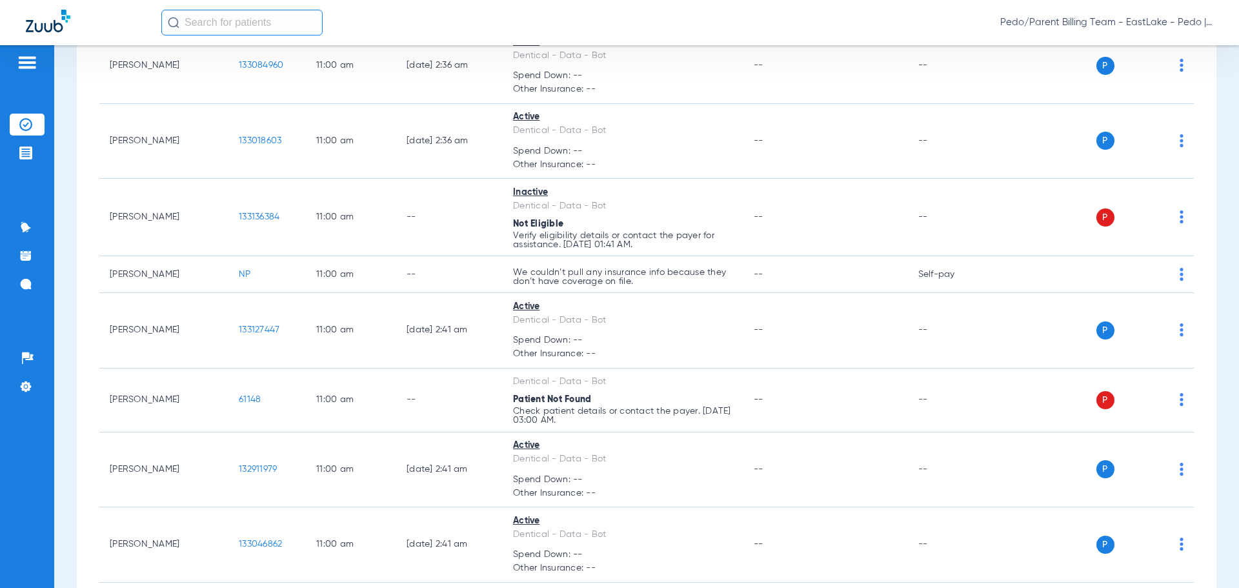
scroll to position [10113, 0]
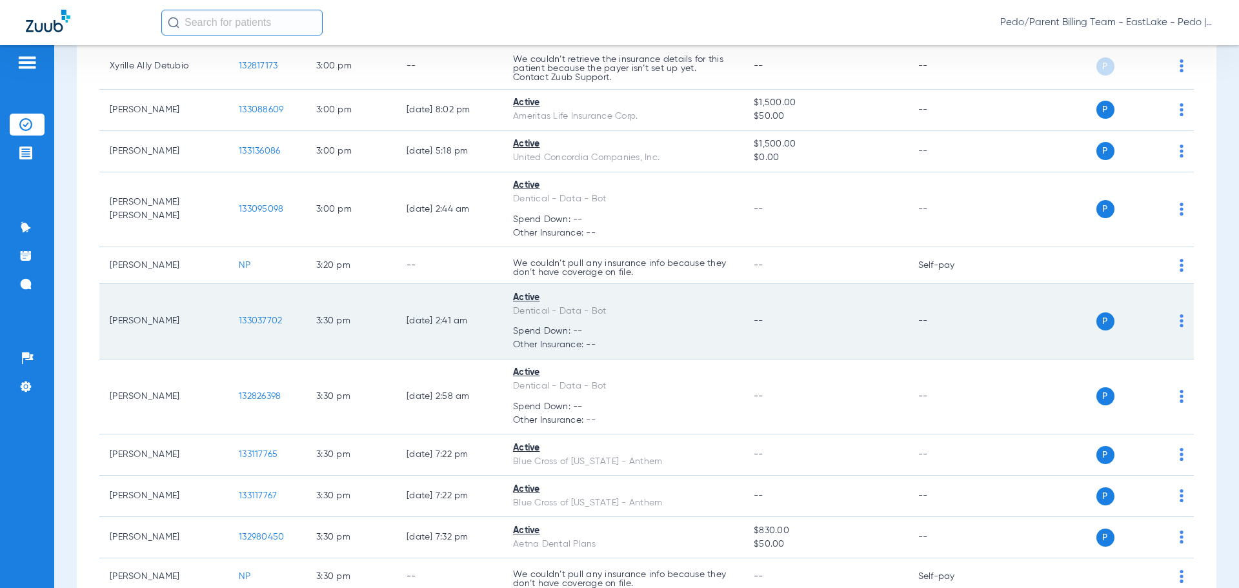
click at [268, 317] on span "133037702" at bounding box center [260, 320] width 43 height 9
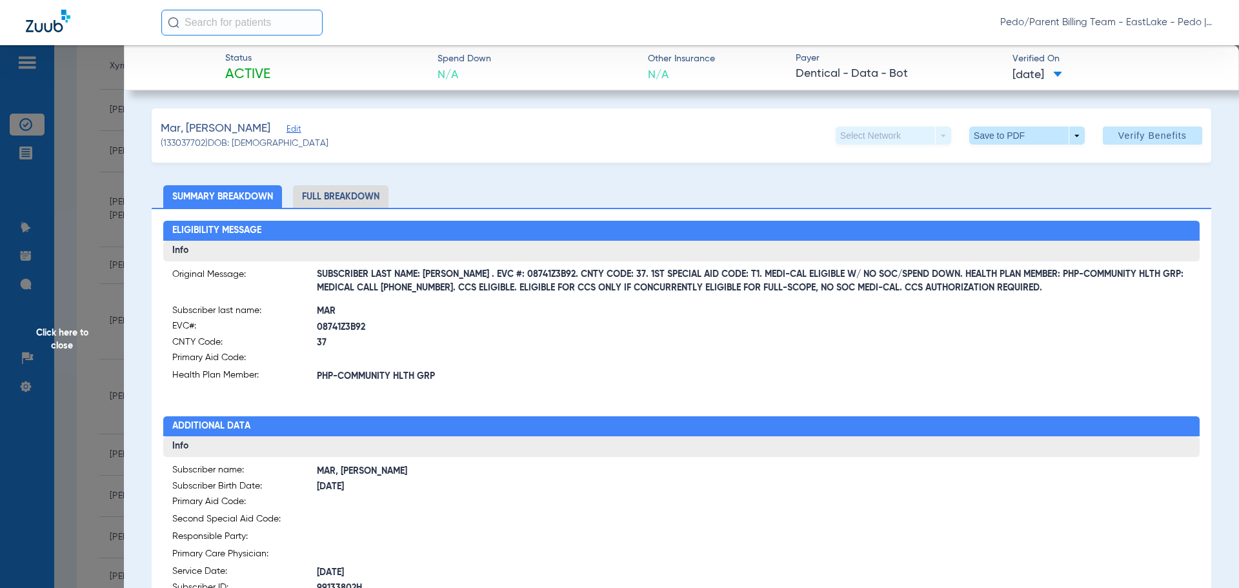
click at [366, 197] on li "Full Breakdown" at bounding box center [340, 196] width 95 height 23
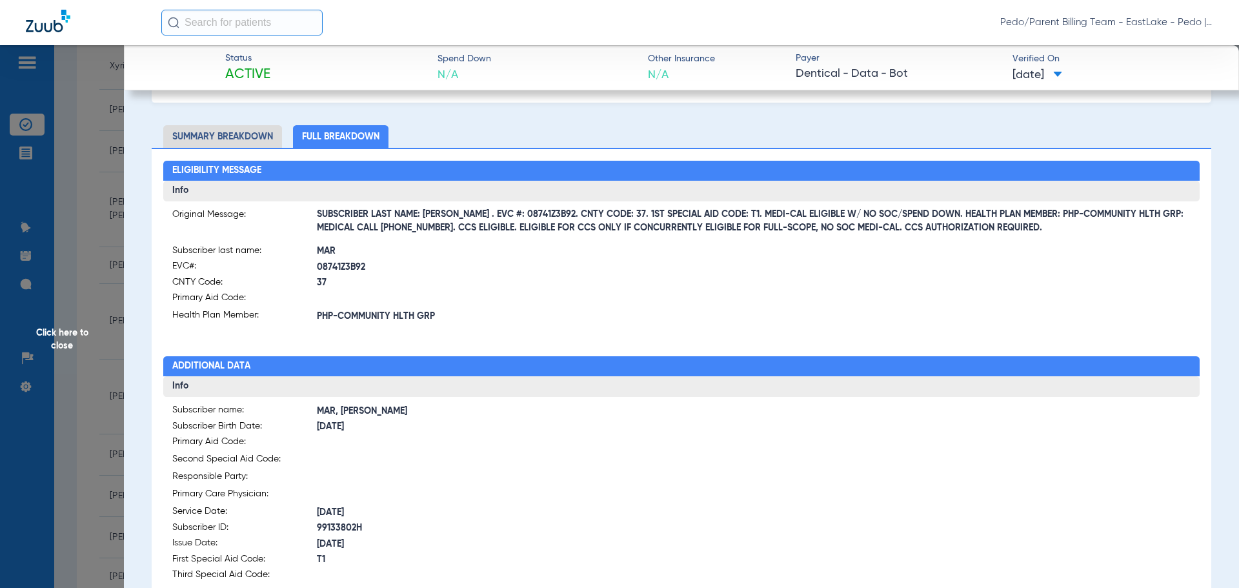
scroll to position [0, 0]
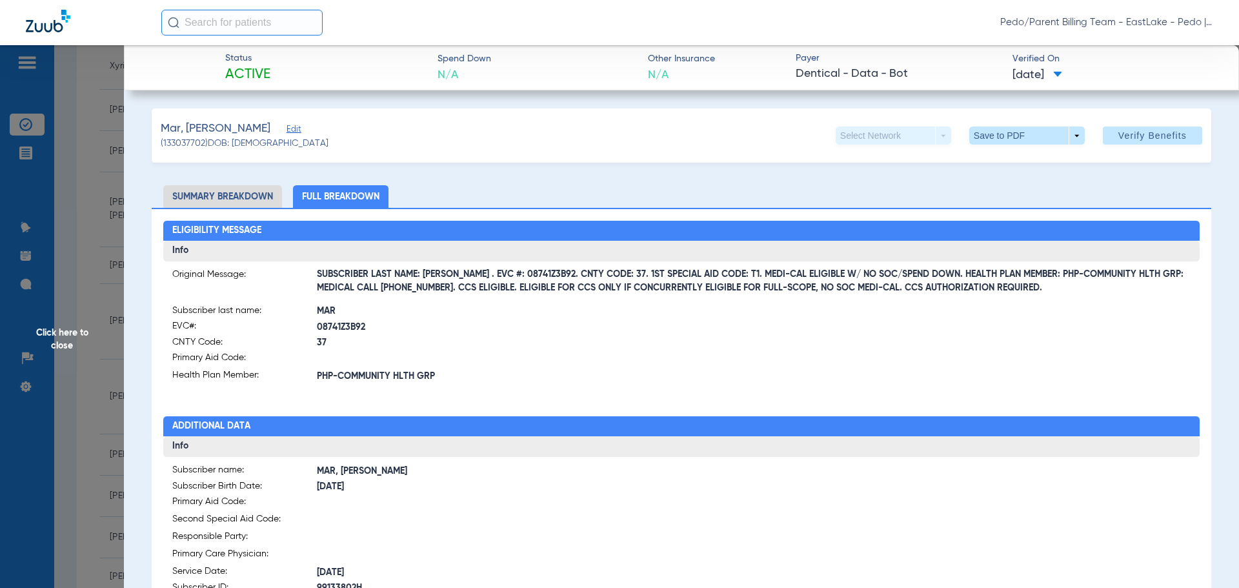
drag, startPoint x: 451, startPoint y: 273, endPoint x: 463, endPoint y: 275, distance: 12.4
click at [463, 275] on span "SUBSCRIBER LAST NAME: [PERSON_NAME] . EVC #: 08741Z3B92. CNTY CODE: 37. 1ST SPE…" at bounding box center [754, 282] width 874 height 14
drag, startPoint x: 448, startPoint y: 276, endPoint x: 526, endPoint y: 275, distance: 78.1
click at [526, 275] on span "SUBSCRIBER LAST NAME: [PERSON_NAME] . EVC #: 08741Z3B92. CNTY CODE: 37. 1ST SPE…" at bounding box center [754, 282] width 874 height 14
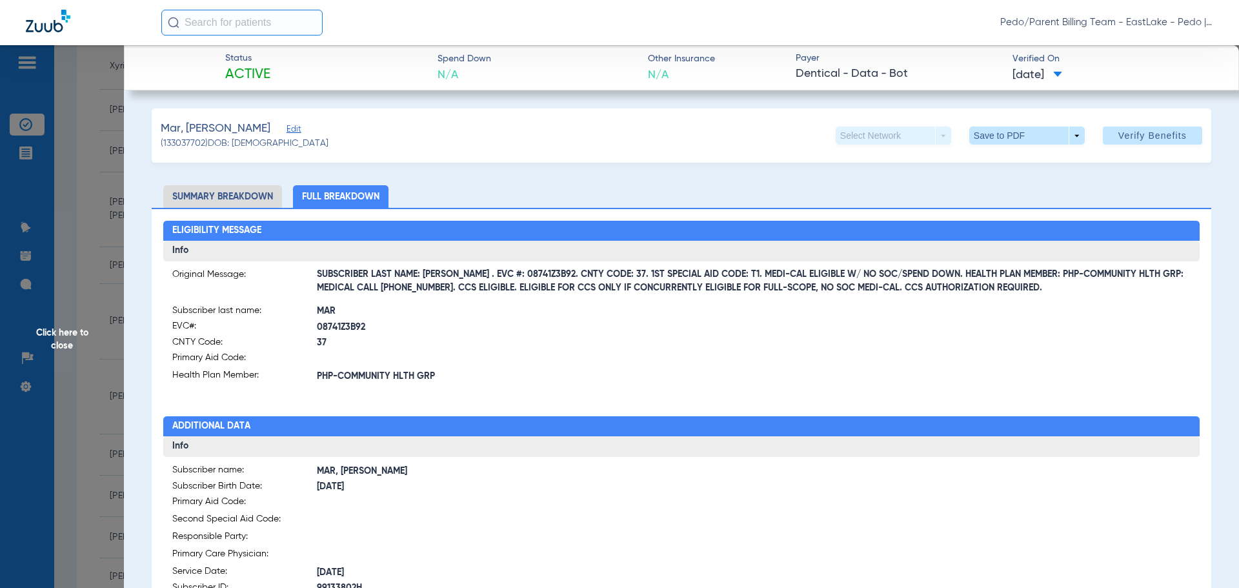
click at [573, 390] on div "Eligibility Message Info Original Message: SUBSCRIBER LAST NAME: [PERSON_NAME] …" at bounding box center [681, 567] width 1059 height 719
click at [993, 135] on span at bounding box center [1026, 135] width 115 height 18
click at [1015, 161] on span "Save to PDF" at bounding box center [1021, 161] width 51 height 9
click at [63, 336] on span "Click here to close" at bounding box center [62, 339] width 124 height 588
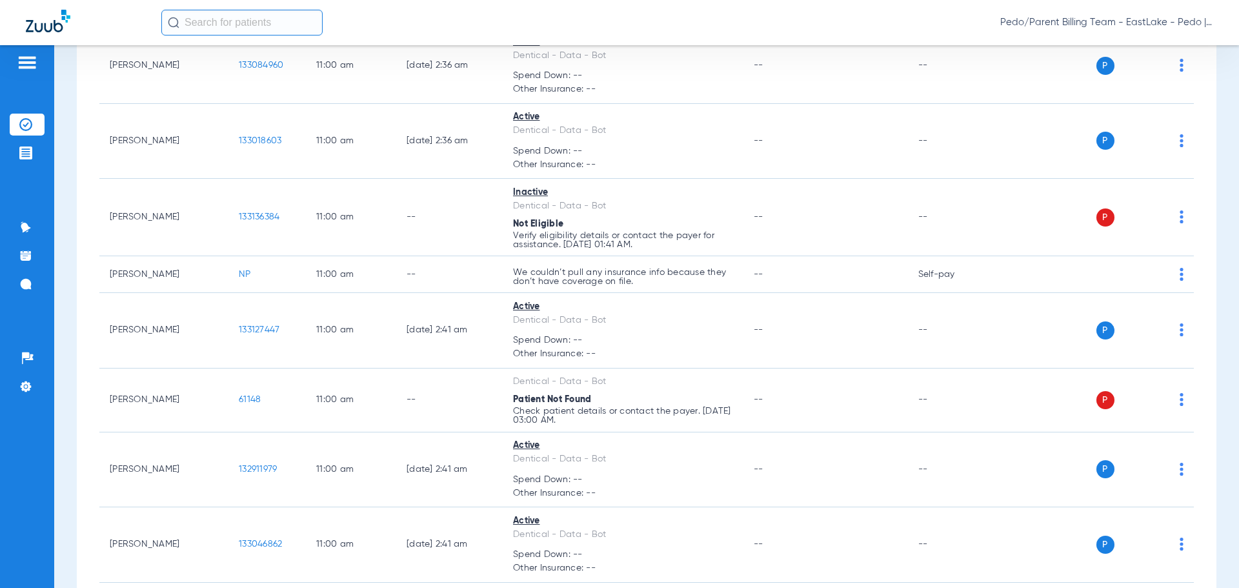
scroll to position [9206, 0]
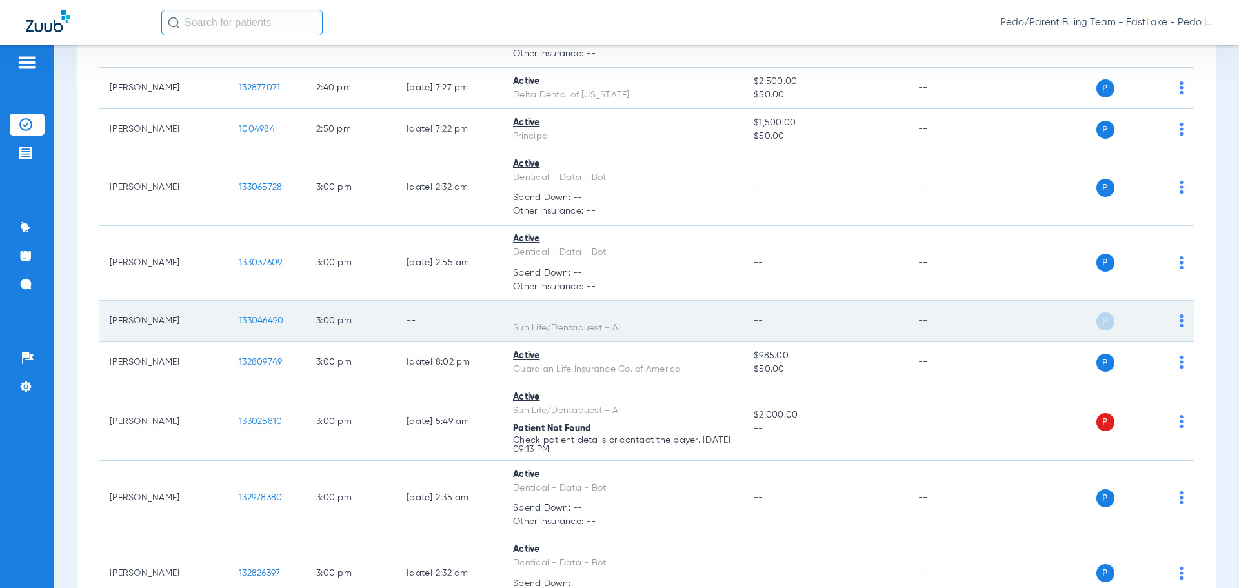
click at [263, 316] on span "133046490" at bounding box center [261, 320] width 45 height 9
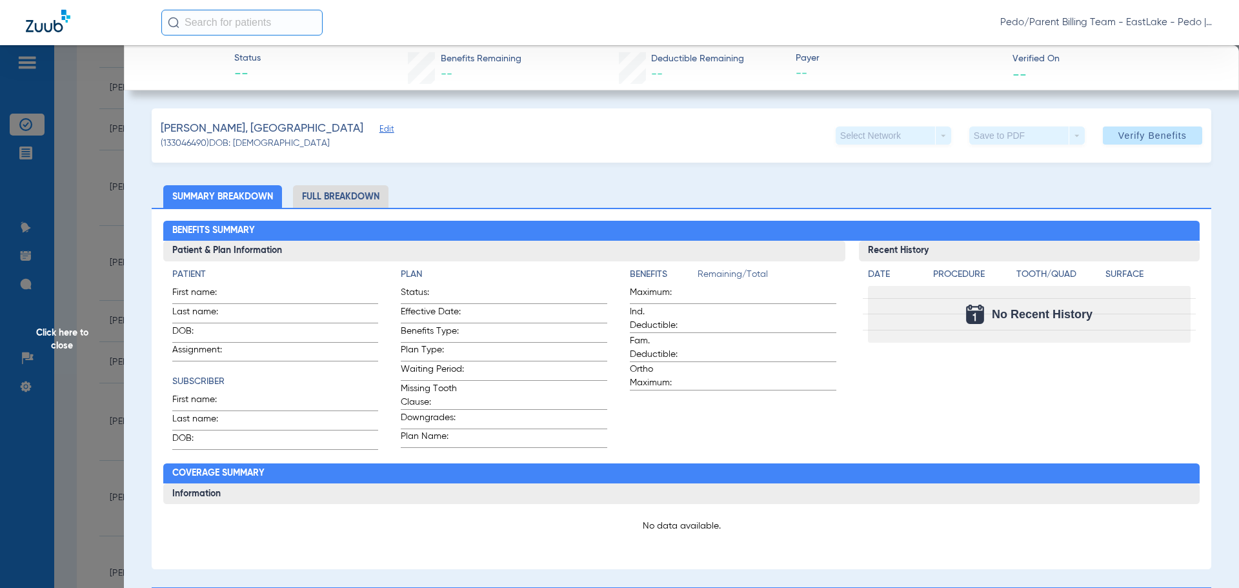
click at [370, 195] on li "Full Breakdown" at bounding box center [340, 196] width 95 height 23
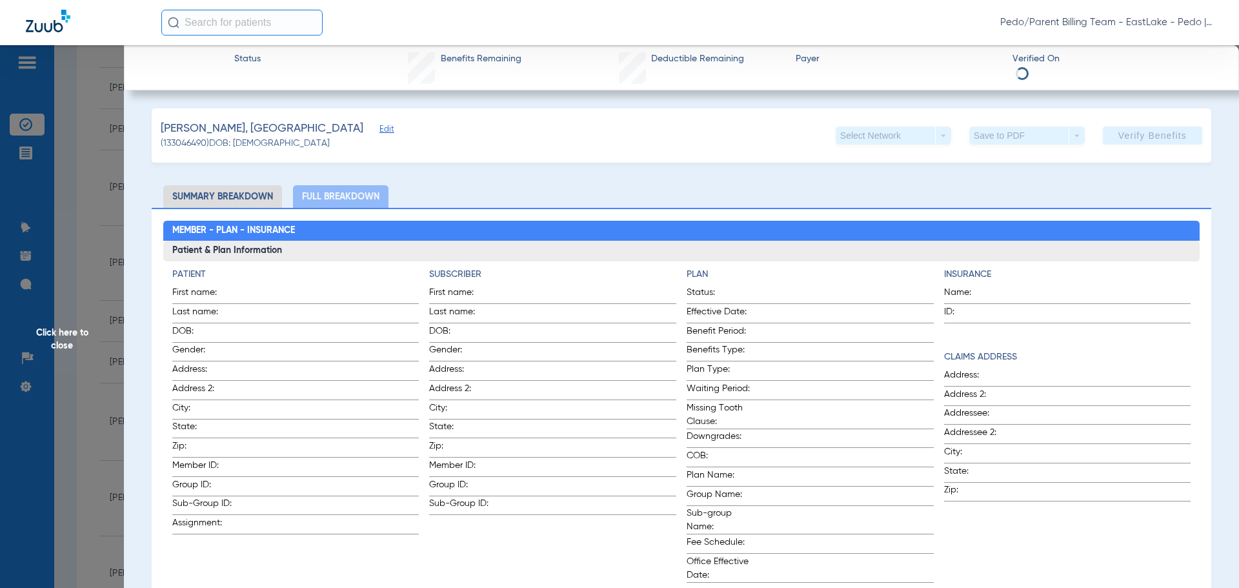
click at [61, 344] on span "Click here to close" at bounding box center [62, 339] width 124 height 588
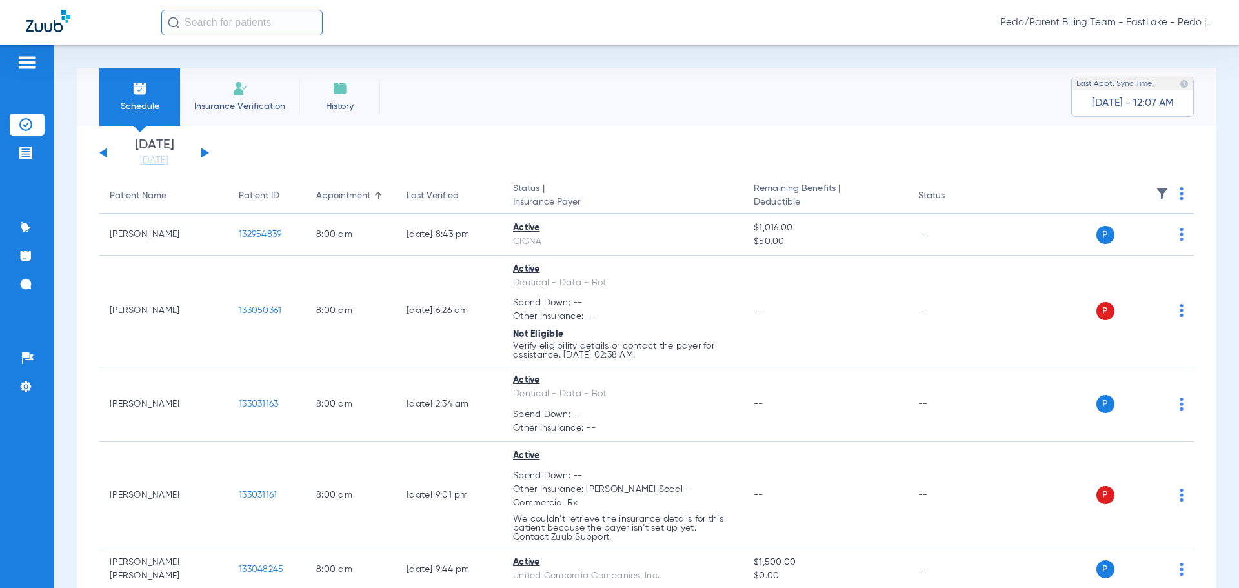
scroll to position [9533, 0]
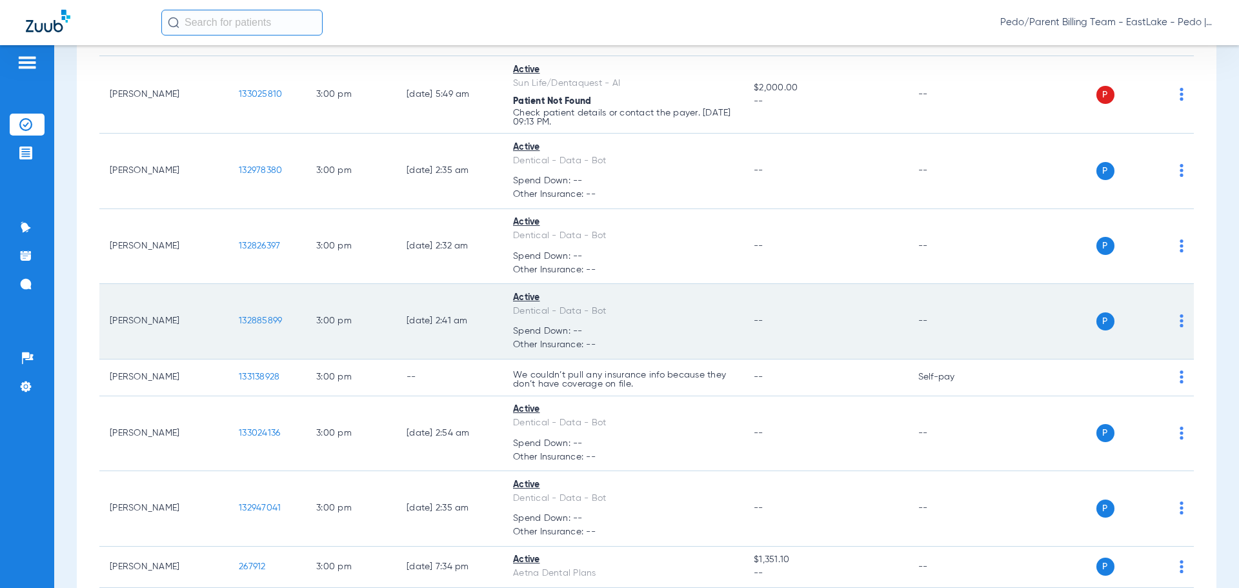
click at [273, 319] on span "132885899" at bounding box center [260, 320] width 43 height 9
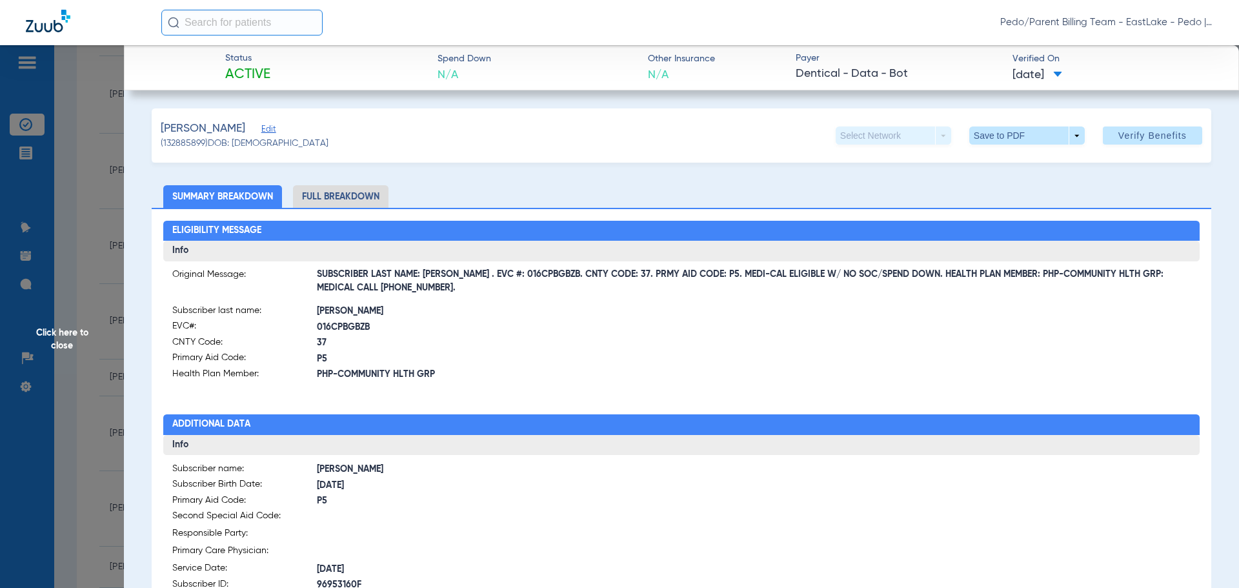
click at [348, 193] on li "Full Breakdown" at bounding box center [340, 196] width 95 height 23
drag, startPoint x: 463, startPoint y: 274, endPoint x: 544, endPoint y: 279, distance: 80.8
click at [544, 279] on span "SUBSCRIBER LAST NAME: [PERSON_NAME] . EVC #: 016CPBGBZB. CNTY CODE: 37. PRMY AI…" at bounding box center [754, 282] width 874 height 14
click at [579, 413] on div "Eligibility Message Info Original Message: SUBSCRIBER LAST NAME: [PERSON_NAME] …" at bounding box center [681, 566] width 1059 height 717
click at [1028, 137] on span at bounding box center [1026, 135] width 31 height 31
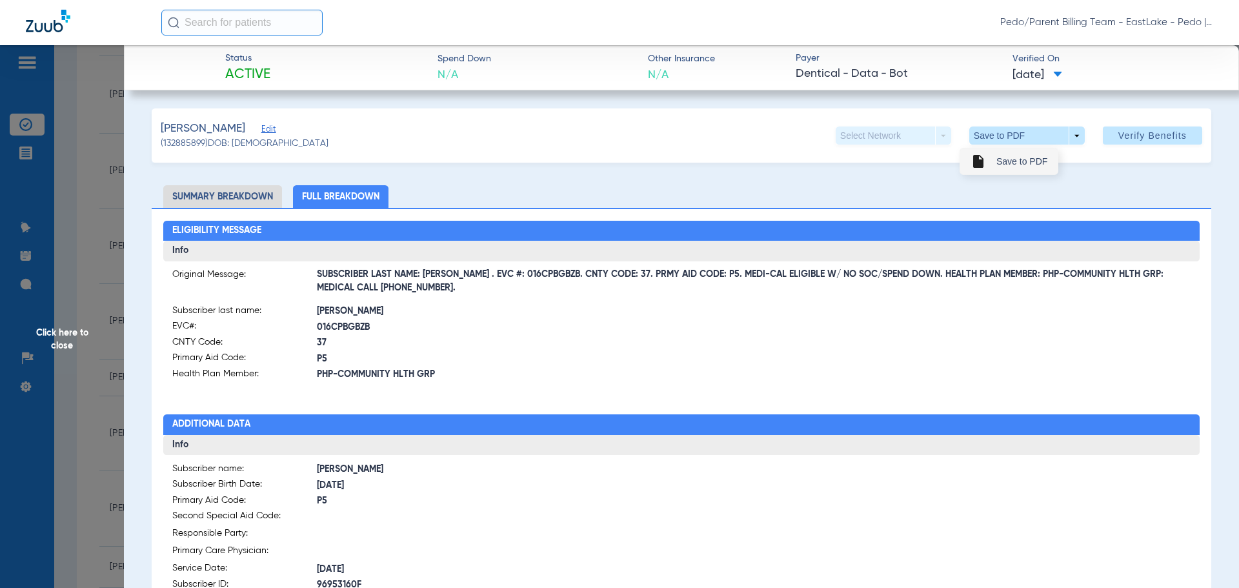
click at [1020, 166] on span "Save to PDF" at bounding box center [1021, 161] width 51 height 9
drag, startPoint x: 50, startPoint y: 339, endPoint x: 312, endPoint y: 504, distance: 310.2
click at [50, 339] on span "Click here to close" at bounding box center [62, 339] width 124 height 588
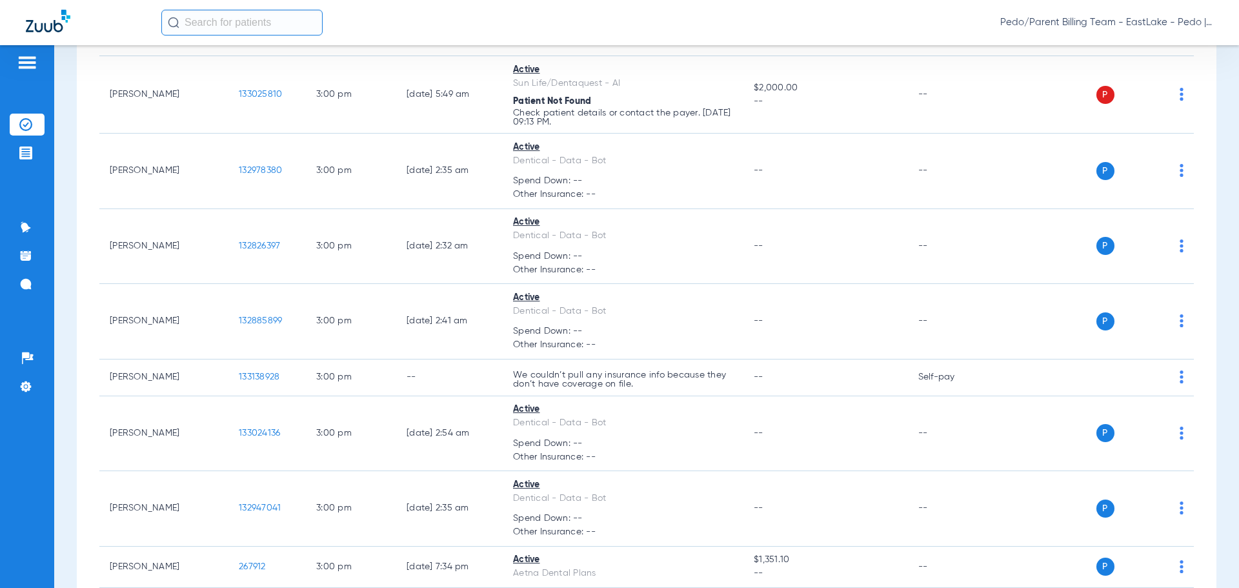
scroll to position [10057, 0]
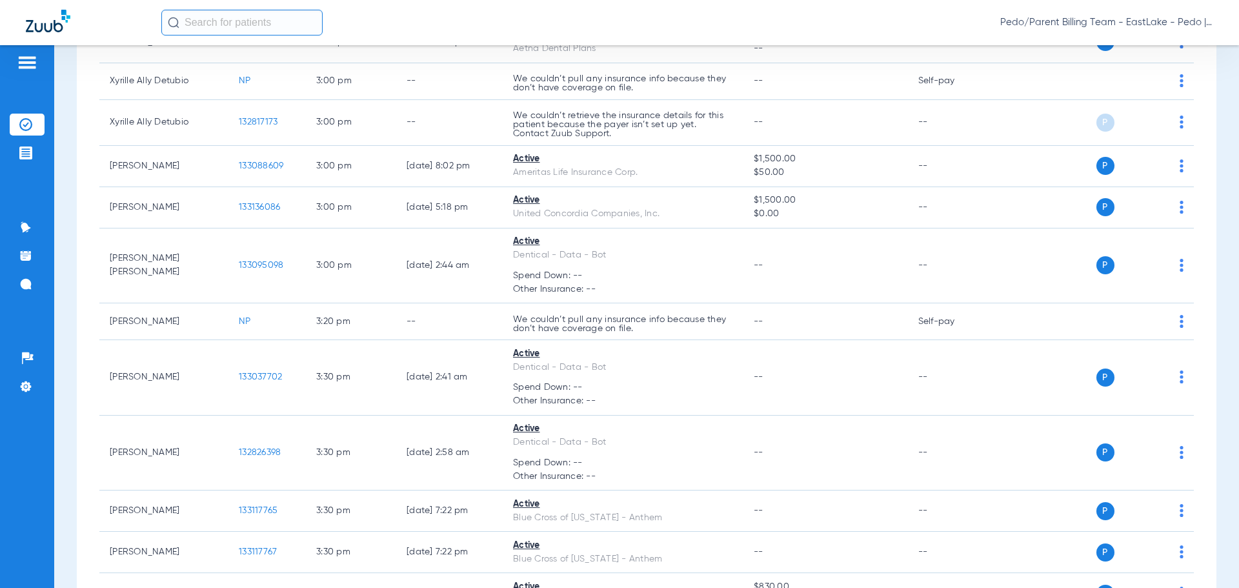
click at [32, 125] on img at bounding box center [25, 124] width 13 height 13
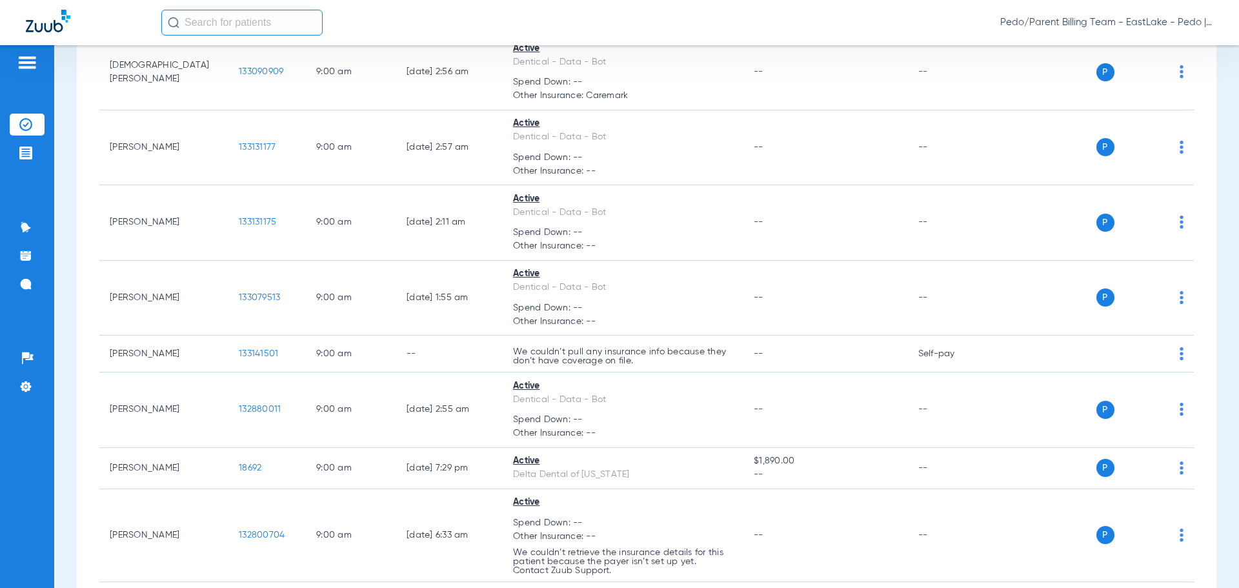
scroll to position [0, 0]
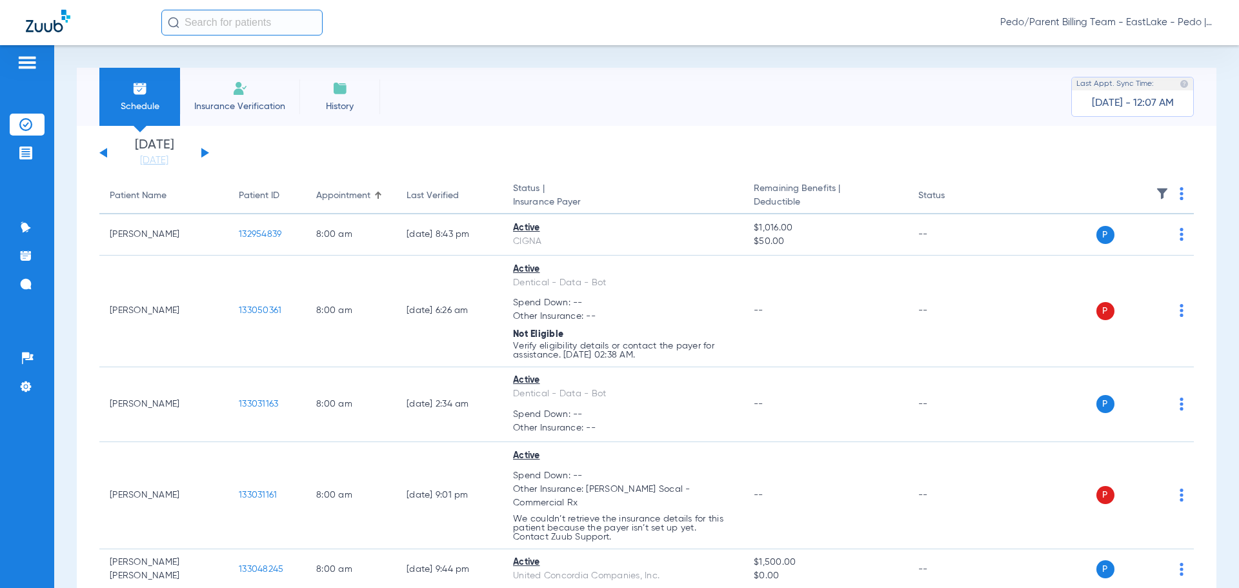
click at [217, 19] on input "text" at bounding box center [241, 23] width 161 height 26
click at [231, 101] on span "Insurance Verification" at bounding box center [240, 106] width 100 height 13
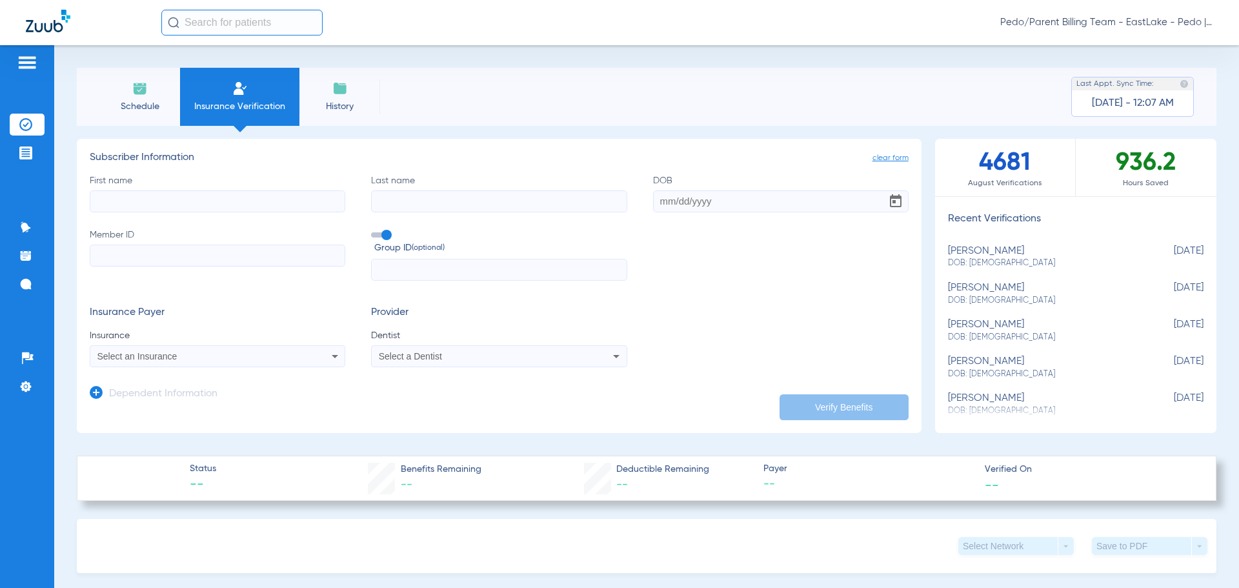
click at [146, 197] on input "First name" at bounding box center [217, 201] width 255 height 22
type input "[PERSON_NAME]"
type input "[DATE]"
type input "602520155"
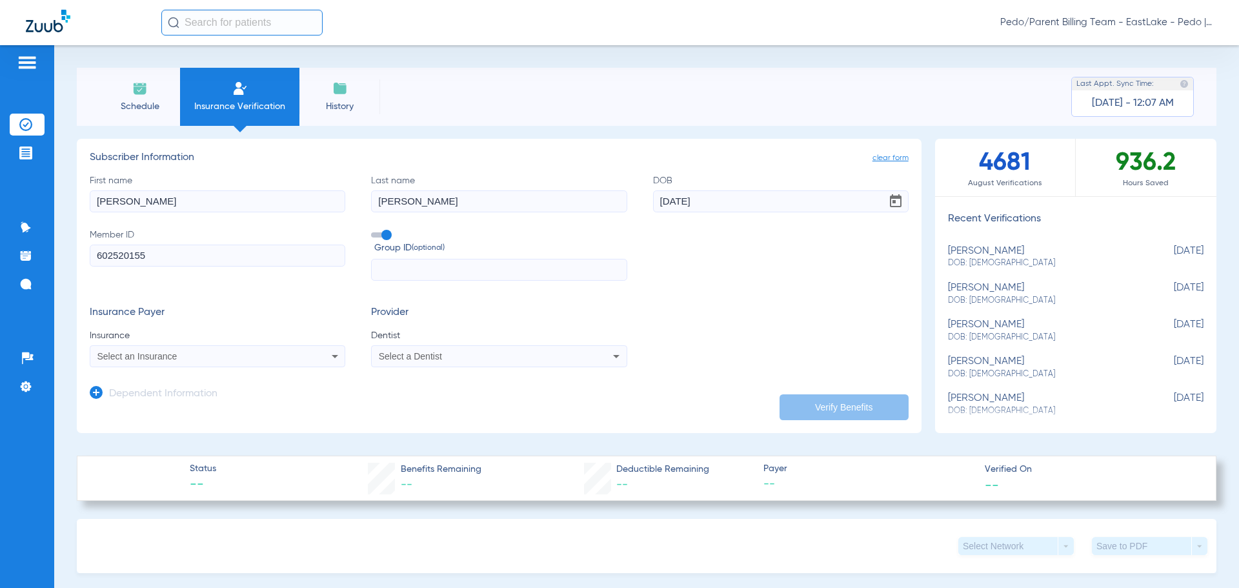
click at [230, 351] on div "Select an Insurance" at bounding box center [217, 355] width 254 height 15
type input "GEHA"
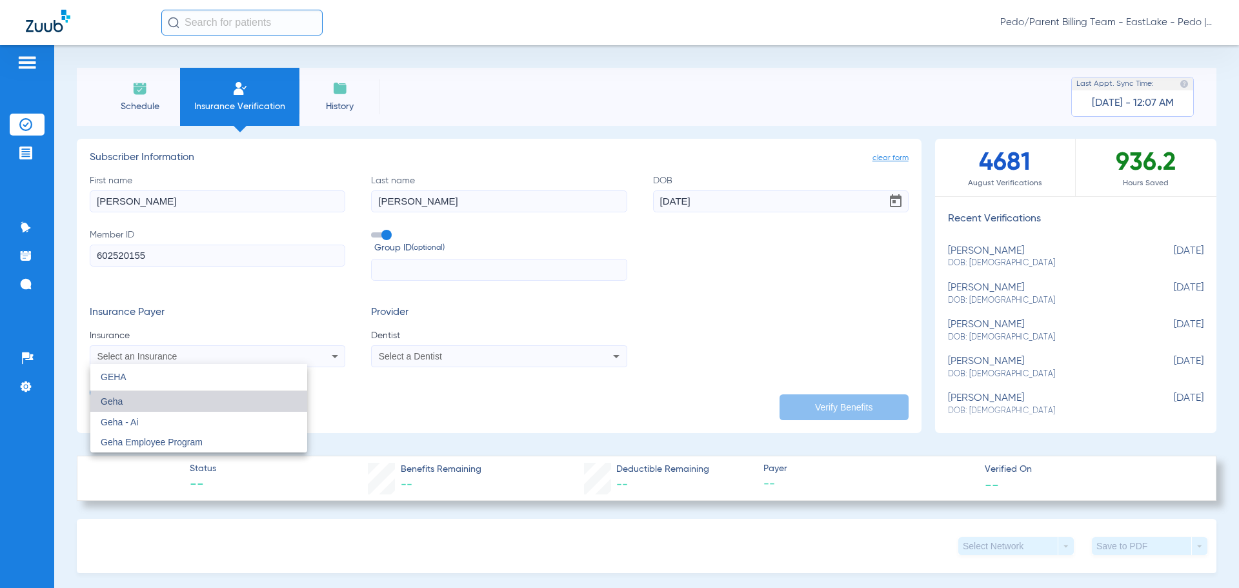
click at [140, 404] on mat-option "Geha" at bounding box center [198, 401] width 217 height 21
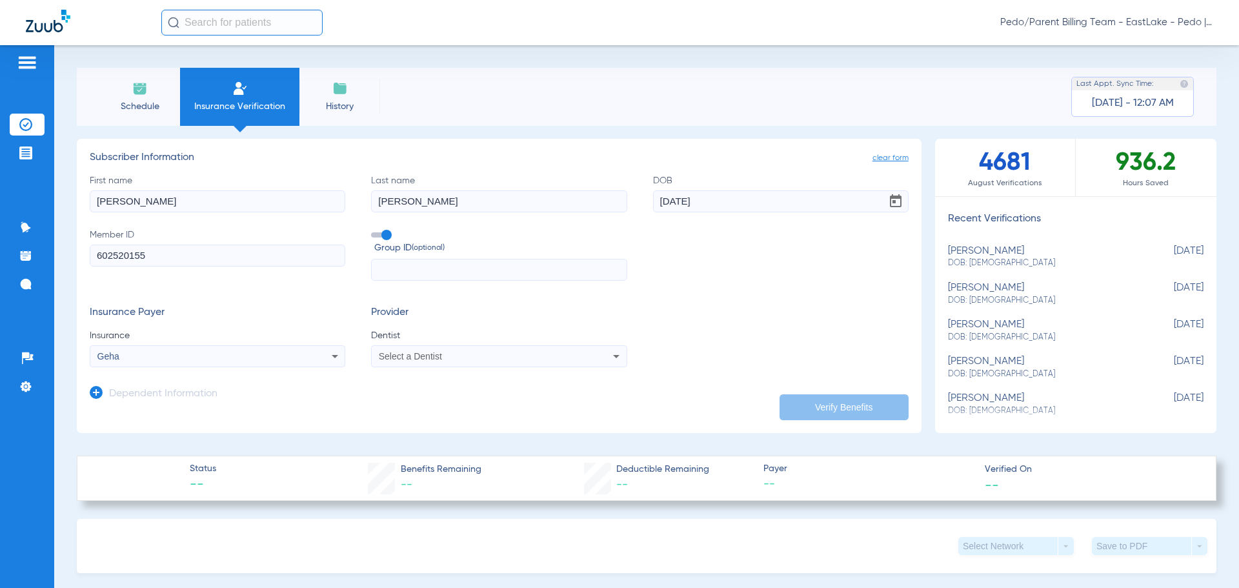
click at [441, 365] on mat-select "Select a Dentist" at bounding box center [498, 356] width 255 height 22
click at [435, 361] on span "Select a Dentist" at bounding box center [410, 356] width 63 height 10
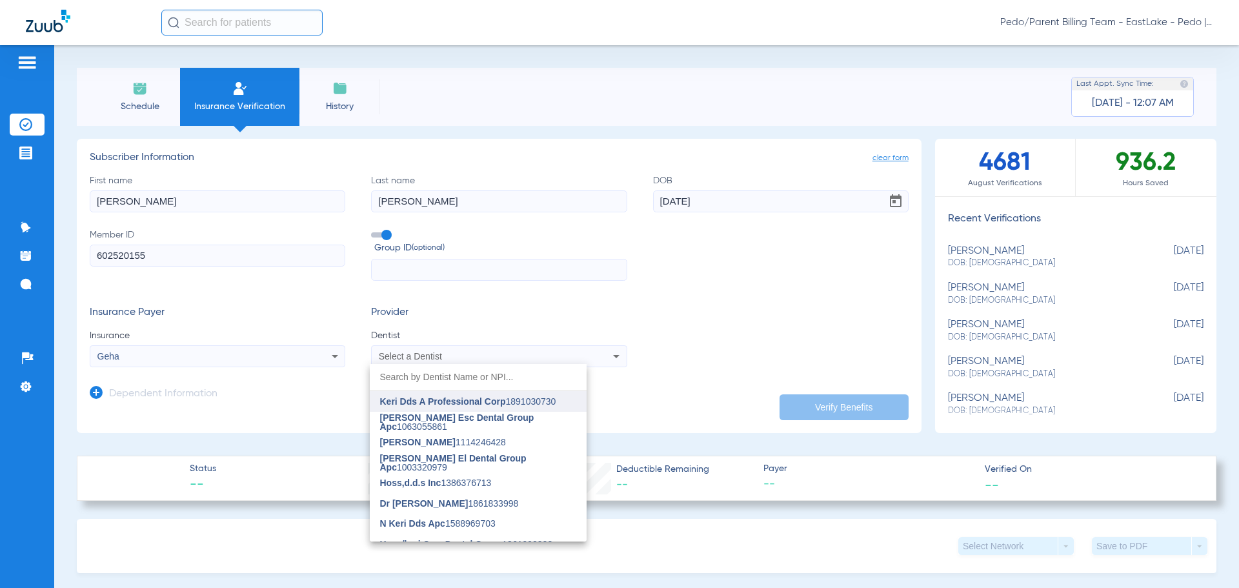
click at [430, 404] on span "Keri Dds A Professional Corp" at bounding box center [443, 401] width 126 height 10
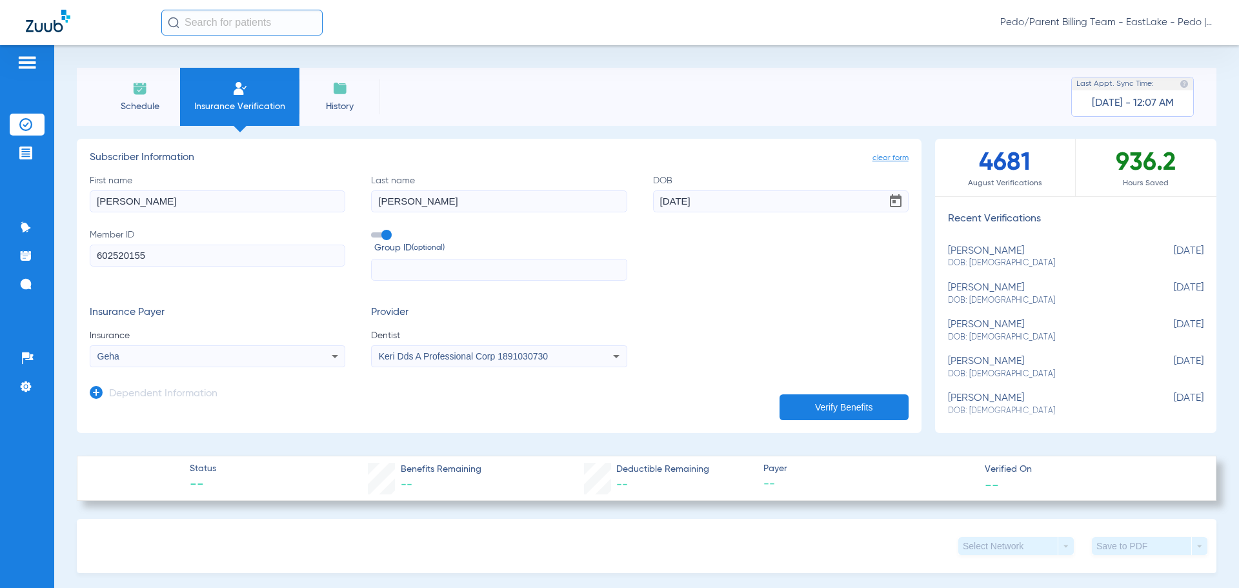
click at [94, 394] on icon at bounding box center [96, 392] width 13 height 13
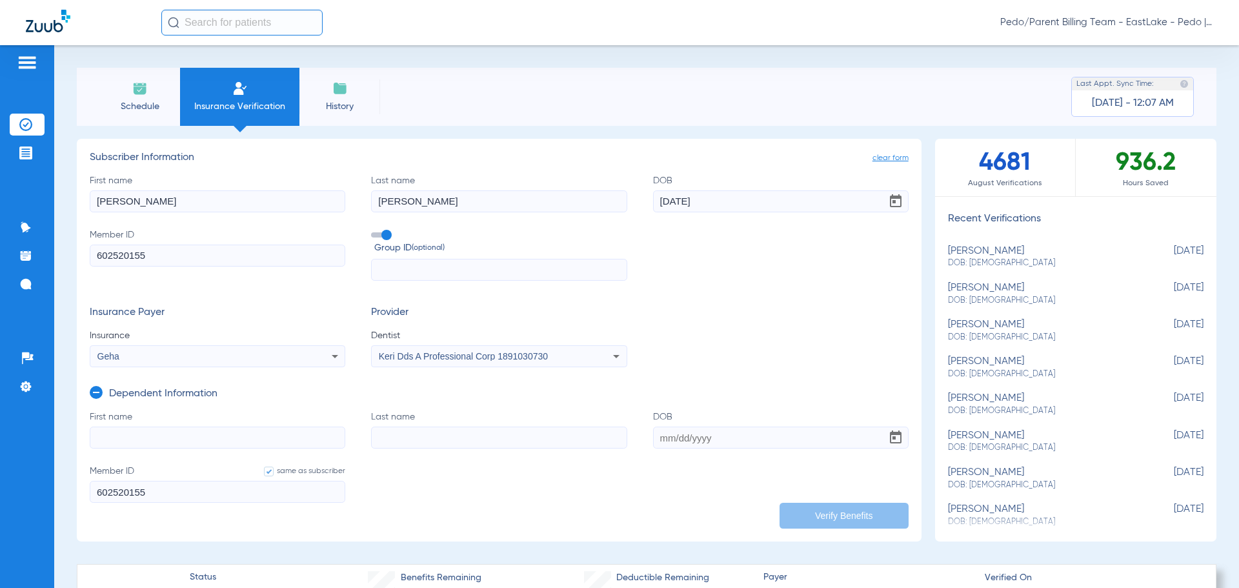
click at [121, 435] on input "First name" at bounding box center [217, 437] width 255 height 22
type input "[PERSON_NAME]"
type input "[DATE]"
click at [846, 522] on button "Verify Benefits" at bounding box center [843, 515] width 129 height 26
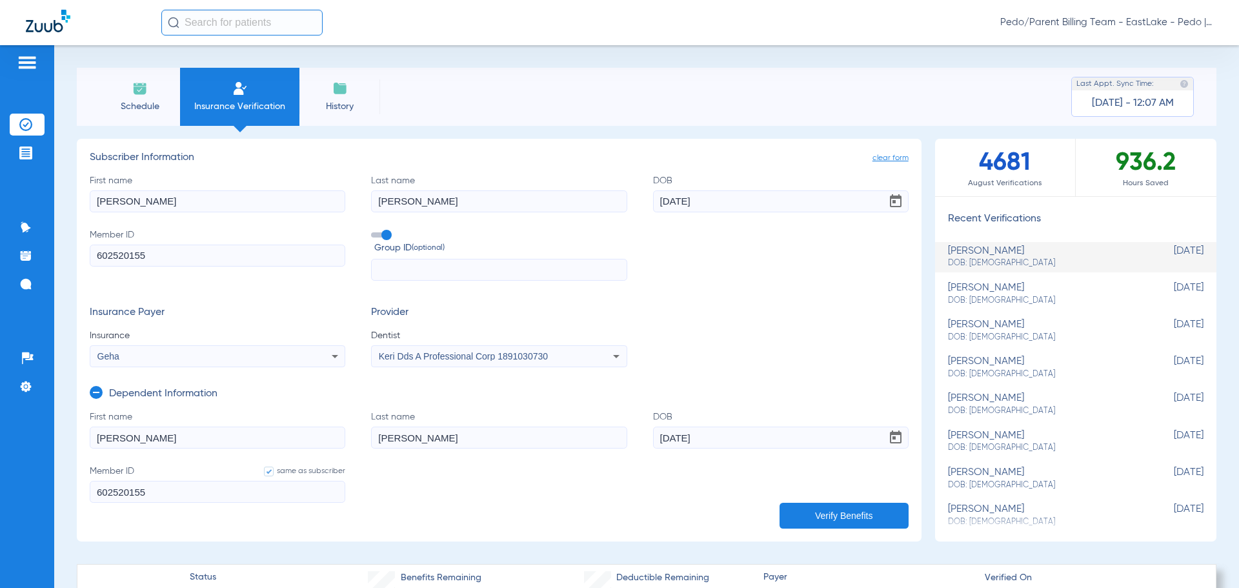
click at [134, 95] on img at bounding box center [139, 88] width 15 height 15
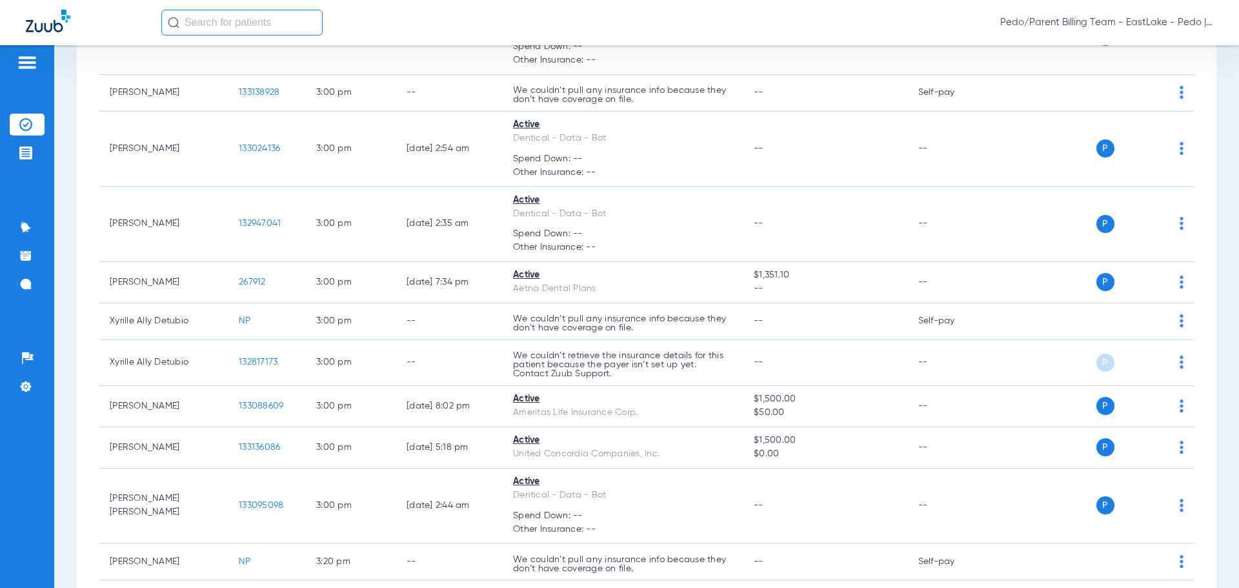
scroll to position [10288, 0]
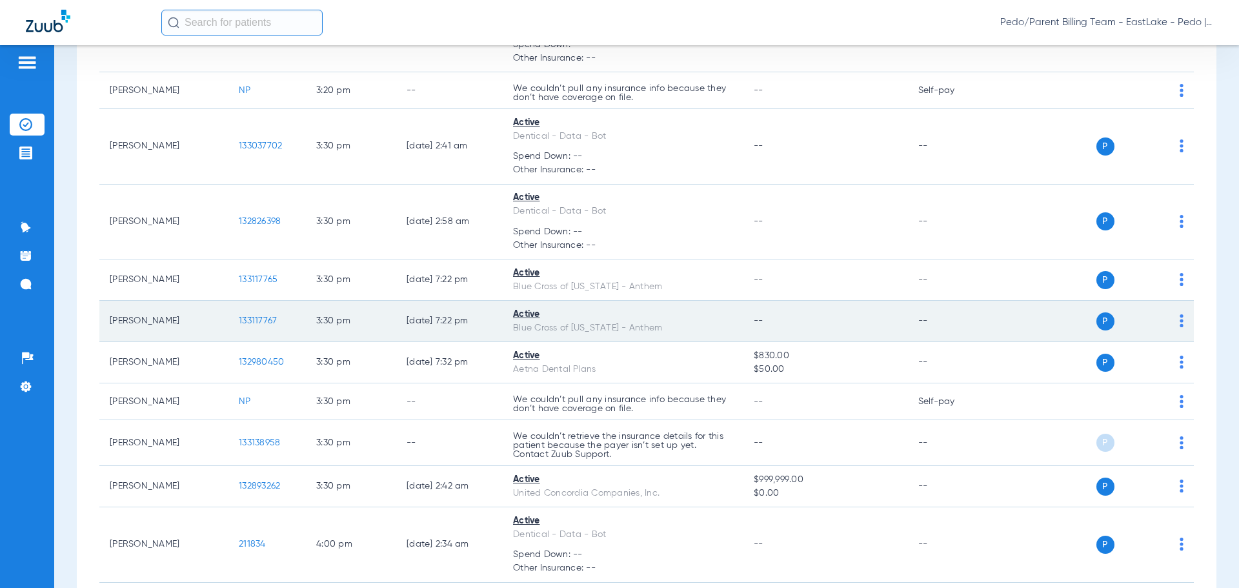
click at [249, 316] on span "133117767" at bounding box center [258, 320] width 38 height 9
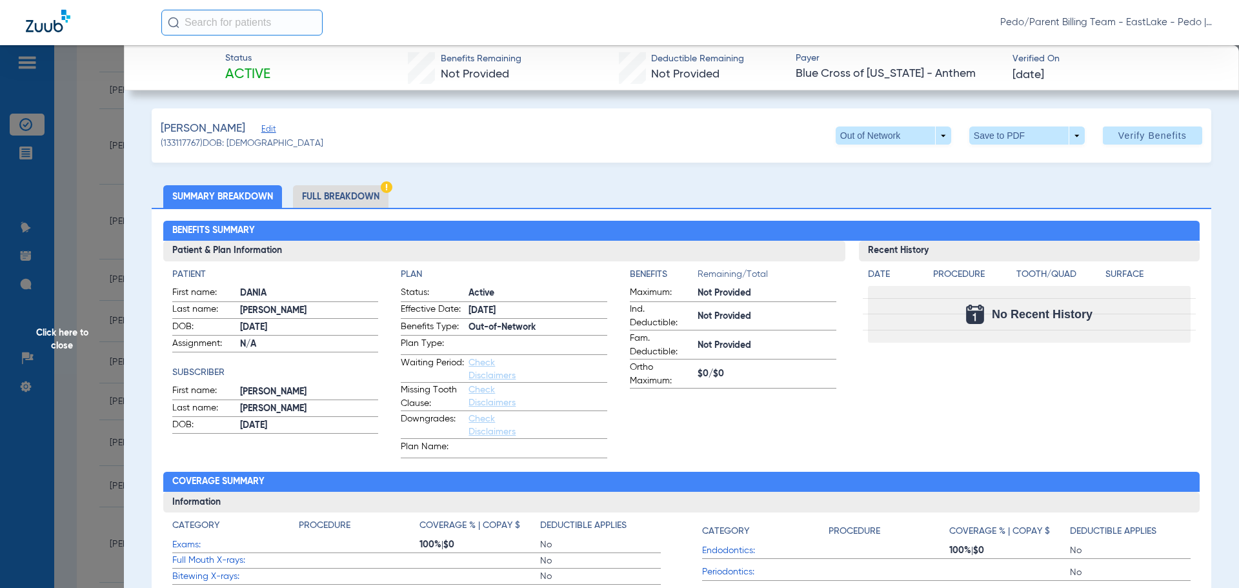
click at [333, 191] on li "Full Breakdown" at bounding box center [340, 196] width 95 height 23
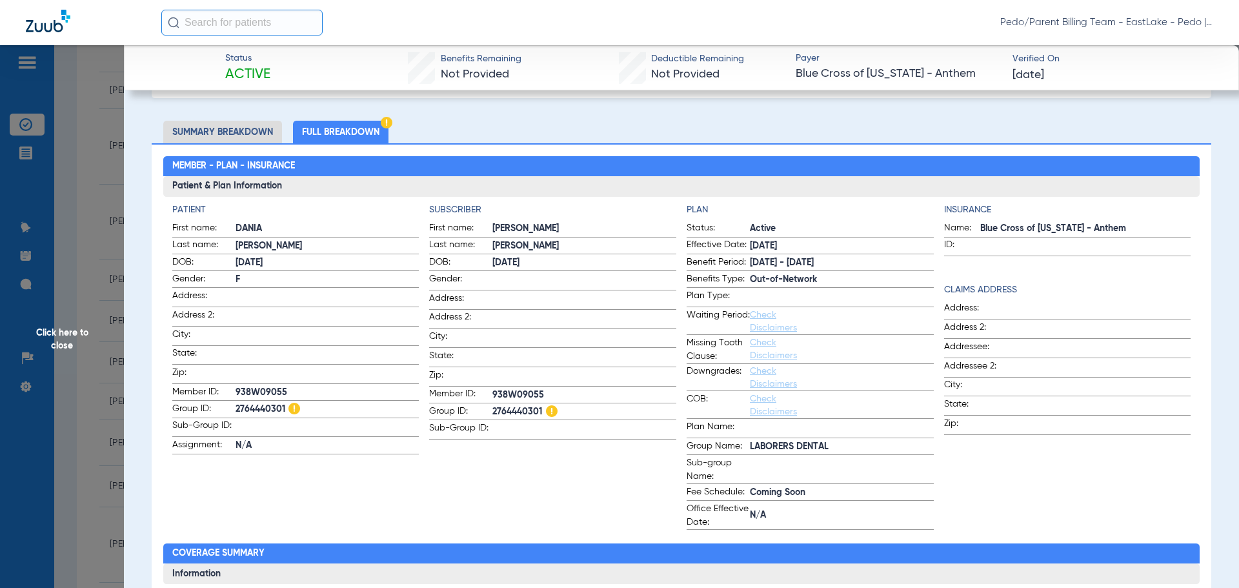
scroll to position [0, 0]
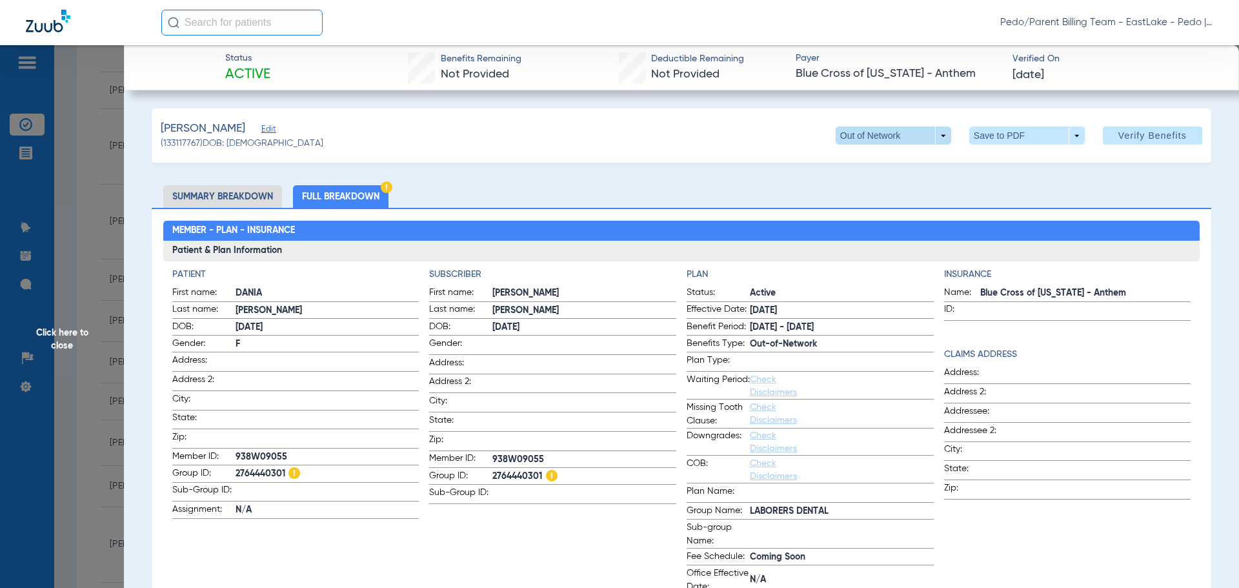
click at [923, 134] on span at bounding box center [892, 135] width 115 height 18
click at [923, 134] on div at bounding box center [619, 294] width 1239 height 588
click at [1011, 137] on span at bounding box center [1026, 135] width 31 height 31
click at [1015, 160] on span "Save to PDF" at bounding box center [1021, 161] width 51 height 9
drag, startPoint x: 62, startPoint y: 337, endPoint x: 92, endPoint y: 327, distance: 31.2
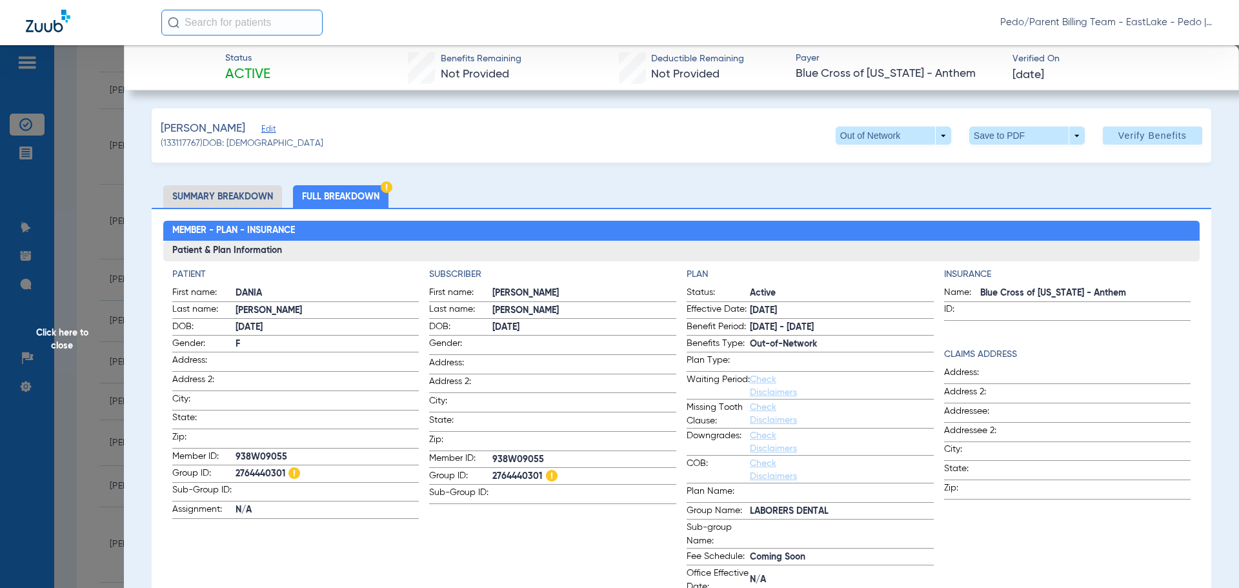
click at [62, 337] on span "Click here to close" at bounding box center [62, 339] width 124 height 588
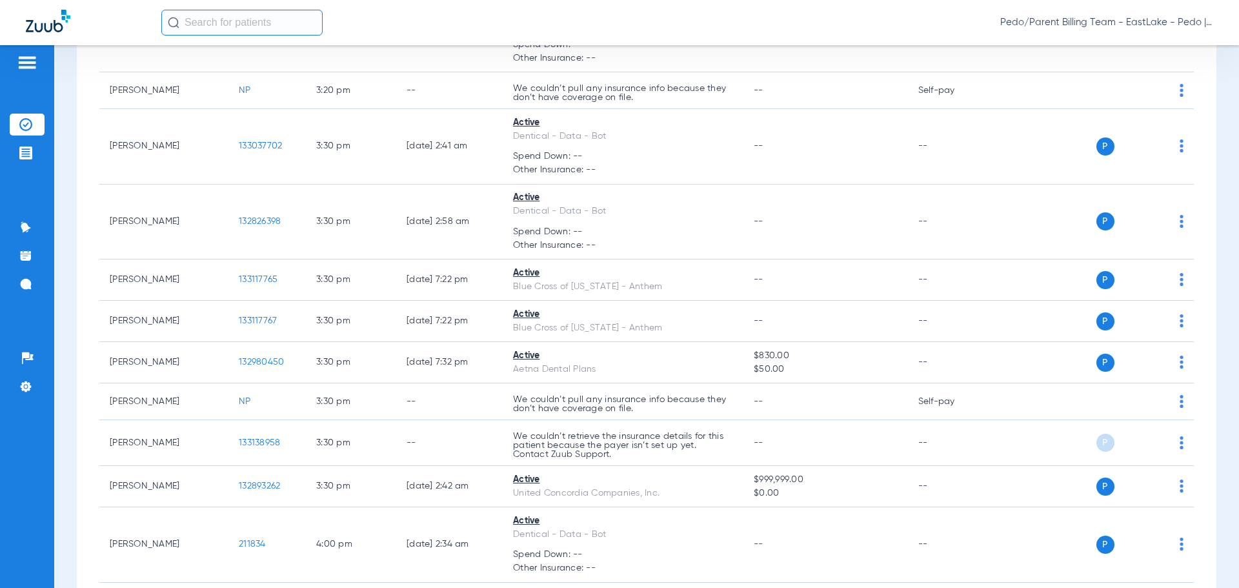
click at [788, 36] on div "Pedo/Parent Billing Team - EastLake - Pedo | The Super Dentists" at bounding box center [619, 22] width 1239 height 45
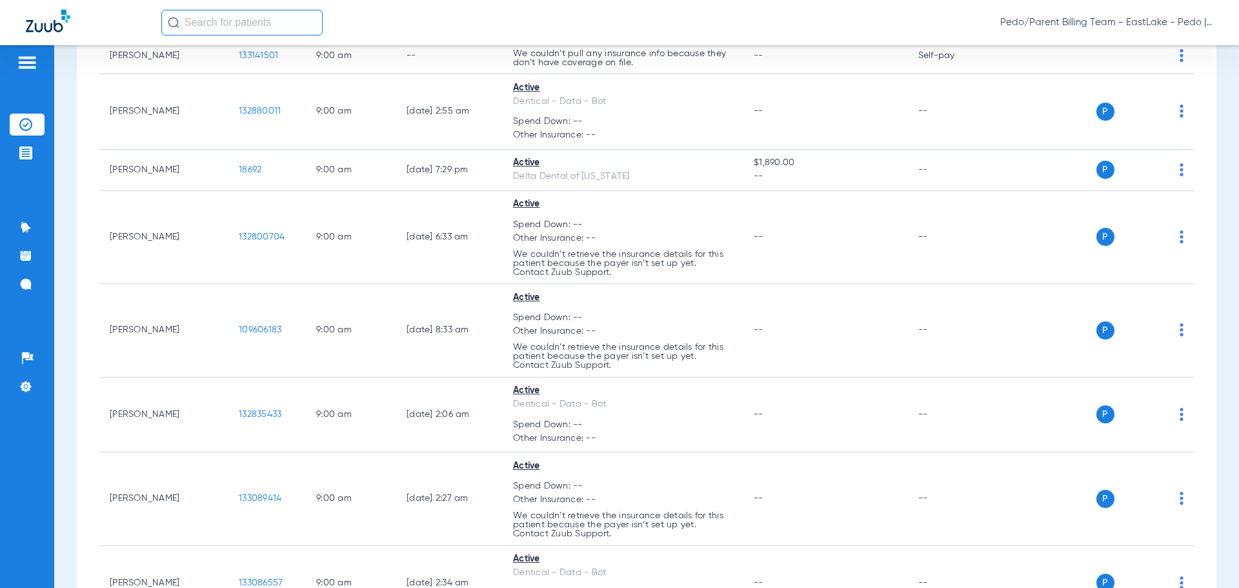
scroll to position [9382, 0]
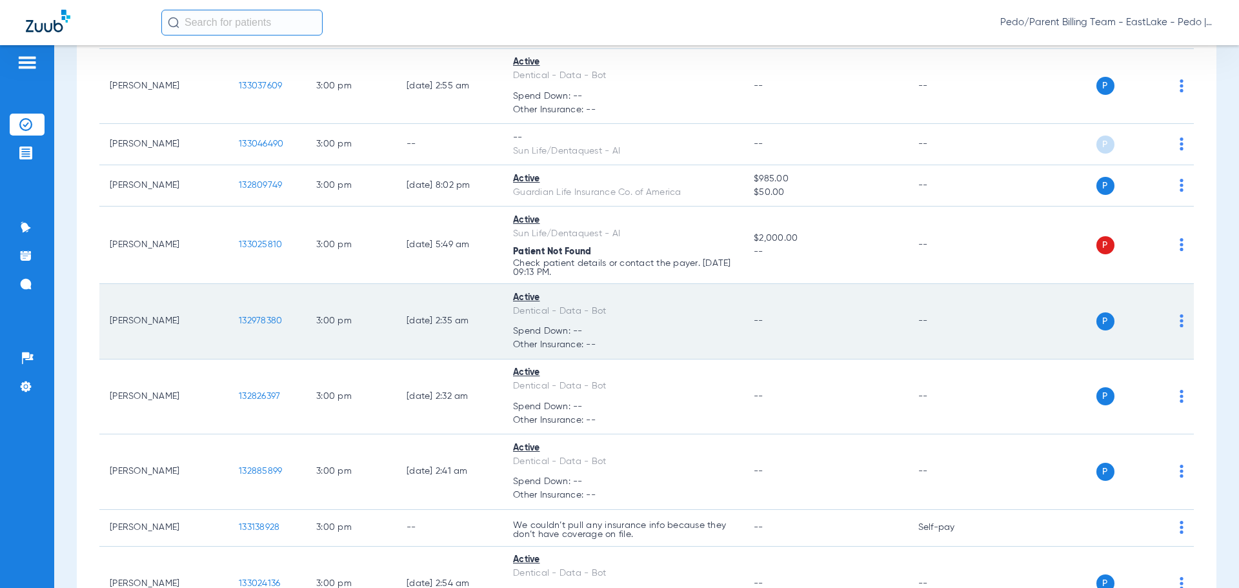
click at [254, 317] on span "132978380" at bounding box center [260, 320] width 43 height 9
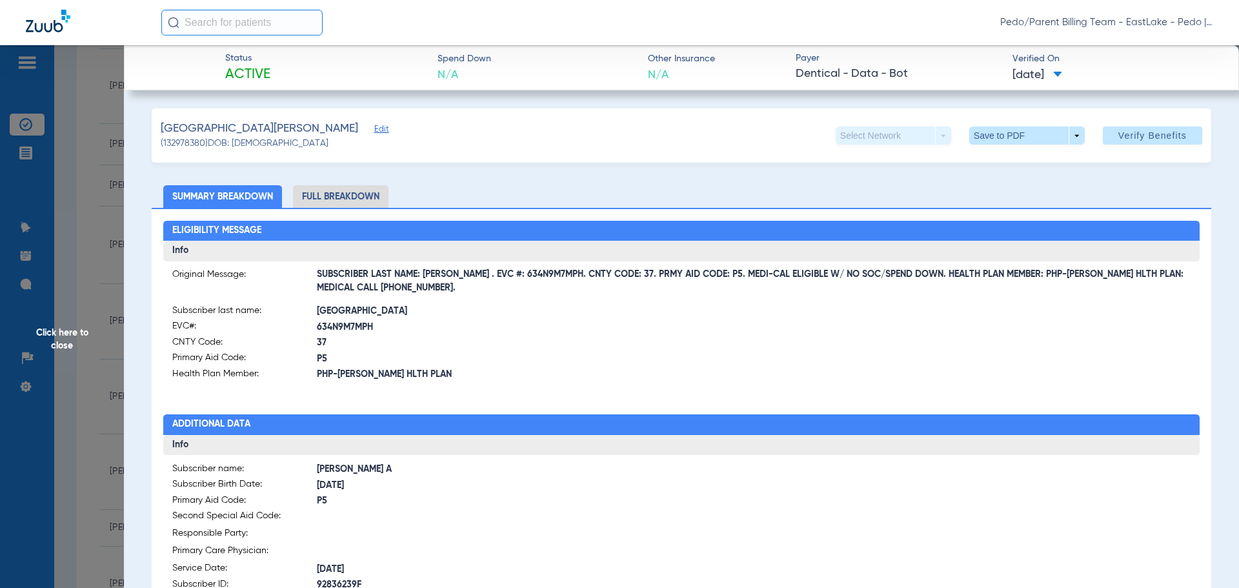
click at [355, 190] on li "Full Breakdown" at bounding box center [340, 196] width 95 height 23
drag, startPoint x: 457, startPoint y: 275, endPoint x: 542, endPoint y: 277, distance: 84.5
click at [542, 277] on span "SUBSCRIBER LAST NAME: [PERSON_NAME] . EVC #: 634N9M7MPH. CNTY CODE: 37. PRMY AI…" at bounding box center [754, 282] width 874 height 14
click at [504, 387] on div "Eligibility Message Info Original Message: SUBSCRIBER LAST NAME: [PERSON_NAME] …" at bounding box center [681, 566] width 1059 height 717
click at [1017, 137] on span at bounding box center [1026, 135] width 31 height 31
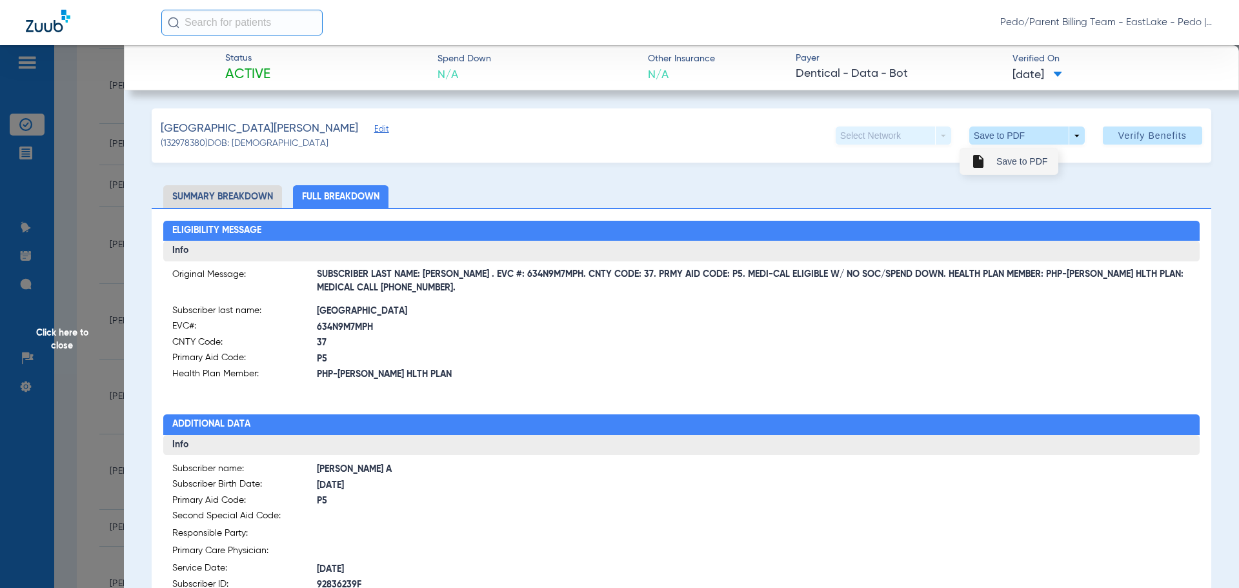
click at [1015, 166] on span "Save to PDF" at bounding box center [1021, 161] width 51 height 9
click at [55, 339] on span "Click here to close" at bounding box center [62, 339] width 124 height 588
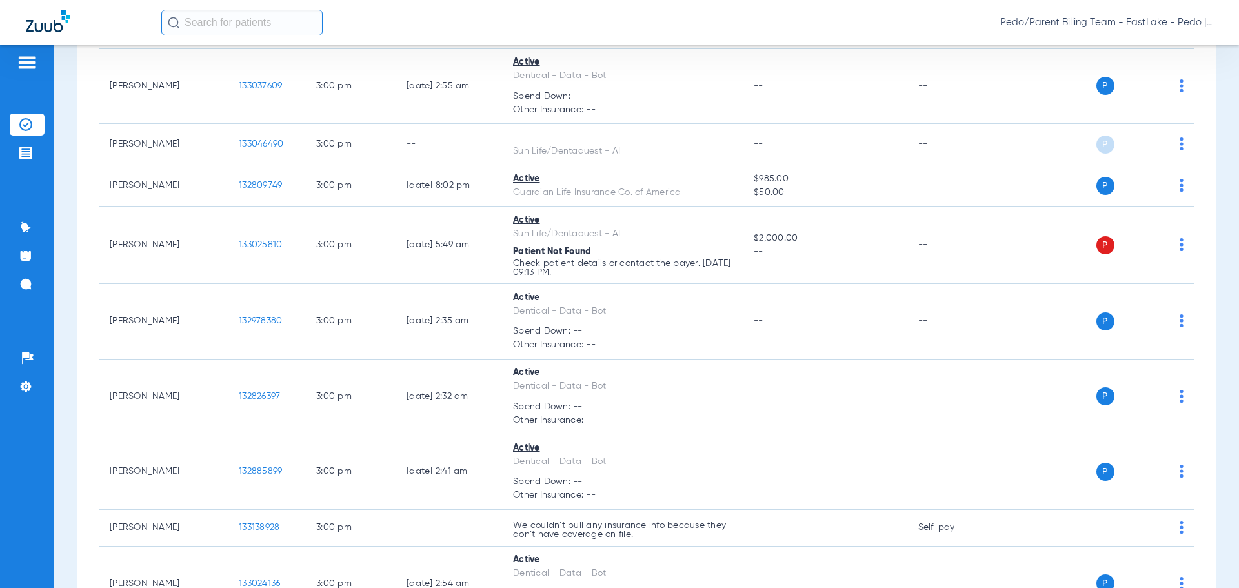
drag, startPoint x: 771, startPoint y: 43, endPoint x: 762, endPoint y: 10, distance: 33.7
click at [771, 43] on div "Pedo/Parent Billing Team - EastLake - Pedo | The Super Dentists" at bounding box center [619, 22] width 1239 height 45
click at [1202, 21] on span "Pedo/Parent Billing Team - EastLake - Pedo | The Super Dentists" at bounding box center [1106, 22] width 213 height 13
click at [1156, 70] on span "Log out" at bounding box center [1164, 71] width 72 height 9
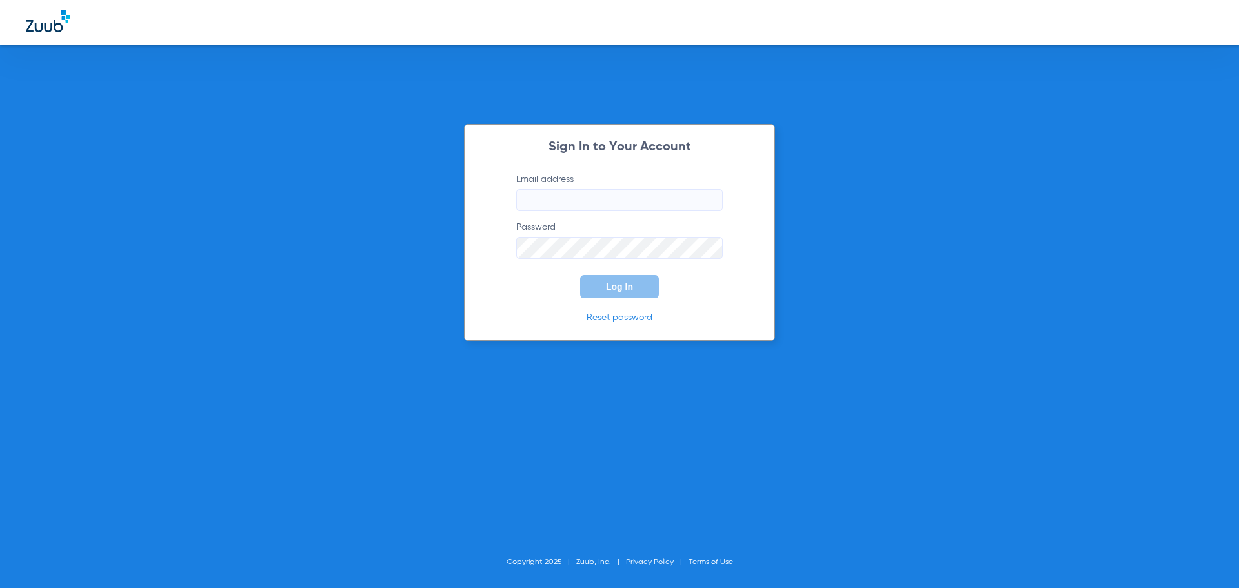
type input "[EMAIL_ADDRESS][DOMAIN_NAME]"
